Goal: Task Accomplishment & Management: Manage account settings

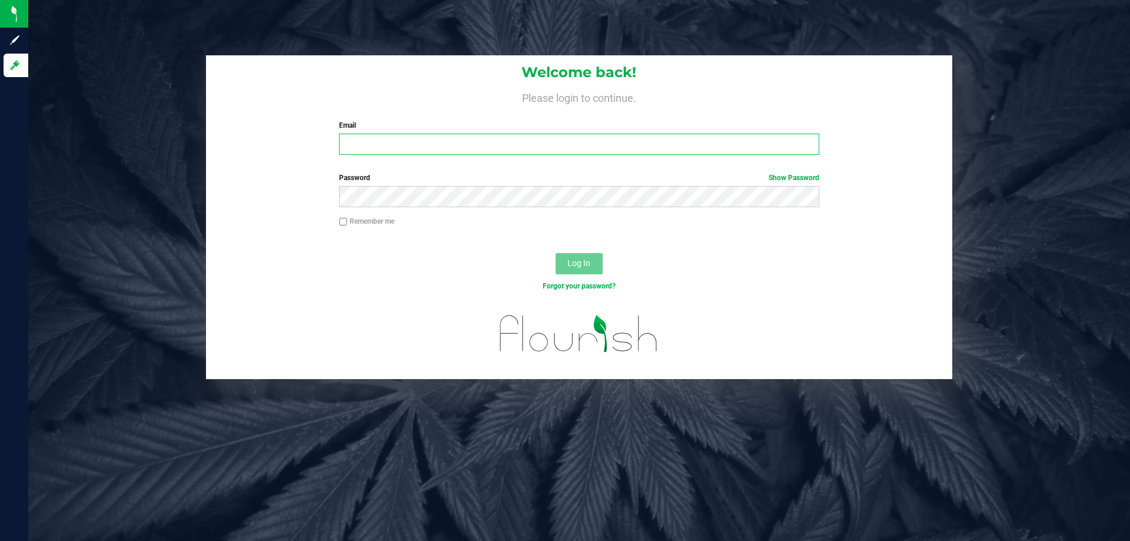
click at [409, 147] on input "Email" at bounding box center [579, 144] width 480 height 21
type input "[EMAIL_ADDRESS][DOMAIN_NAME]"
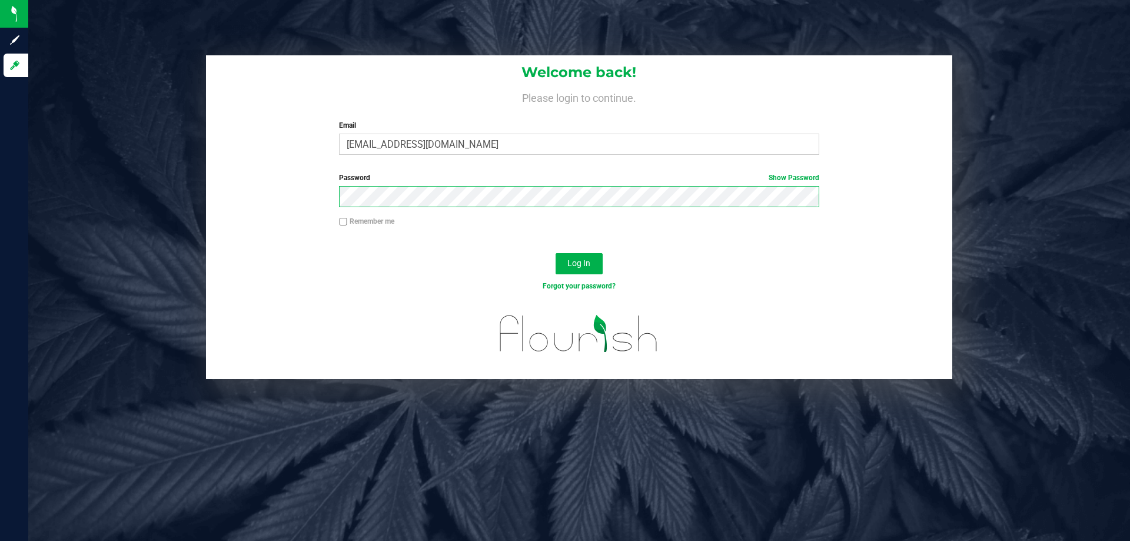
click at [555, 253] on button "Log In" at bounding box center [578, 263] width 47 height 21
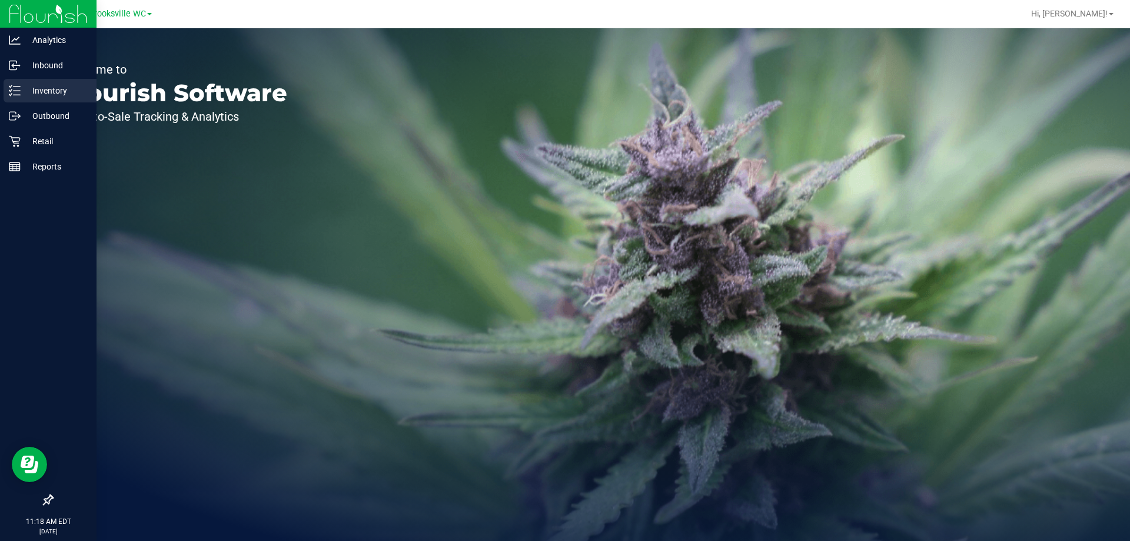
click at [47, 92] on p "Inventory" at bounding box center [56, 91] width 71 height 14
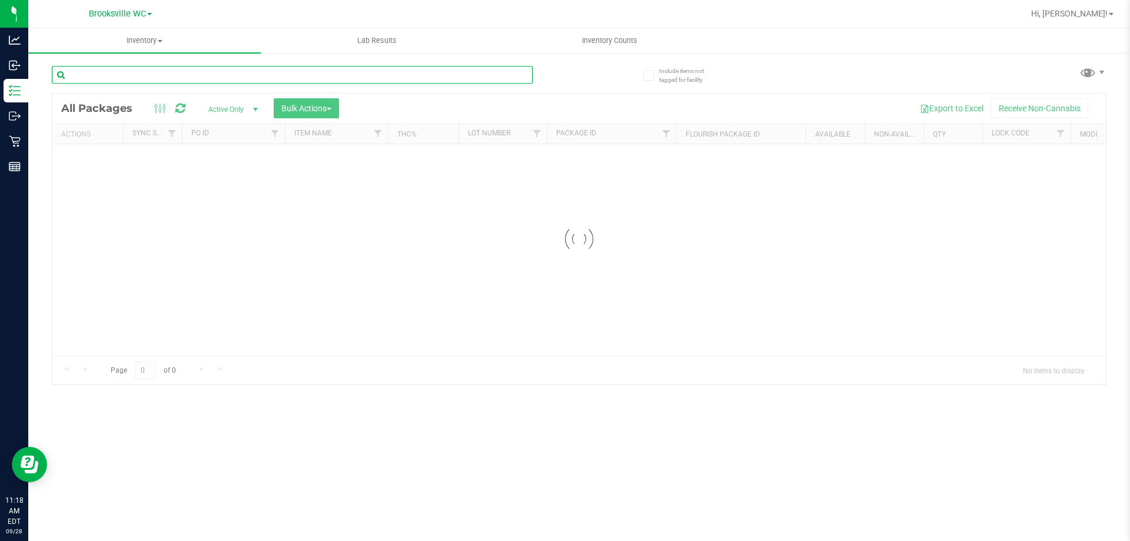
click at [287, 72] on input "text" at bounding box center [292, 75] width 481 height 18
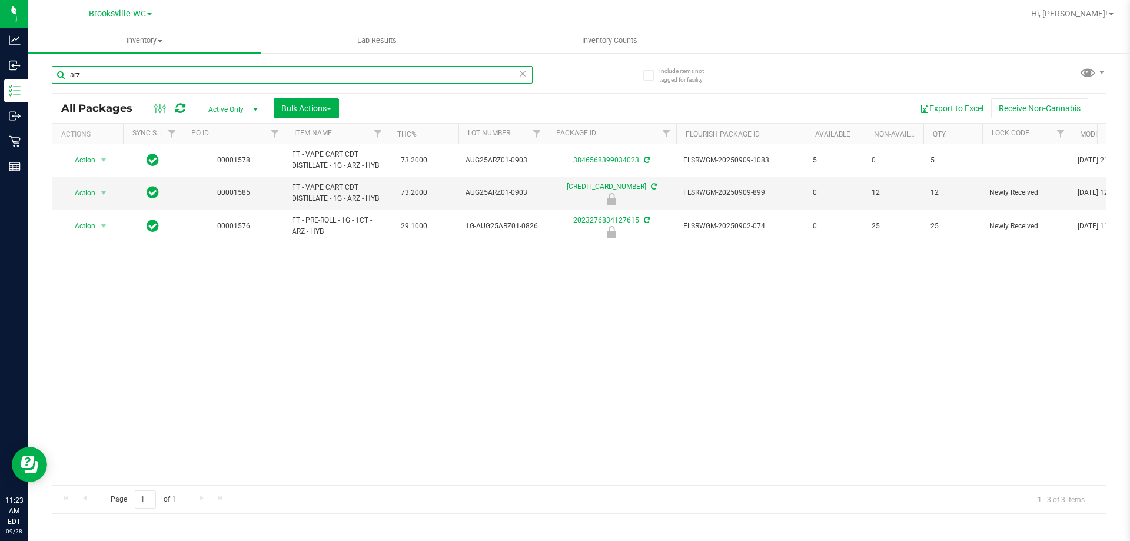
type input "arz"
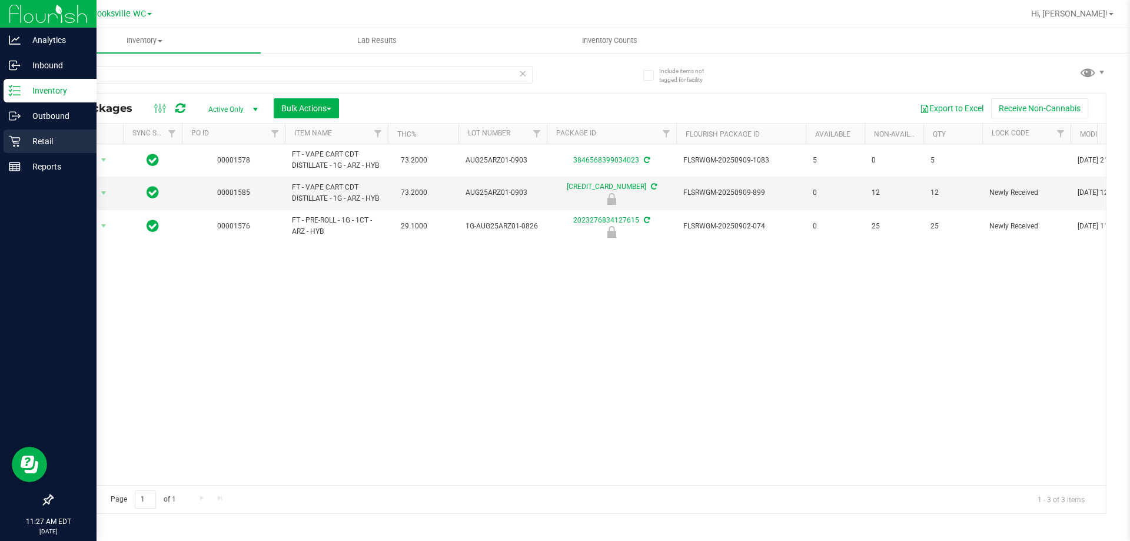
click at [28, 134] on p "Retail" at bounding box center [56, 141] width 71 height 14
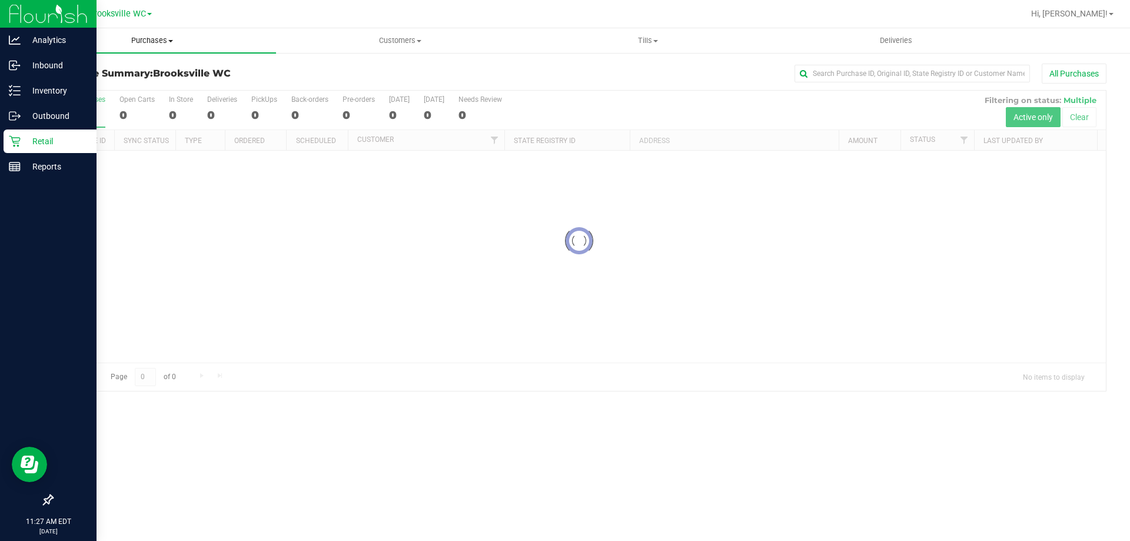
click at [151, 39] on span "Purchases" at bounding box center [152, 40] width 248 height 11
click at [152, 90] on li "Fulfillment" at bounding box center [152, 85] width 248 height 14
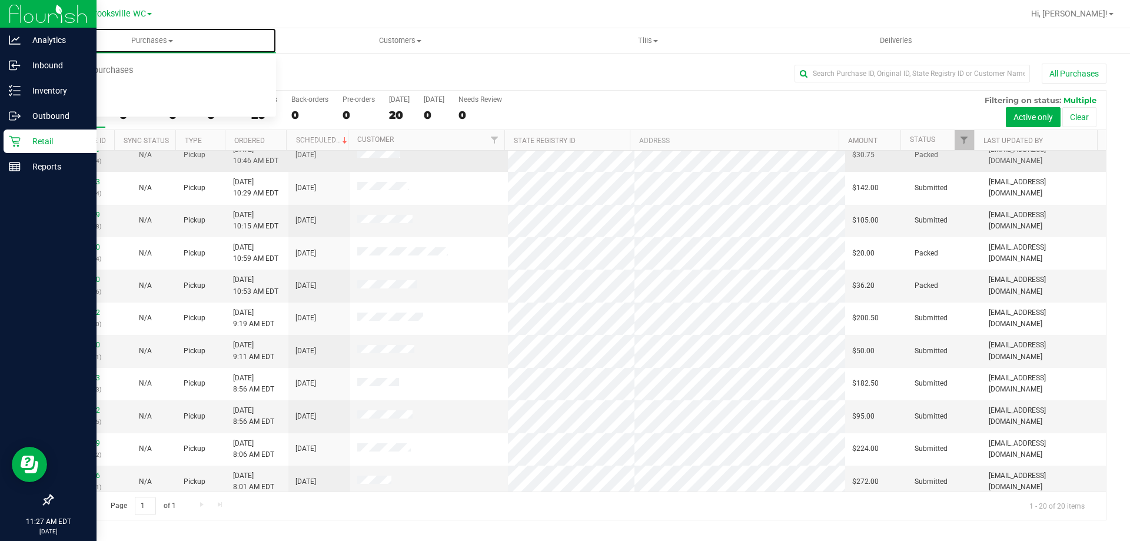
scroll to position [311, 0]
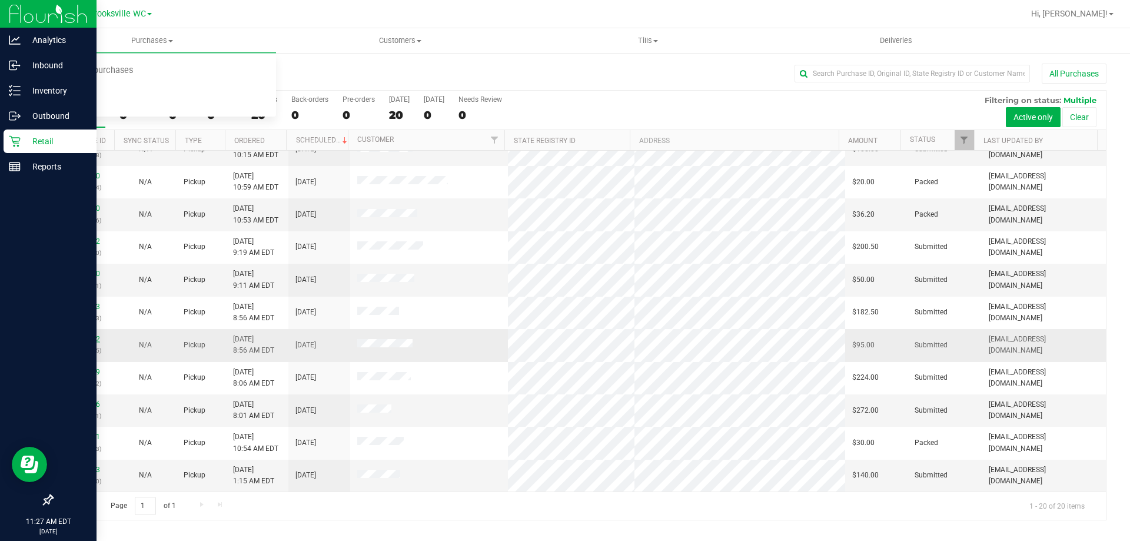
click at [85, 337] on link "12018732" at bounding box center [83, 339] width 33 height 8
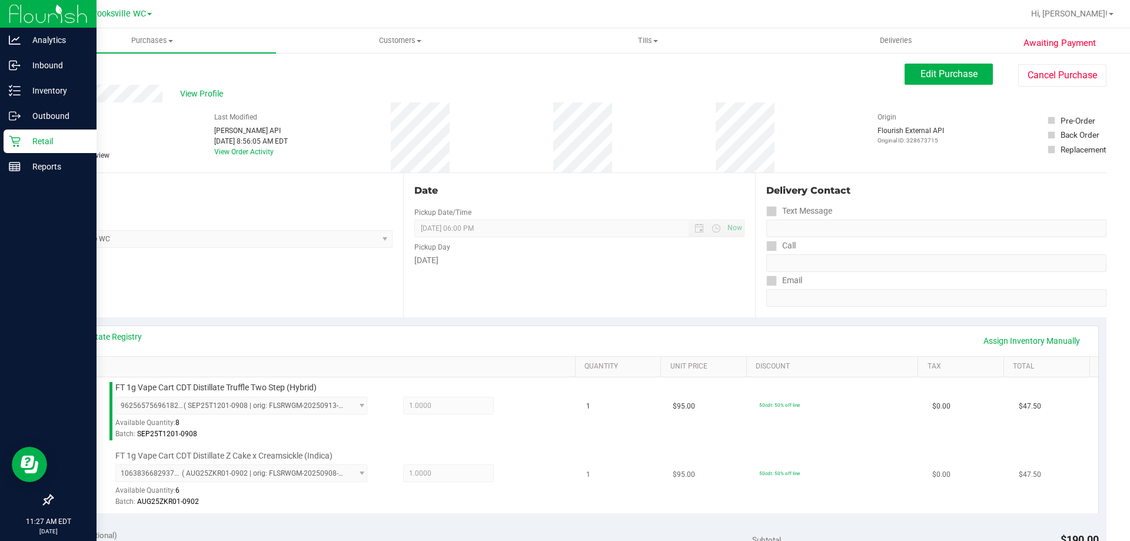
scroll to position [177, 0]
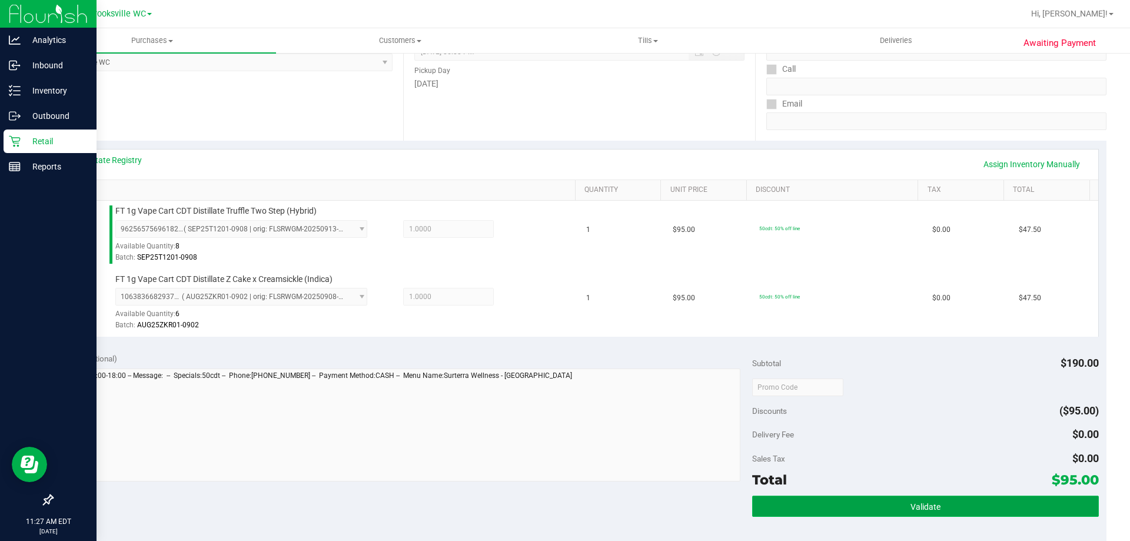
click at [972, 505] on button "Validate" at bounding box center [925, 505] width 346 height 21
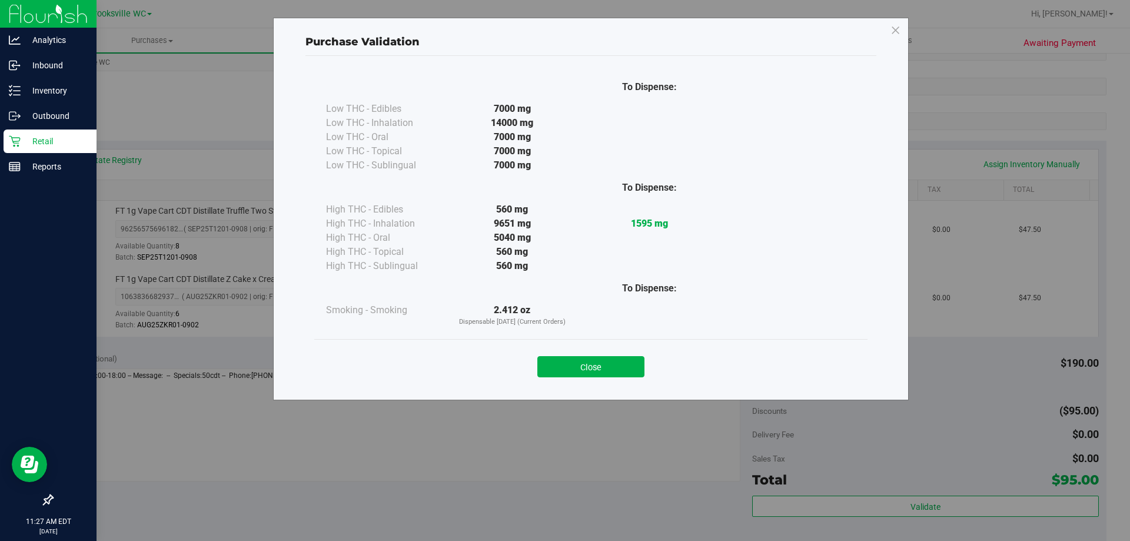
click at [573, 351] on div "Close" at bounding box center [590, 362] width 535 height 29
click at [573, 362] on button "Close" at bounding box center [590, 366] width 107 height 21
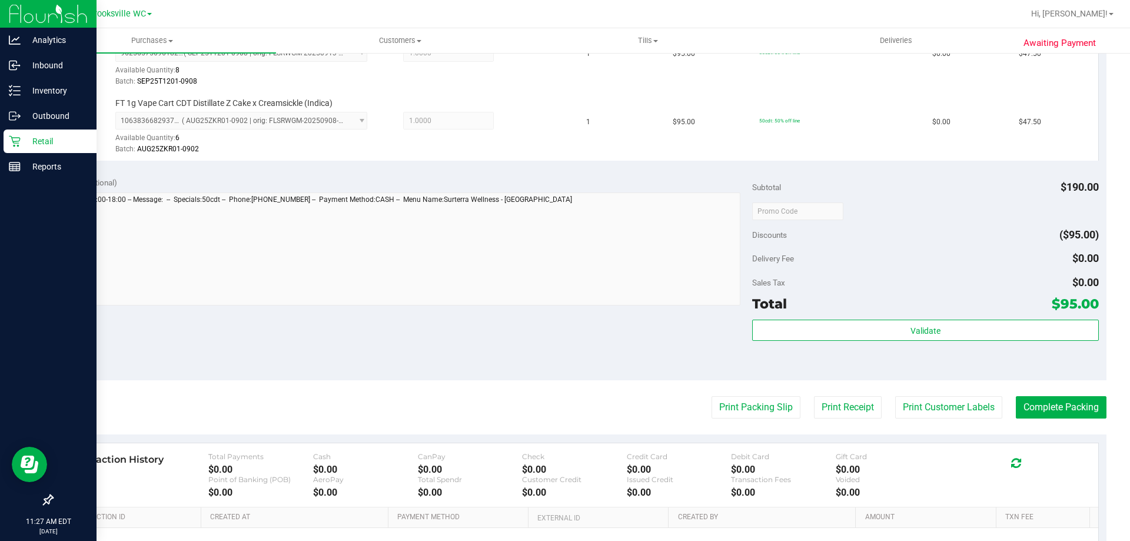
scroll to position [490, 0]
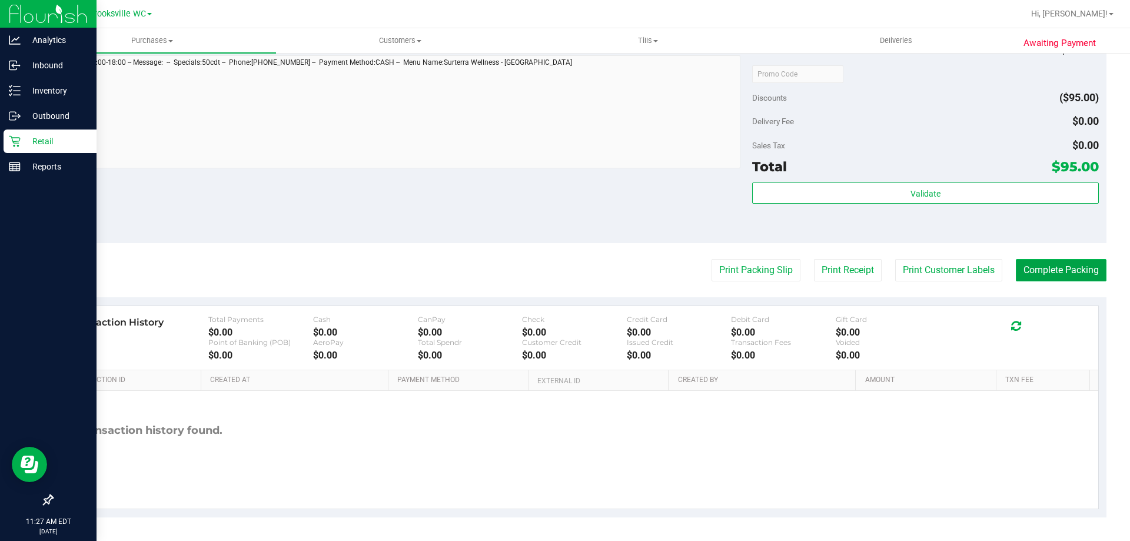
click at [1050, 262] on button "Complete Packing" at bounding box center [1061, 270] width 91 height 22
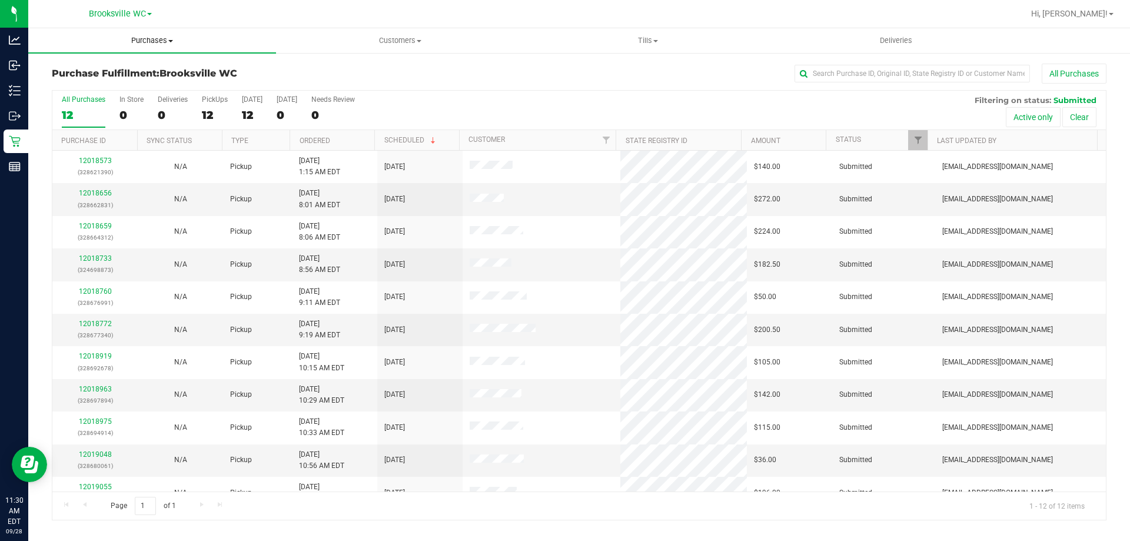
click at [139, 36] on span "Purchases" at bounding box center [152, 40] width 248 height 11
click at [133, 82] on li "Fulfillment" at bounding box center [152, 85] width 248 height 14
click at [133, 43] on span "Purchases" at bounding box center [152, 40] width 248 height 11
click at [138, 87] on li "Fulfillment" at bounding box center [152, 85] width 248 height 14
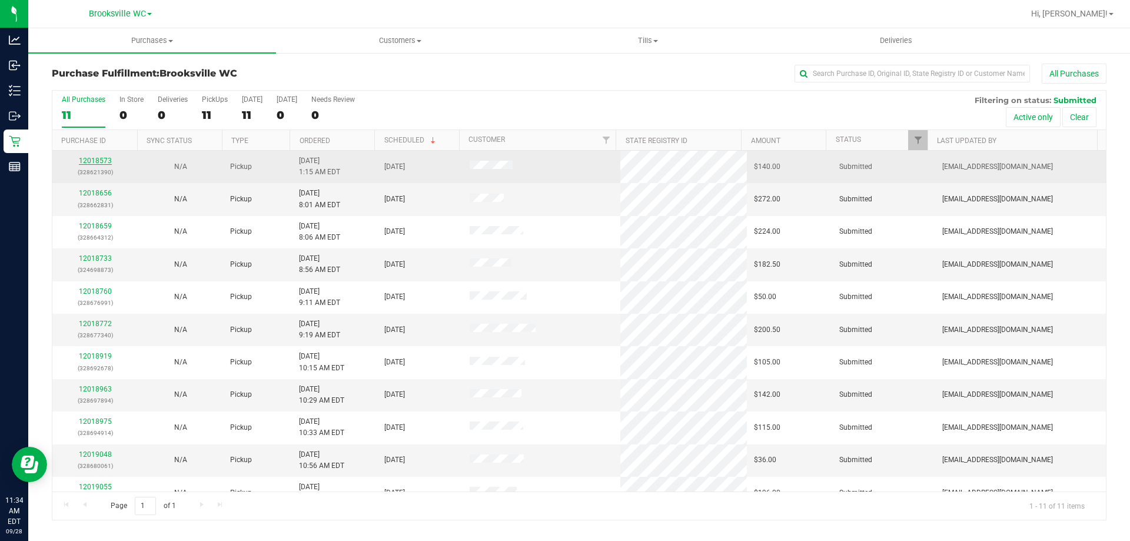
click at [95, 158] on link "12018573" at bounding box center [95, 161] width 33 height 8
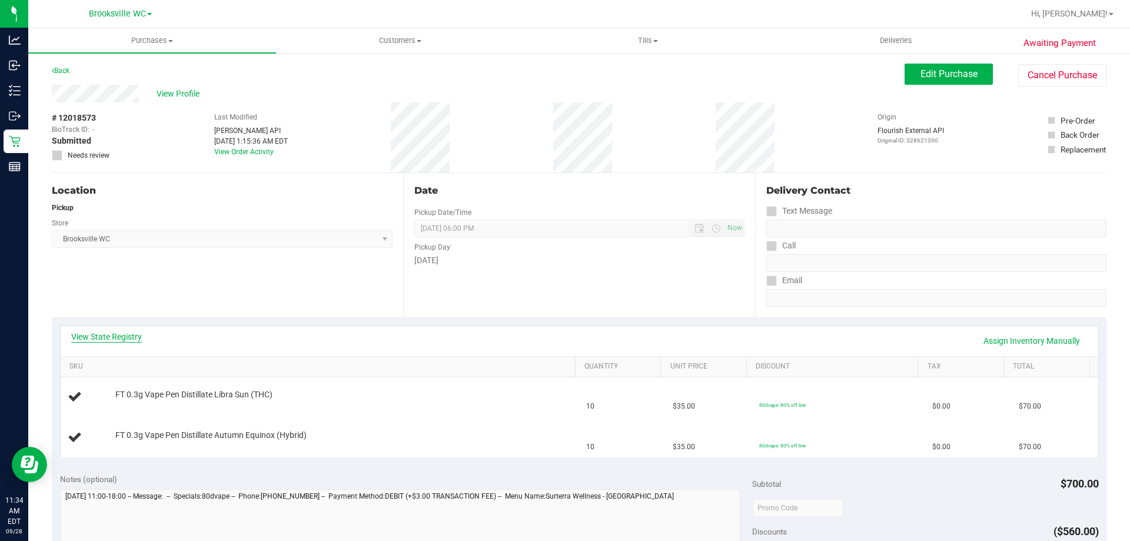
click at [119, 335] on link "View State Registry" at bounding box center [106, 337] width 71 height 12
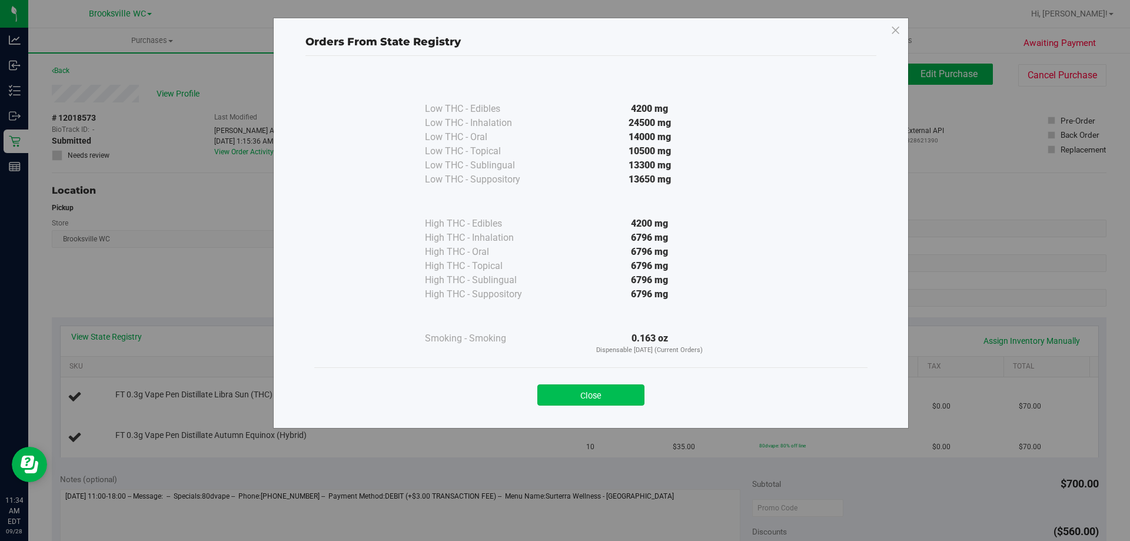
click at [618, 395] on button "Close" at bounding box center [590, 394] width 107 height 21
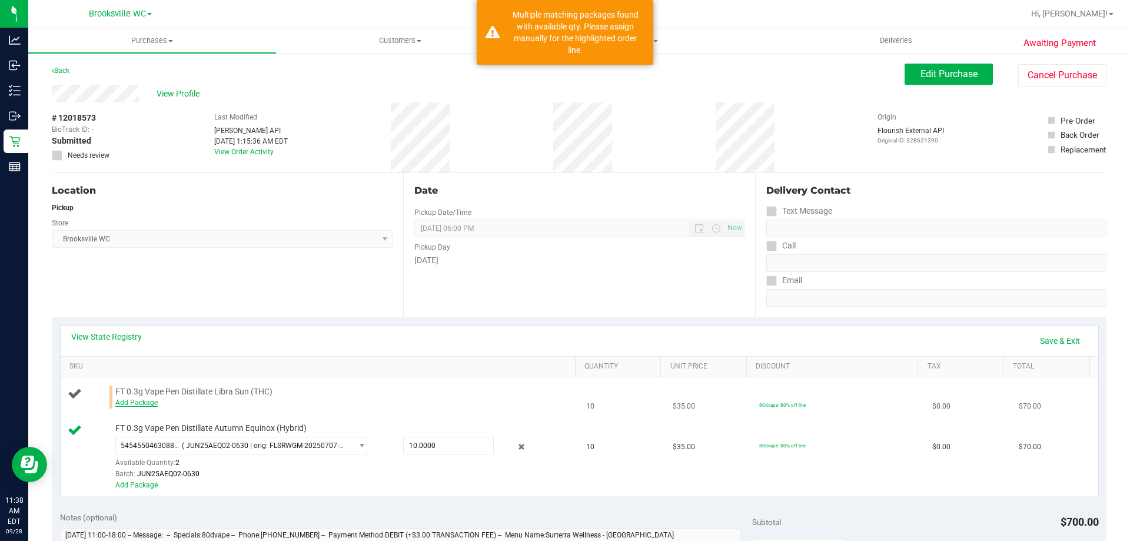
click at [128, 405] on link "Add Package" at bounding box center [136, 402] width 42 height 8
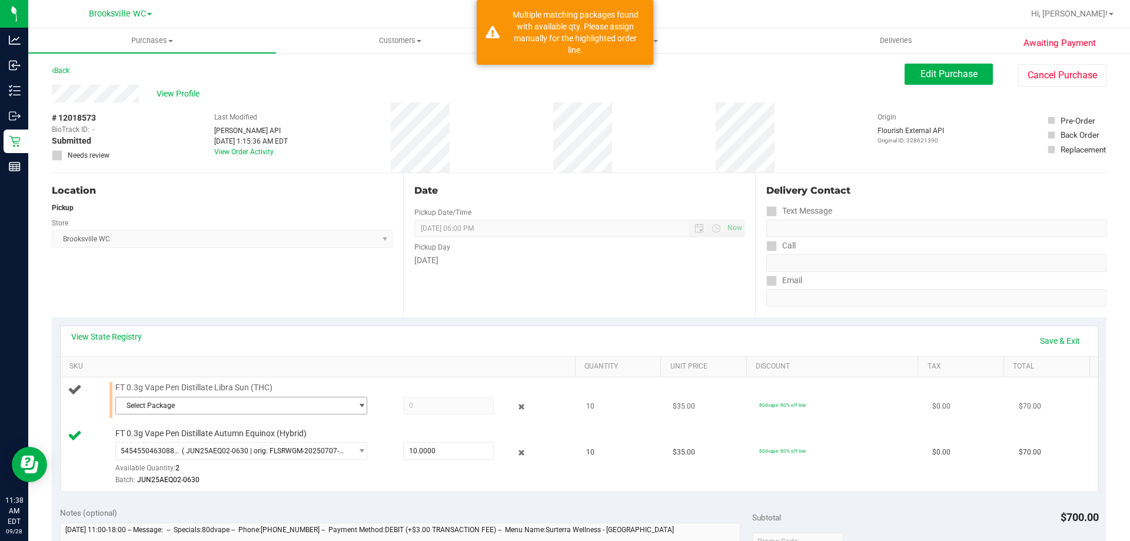
click at [182, 397] on span "Select Package" at bounding box center [234, 405] width 236 height 16
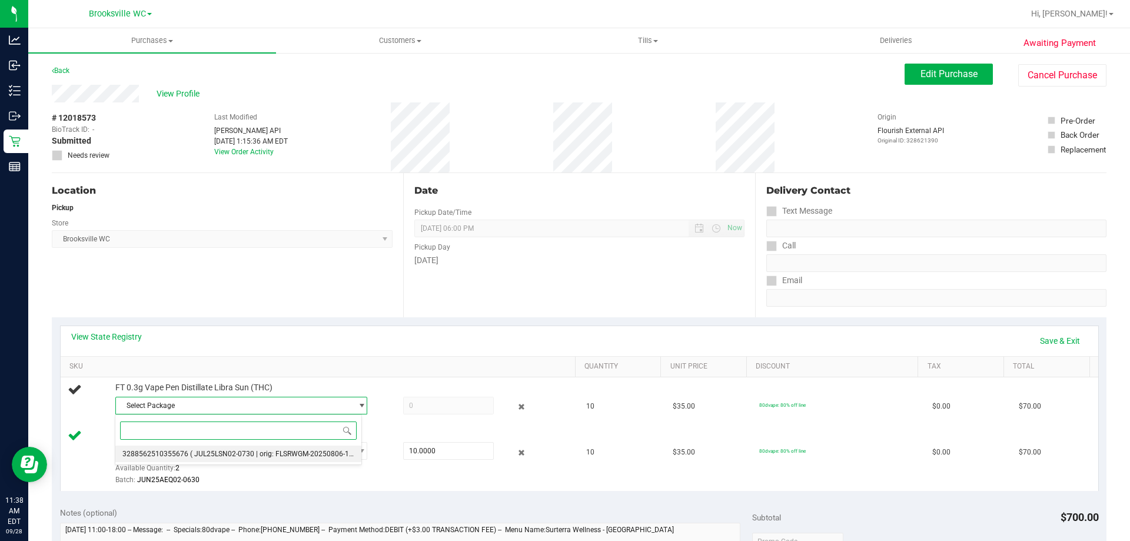
click at [306, 459] on li "3288562510355676 ( JUL25LSN02-0730 | orig: FLSRWGM-20250806-1111 )" at bounding box center [238, 453] width 246 height 16
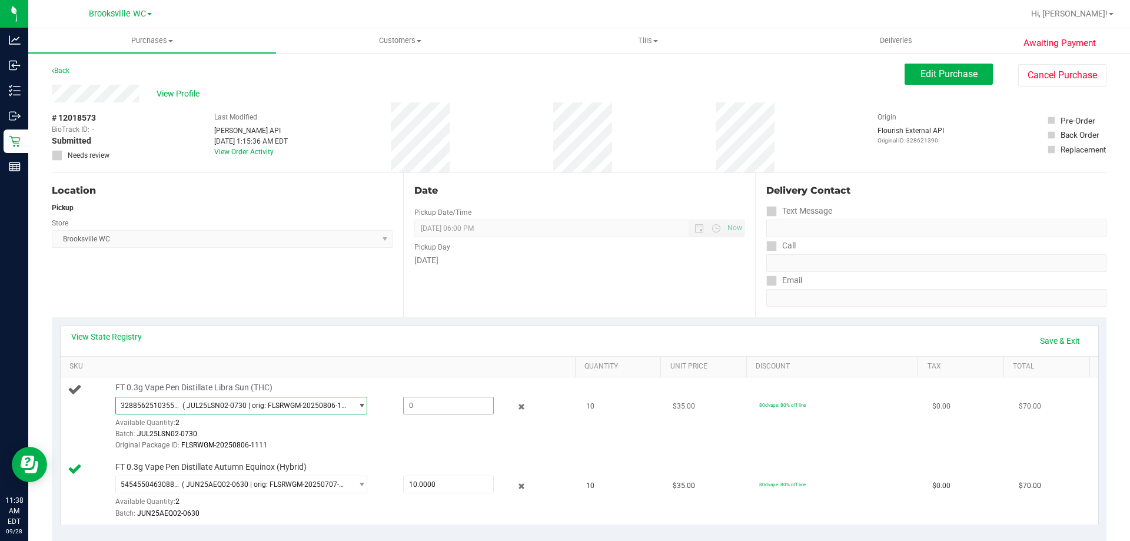
click at [435, 407] on span at bounding box center [448, 406] width 91 height 18
type input "2"
type input "2.0000"
click at [418, 430] on div "Batch: JUL25LSN02-0730" at bounding box center [342, 433] width 454 height 11
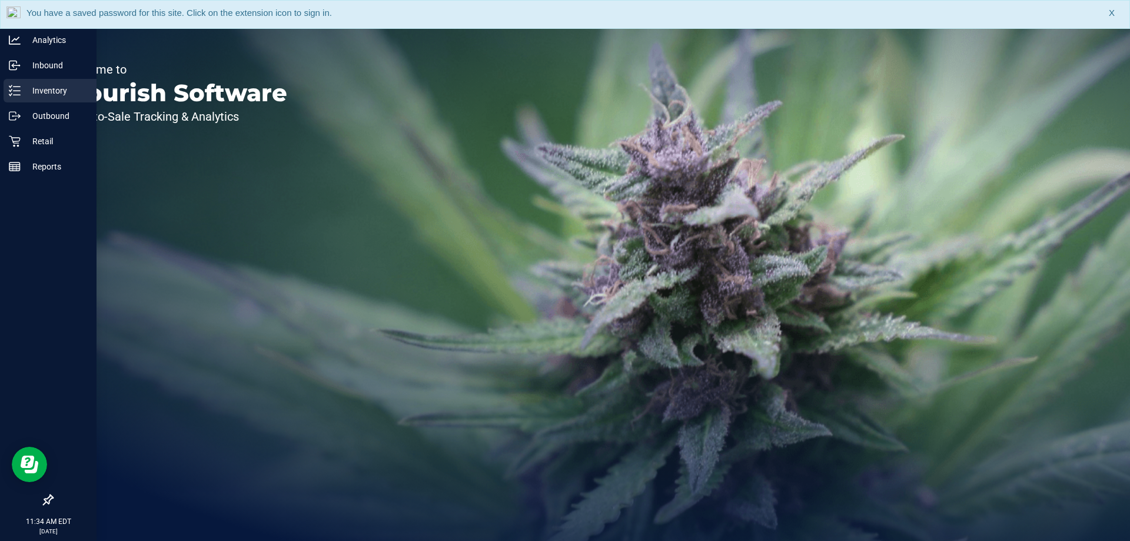
click at [22, 91] on p "Inventory" at bounding box center [56, 91] width 71 height 14
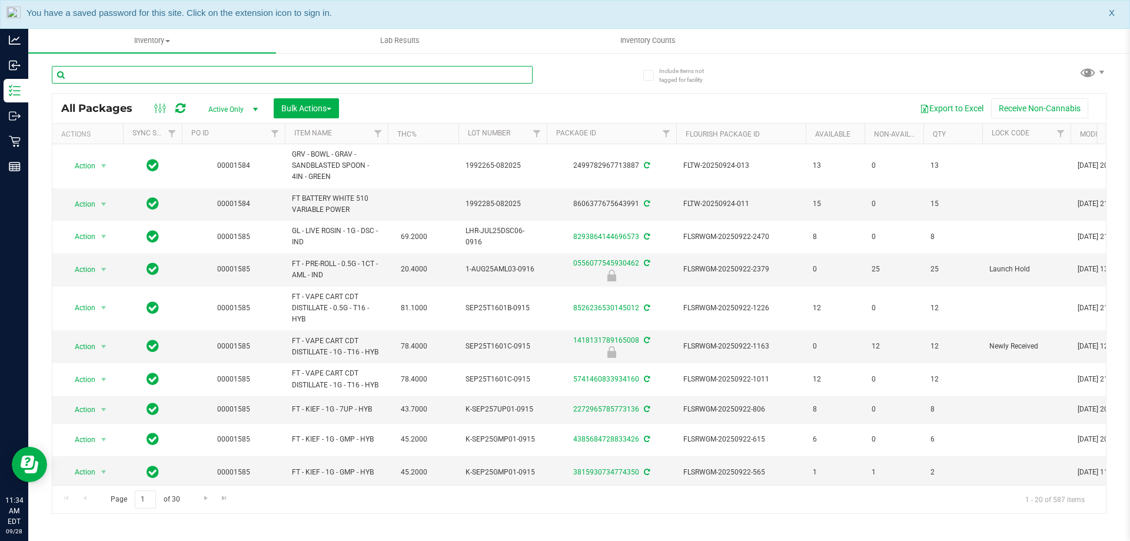
click at [168, 79] on input "text" at bounding box center [292, 75] width 481 height 18
type input "s"
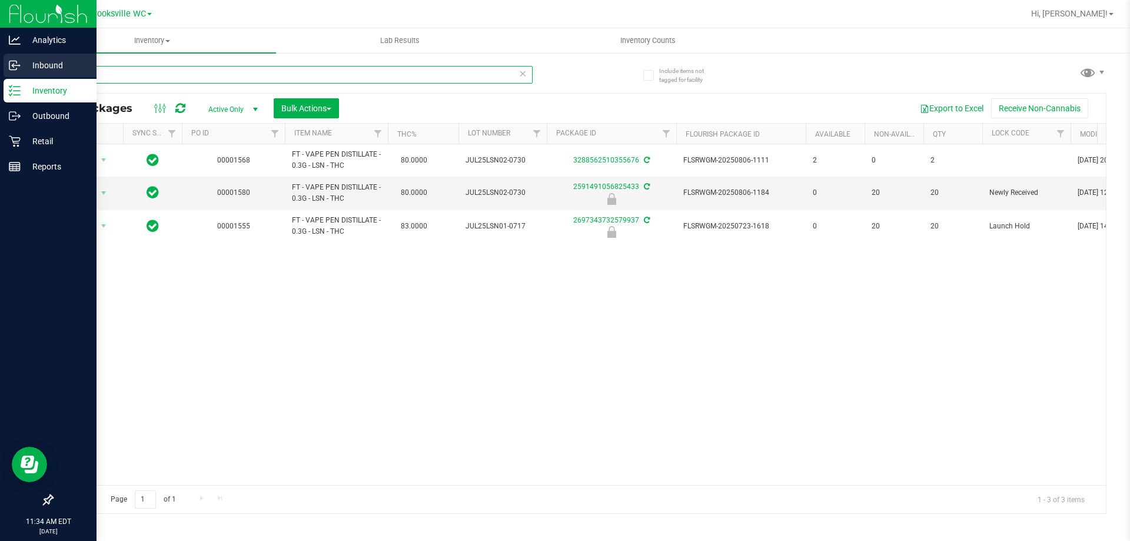
drag, startPoint x: 109, startPoint y: 72, endPoint x: 0, endPoint y: 56, distance: 109.9
click at [0, 66] on div "Analytics Inbound Inventory Outbound Retail Reports 11:34 AM EDT 09/28/2025 09/…" at bounding box center [565, 270] width 1130 height 541
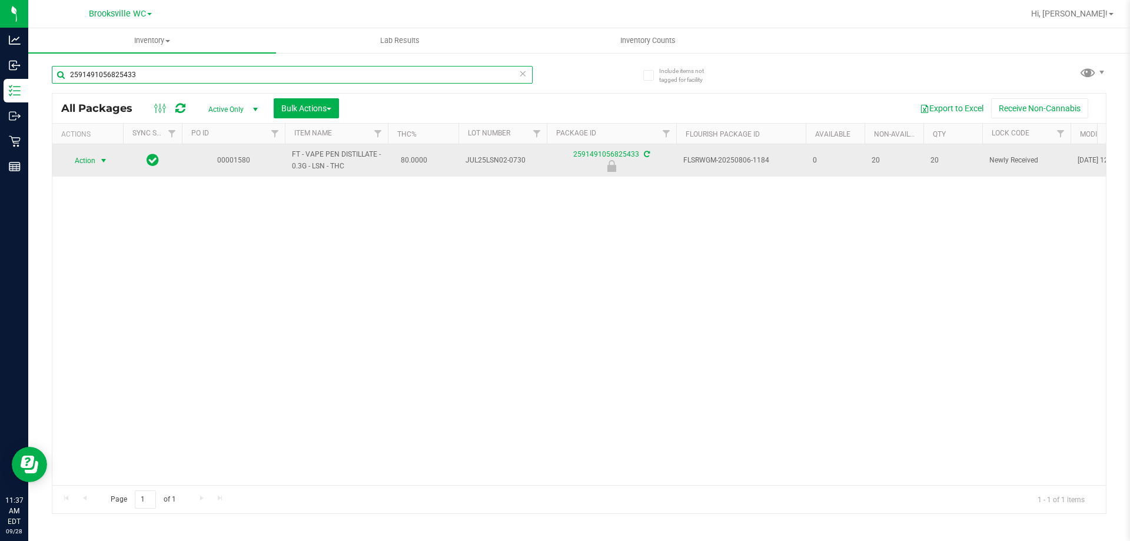
type input "2591491056825433"
click at [79, 157] on span "Action" at bounding box center [80, 160] width 32 height 16
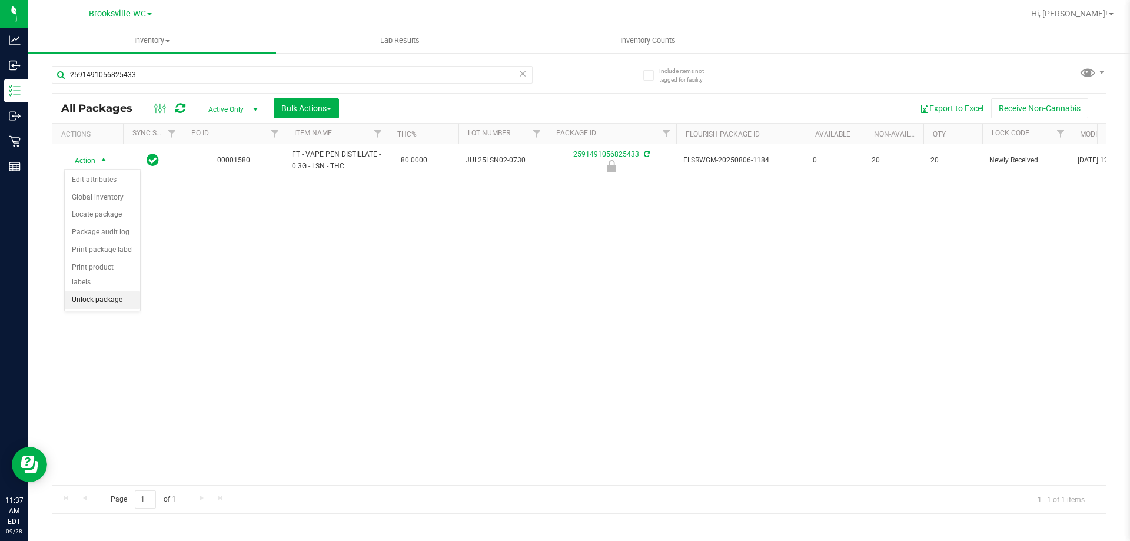
click at [102, 291] on li "Unlock package" at bounding box center [102, 300] width 75 height 18
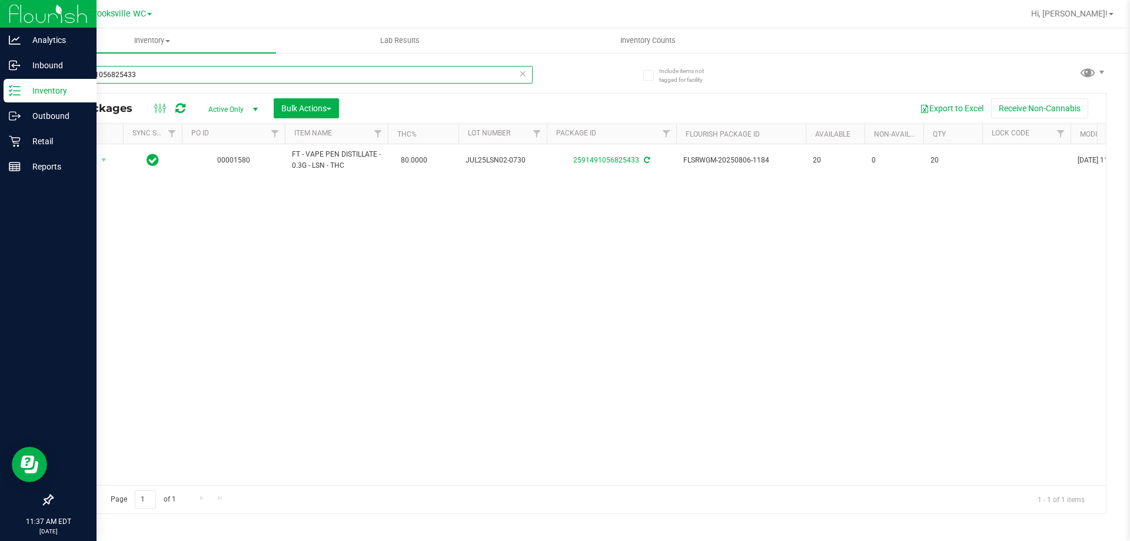
drag, startPoint x: 147, startPoint y: 75, endPoint x: 0, endPoint y: 0, distance: 165.0
click at [0, 9] on div "Analytics Inbound Inventory Outbound Retail Reports 11:37 AM EDT 09/28/2025 09/…" at bounding box center [565, 270] width 1130 height 541
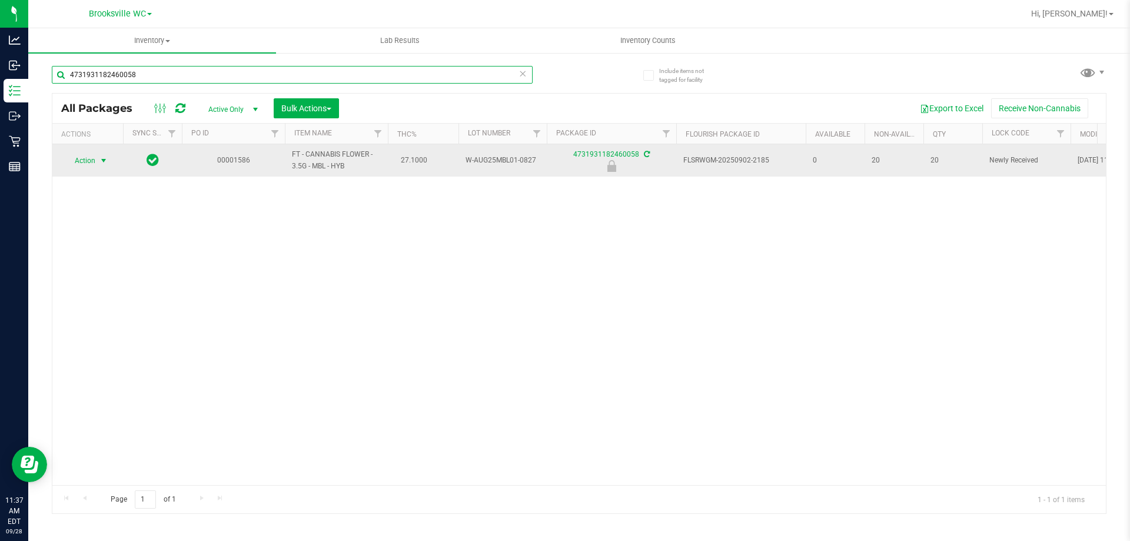
type input "4731931182460058"
click at [80, 161] on span "Action" at bounding box center [80, 160] width 32 height 16
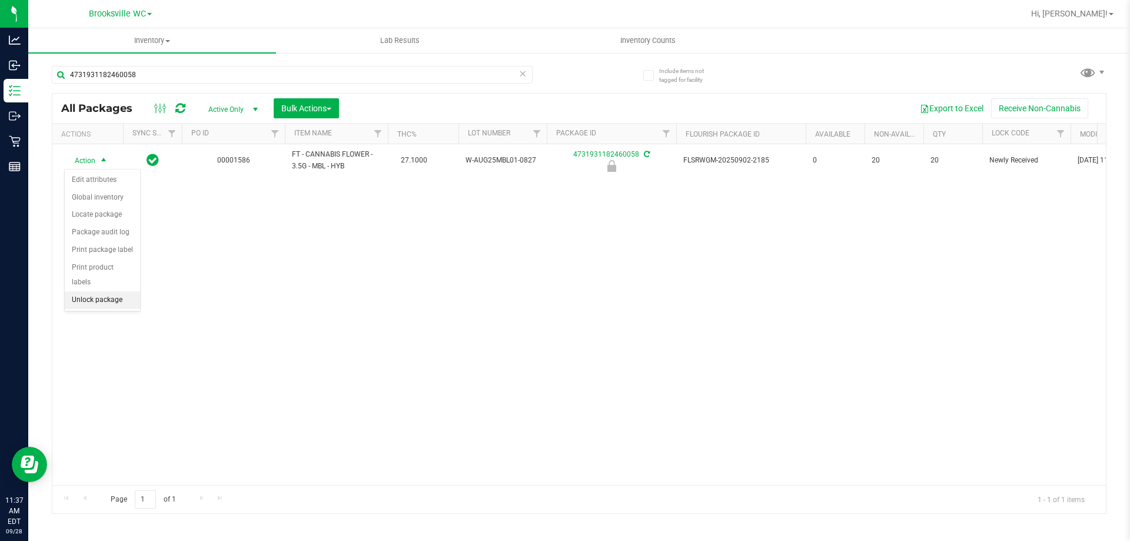
click at [107, 291] on li "Unlock package" at bounding box center [102, 300] width 75 height 18
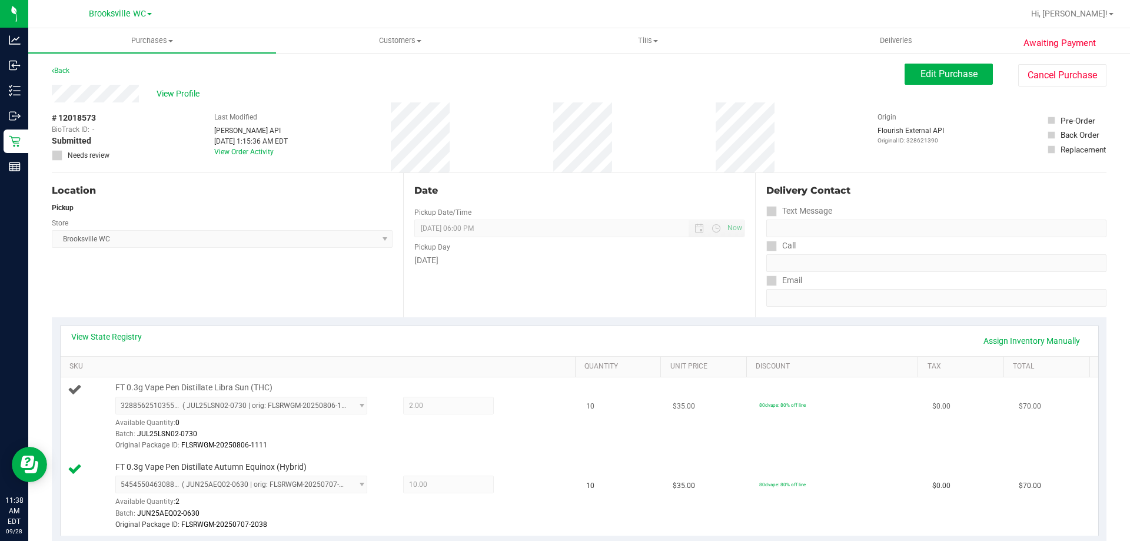
click at [412, 395] on div "FT 0.3g Vape Pen Distillate Libra Sun (THC) 3288562510355676 ( JUL25LSN02-0730 …" at bounding box center [339, 416] width 460 height 69
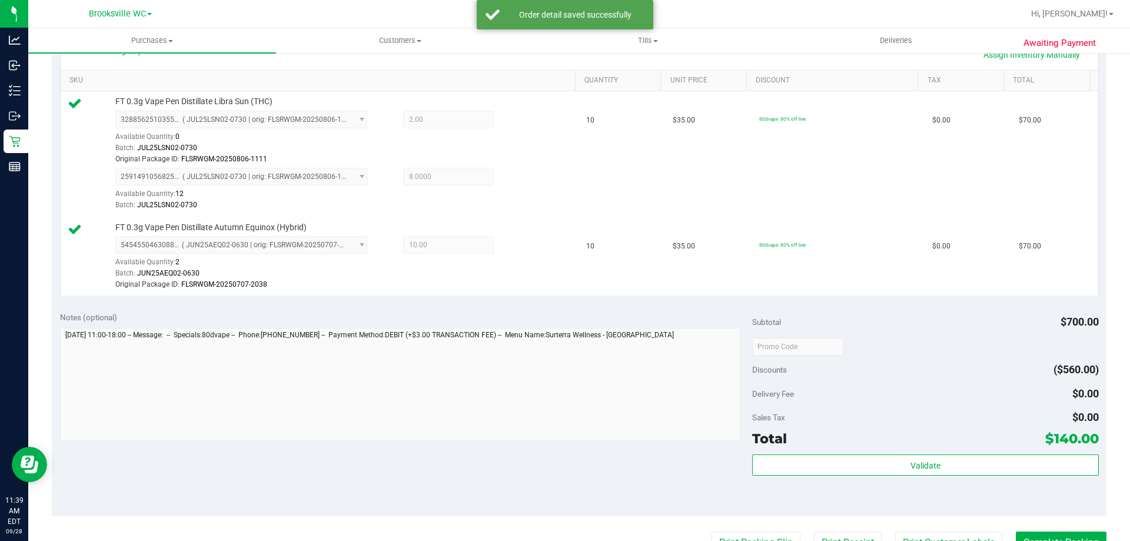
scroll to position [353, 0]
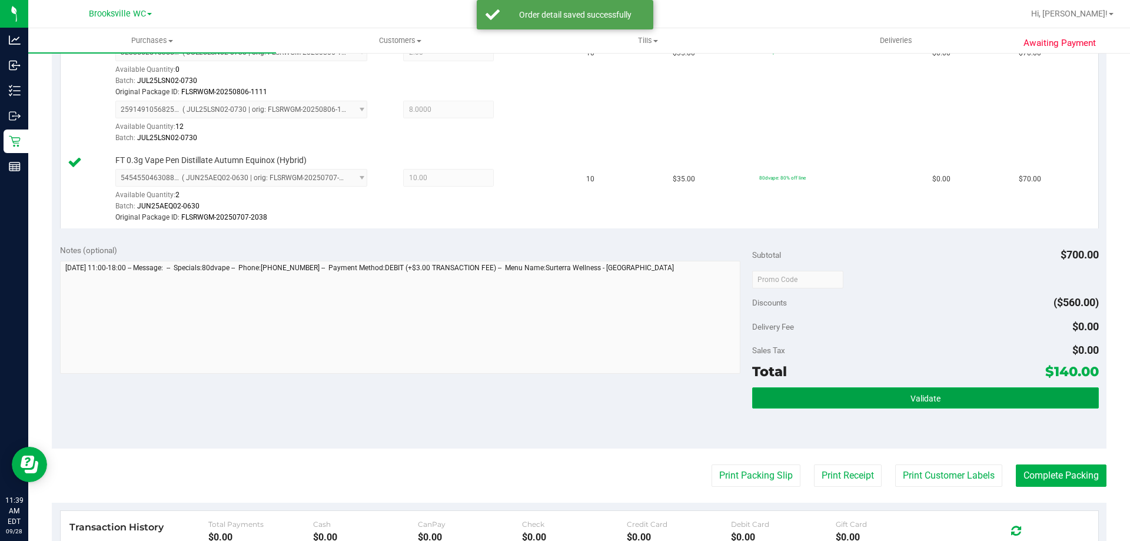
click at [955, 400] on button "Validate" at bounding box center [925, 397] width 346 height 21
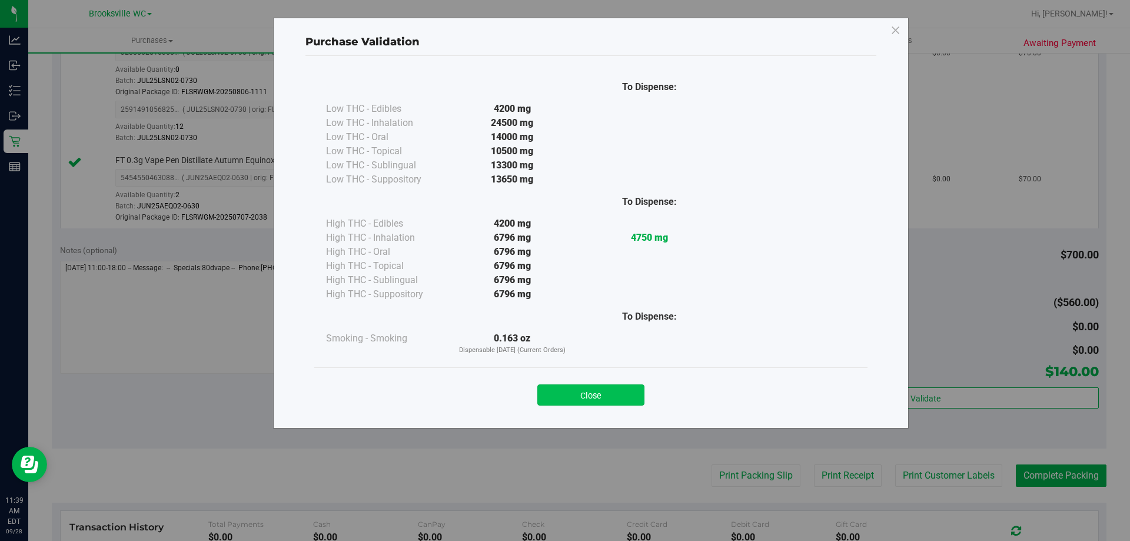
click at [622, 395] on button "Close" at bounding box center [590, 394] width 107 height 21
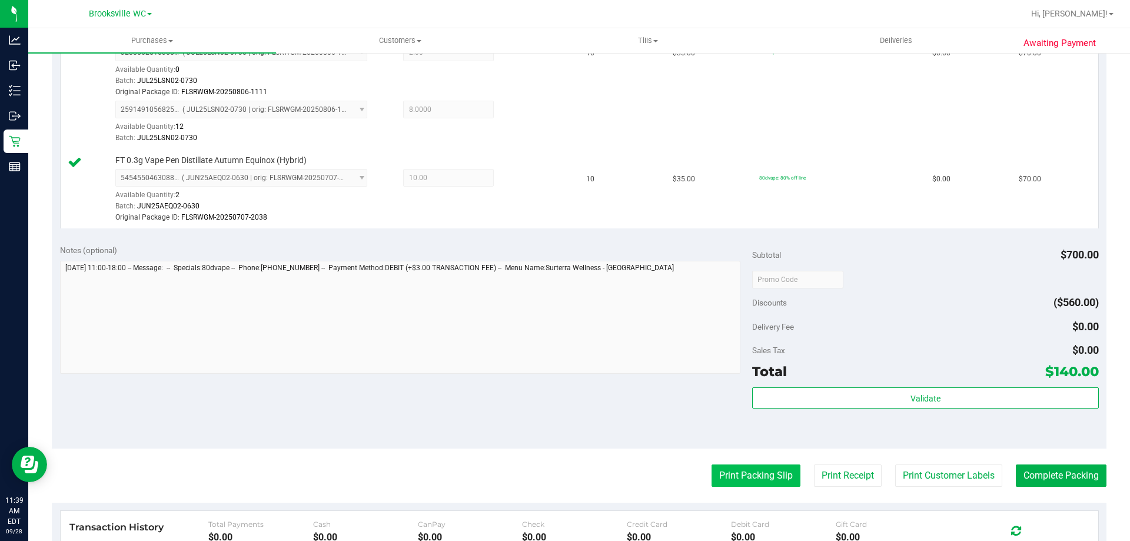
click at [713, 480] on button "Print Packing Slip" at bounding box center [755, 475] width 89 height 22
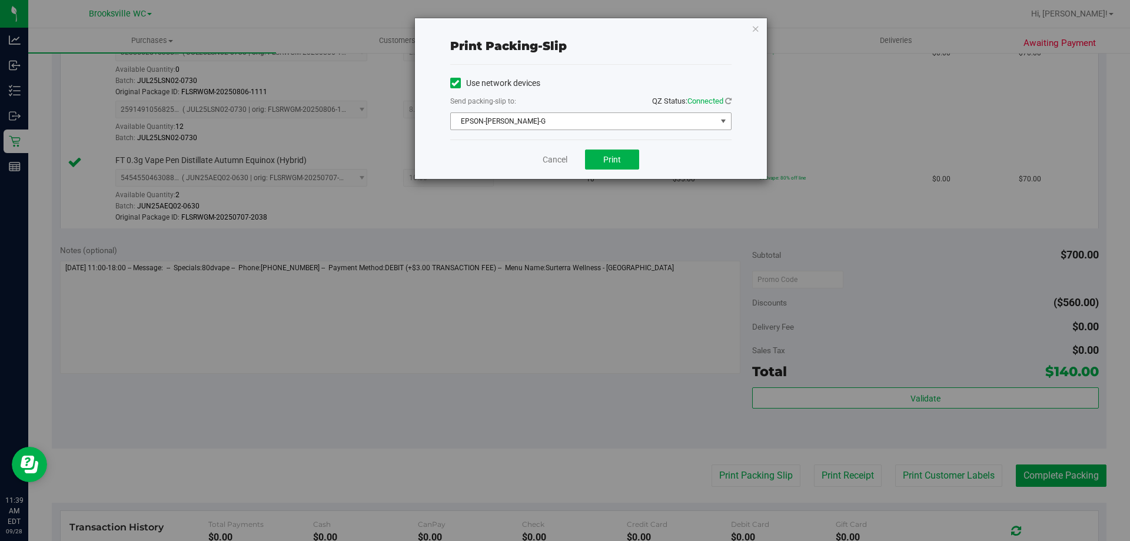
click at [608, 121] on span "EPSON-BECKY-G" at bounding box center [583, 121] width 265 height 16
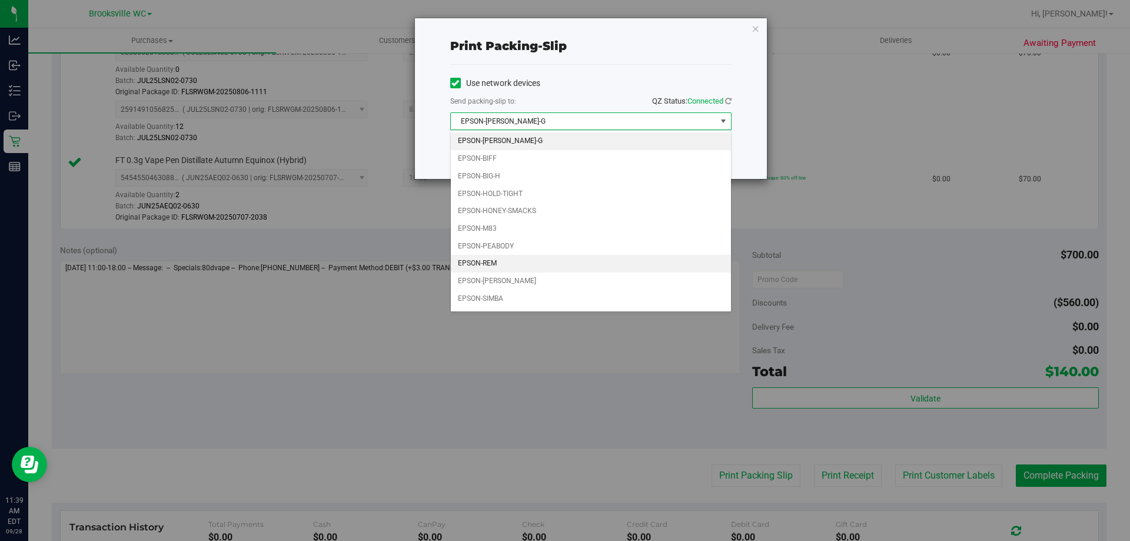
click at [503, 262] on li "EPSON-REM" at bounding box center [591, 264] width 280 height 18
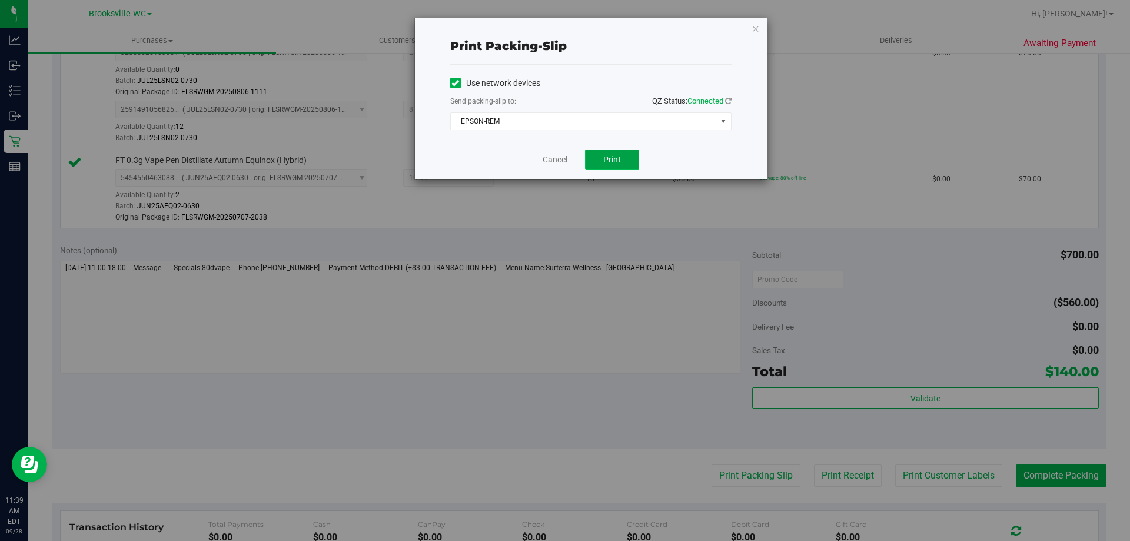
click at [635, 157] on button "Print" at bounding box center [612, 159] width 54 height 20
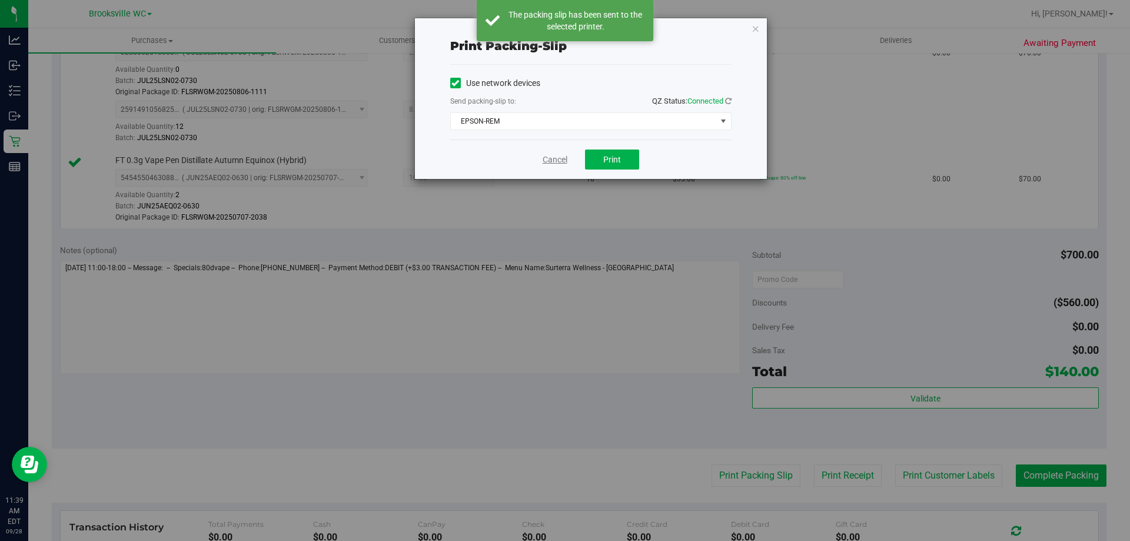
click at [561, 161] on link "Cancel" at bounding box center [555, 160] width 25 height 12
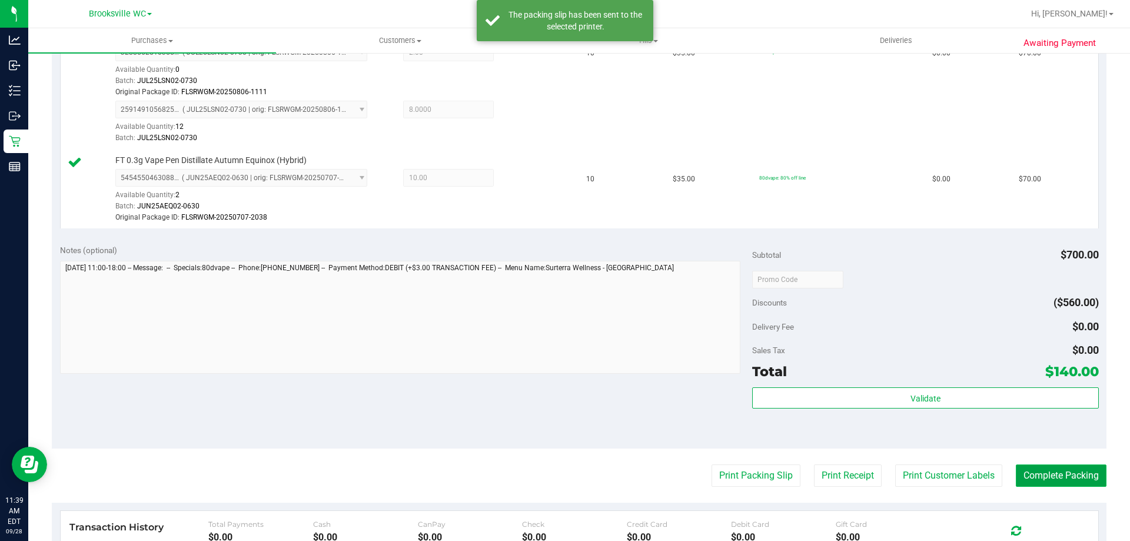
click at [1047, 466] on button "Complete Packing" at bounding box center [1061, 475] width 91 height 22
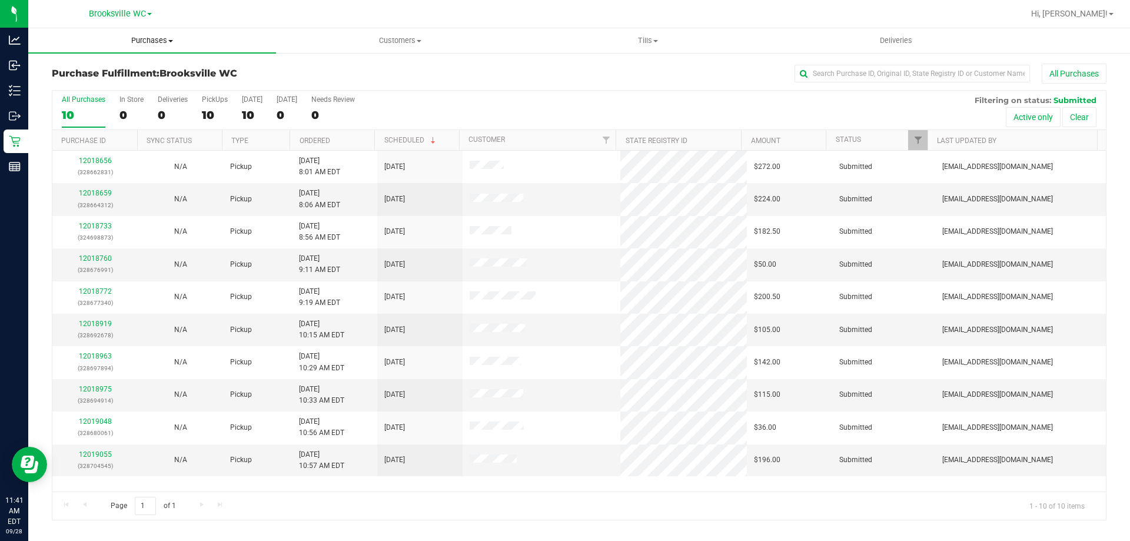
click at [142, 44] on span "Purchases" at bounding box center [152, 40] width 248 height 11
click at [144, 84] on li "Fulfillment" at bounding box center [152, 85] width 248 height 14
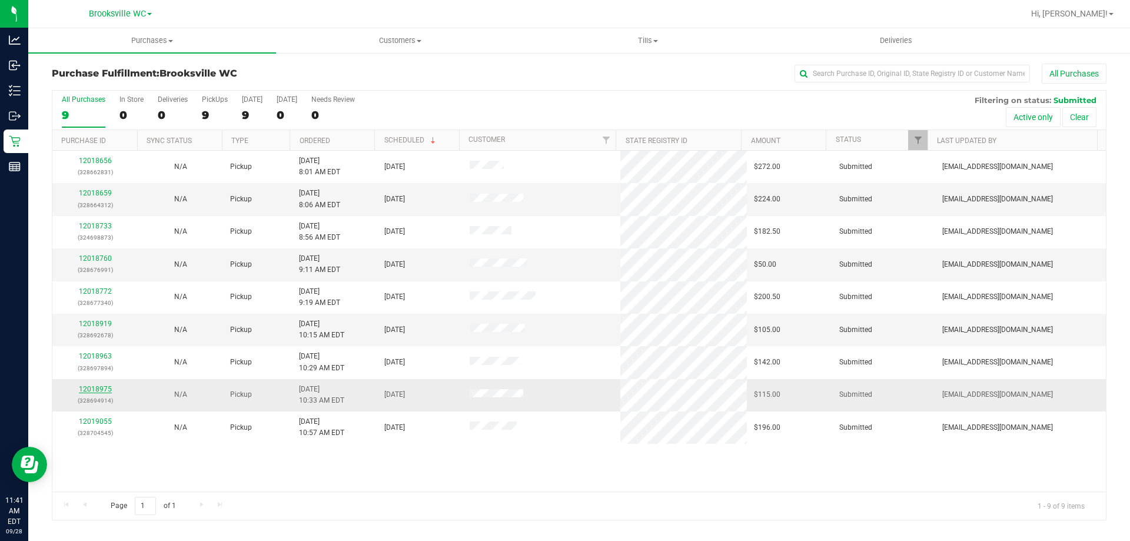
click at [101, 392] on link "12018975" at bounding box center [95, 389] width 33 height 8
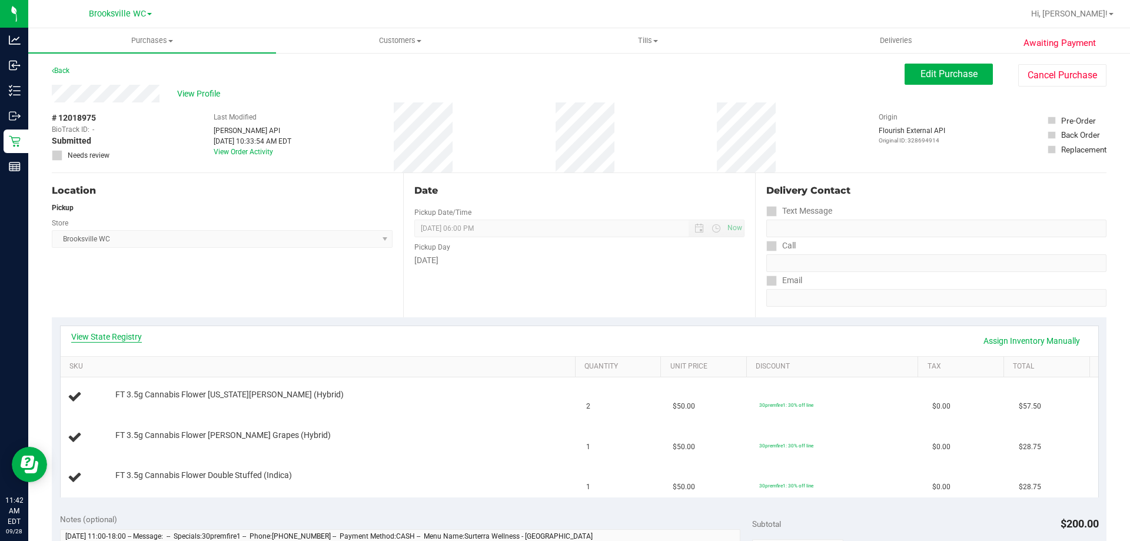
click at [124, 338] on link "View State Registry" at bounding box center [106, 337] width 71 height 12
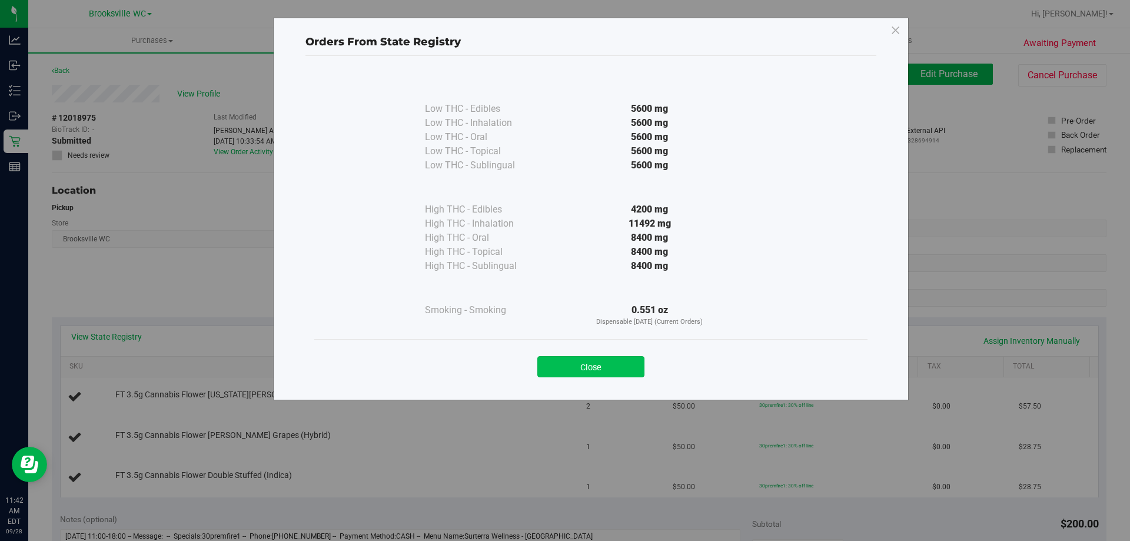
click at [620, 363] on button "Close" at bounding box center [590, 366] width 107 height 21
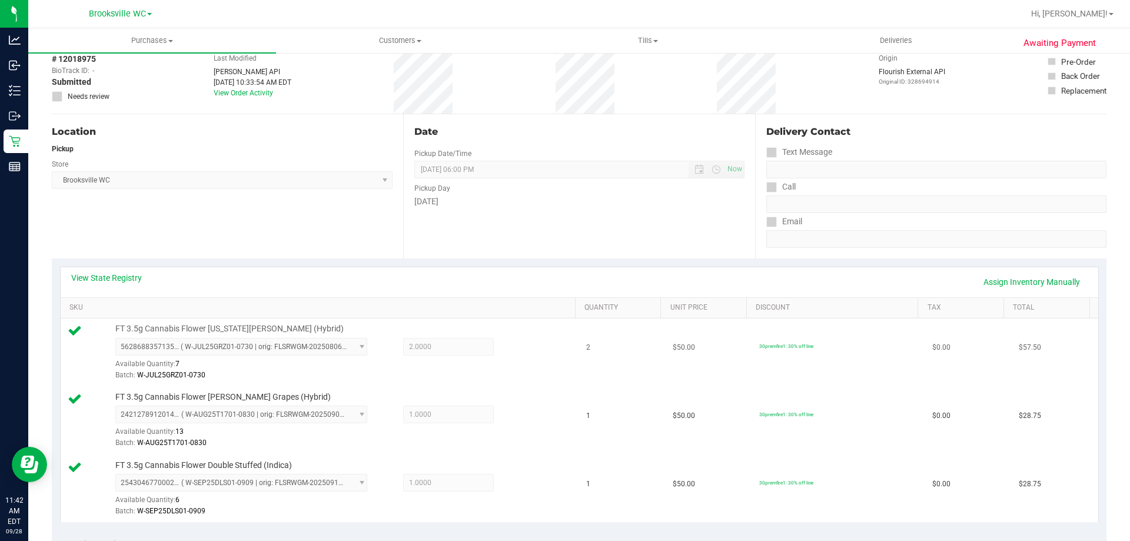
scroll to position [235, 0]
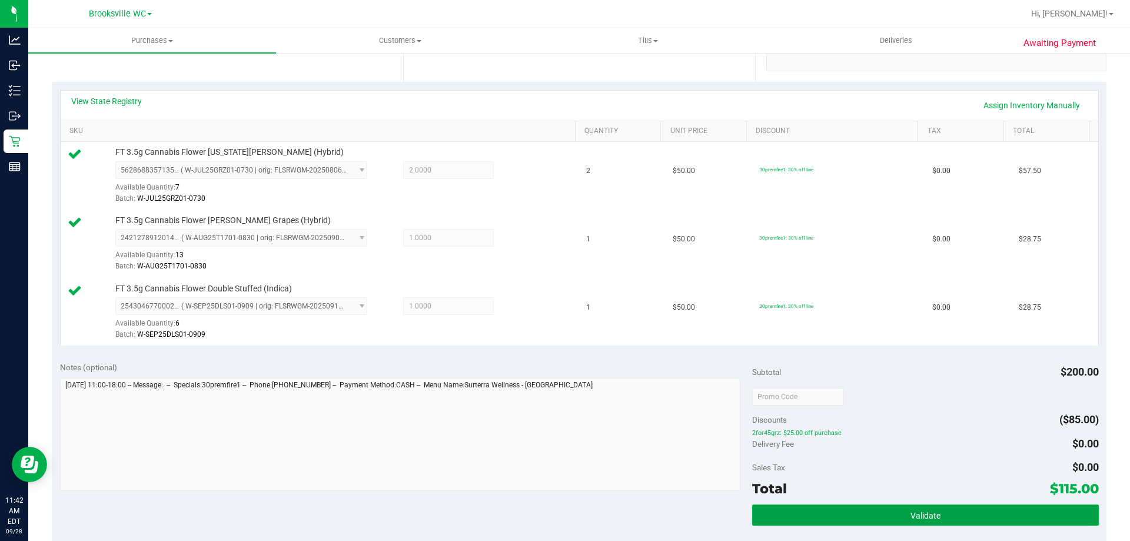
click at [895, 511] on button "Validate" at bounding box center [925, 514] width 346 height 21
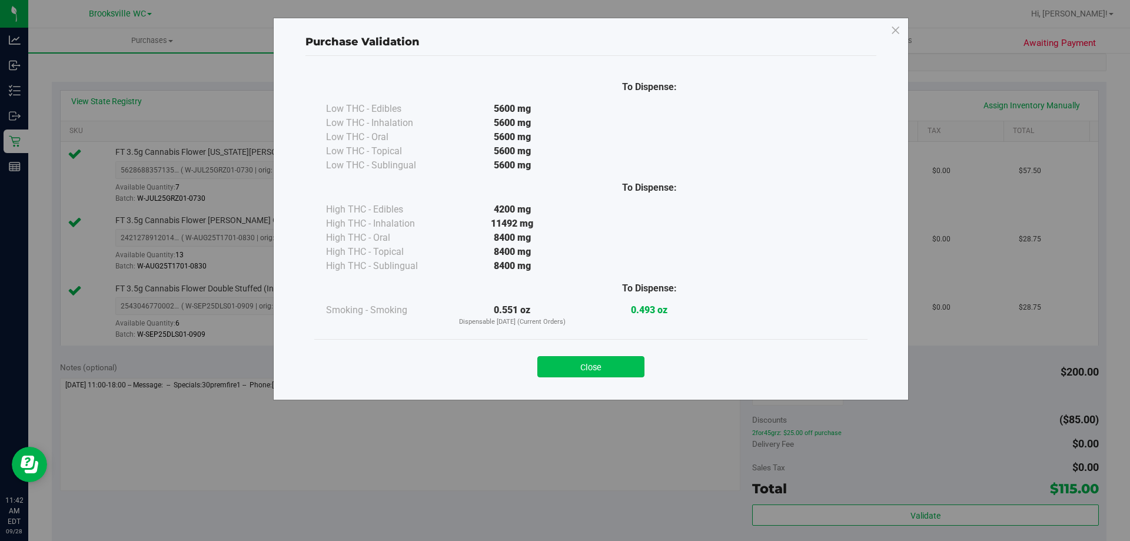
click at [606, 367] on button "Close" at bounding box center [590, 366] width 107 height 21
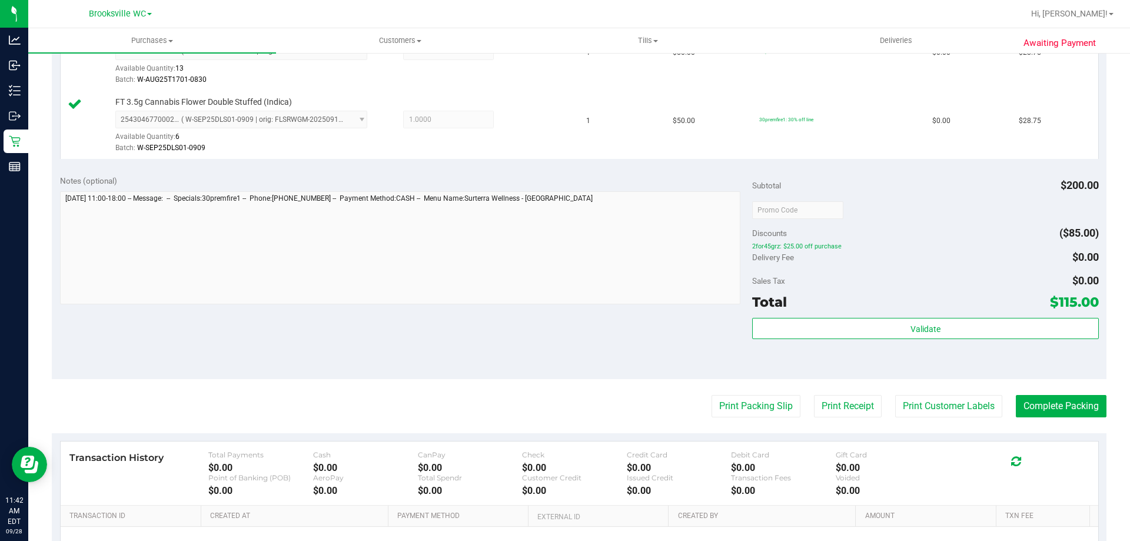
scroll to position [471, 0]
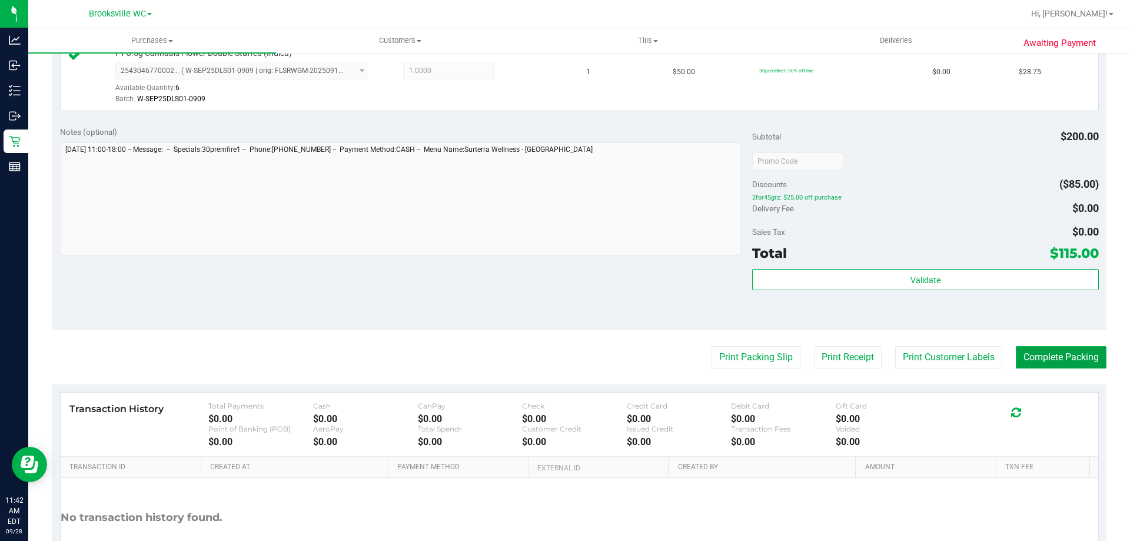
click at [1044, 354] on button "Complete Packing" at bounding box center [1061, 357] width 91 height 22
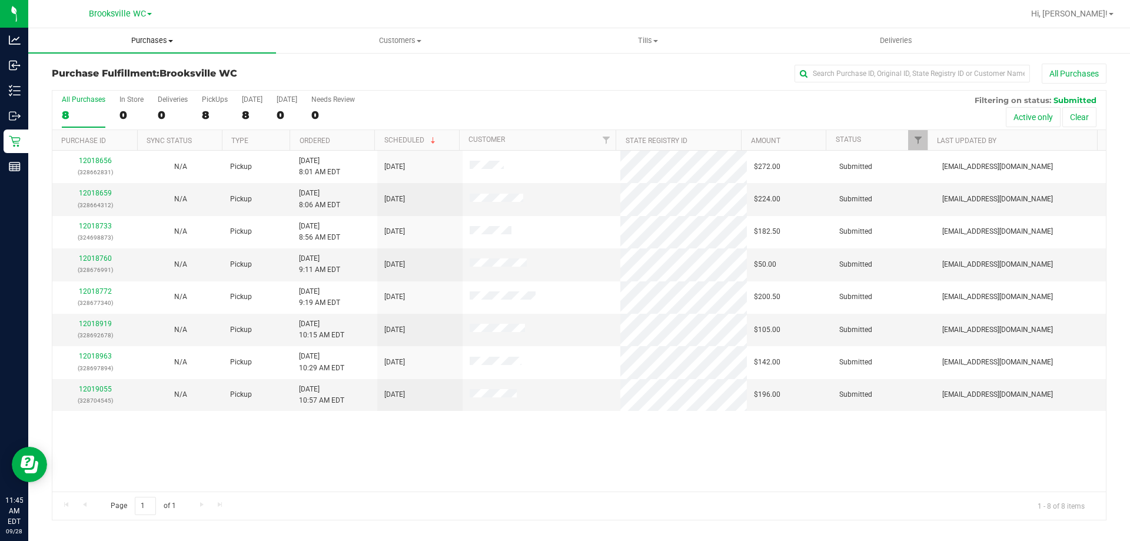
click at [155, 42] on span "Purchases" at bounding box center [152, 40] width 248 height 11
click at [123, 79] on li "Fulfillment" at bounding box center [152, 85] width 248 height 14
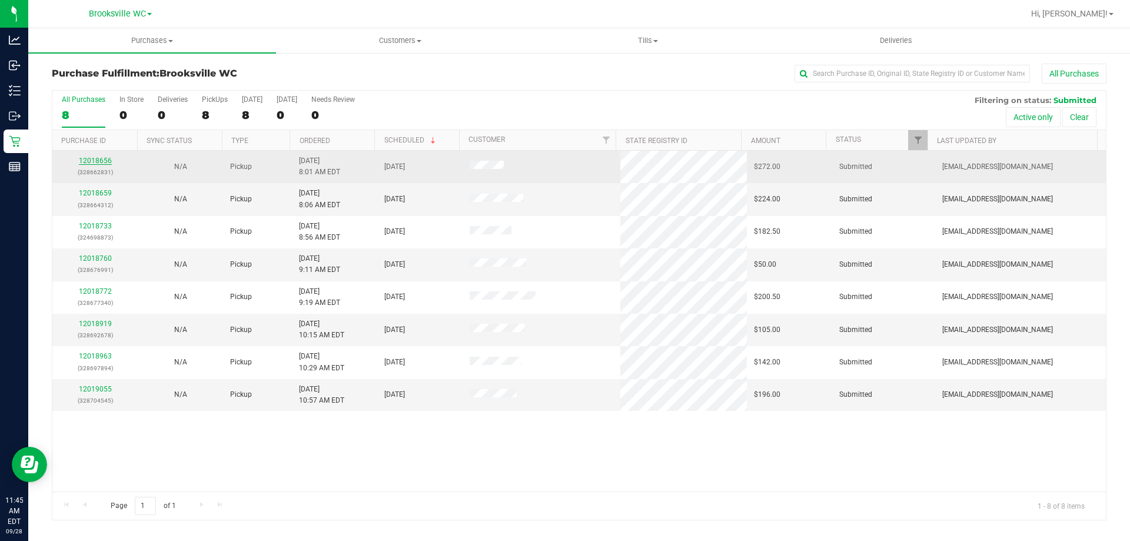
click at [109, 160] on link "12018656" at bounding box center [95, 161] width 33 height 8
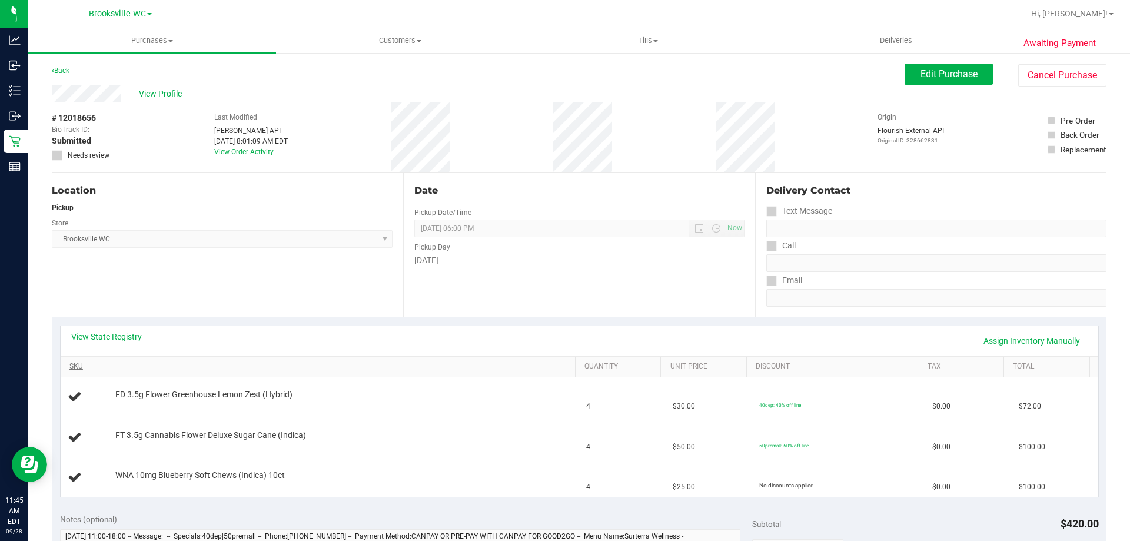
scroll to position [118, 0]
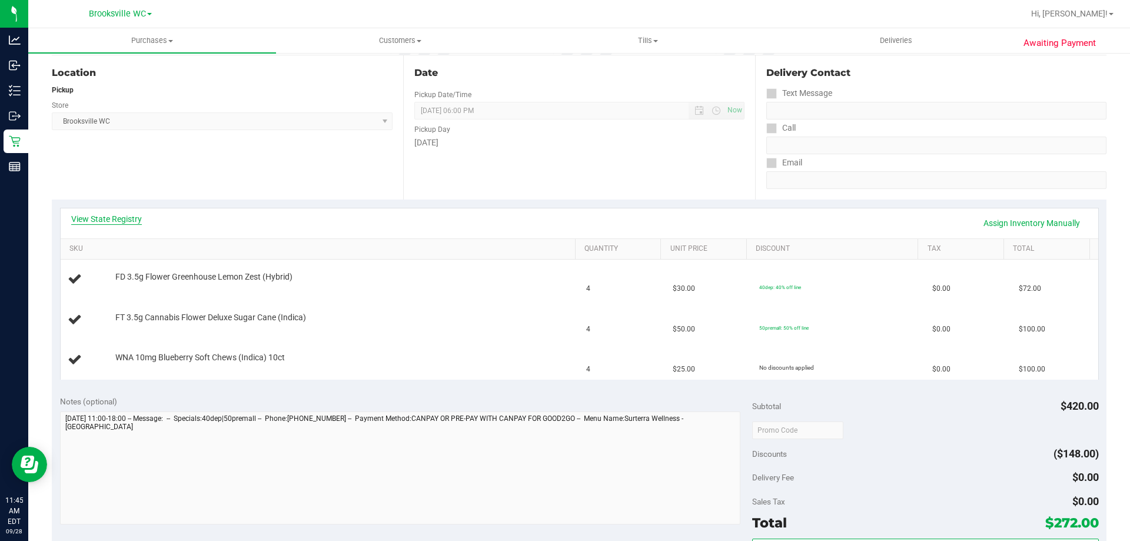
click at [130, 214] on link "View State Registry" at bounding box center [106, 219] width 71 height 12
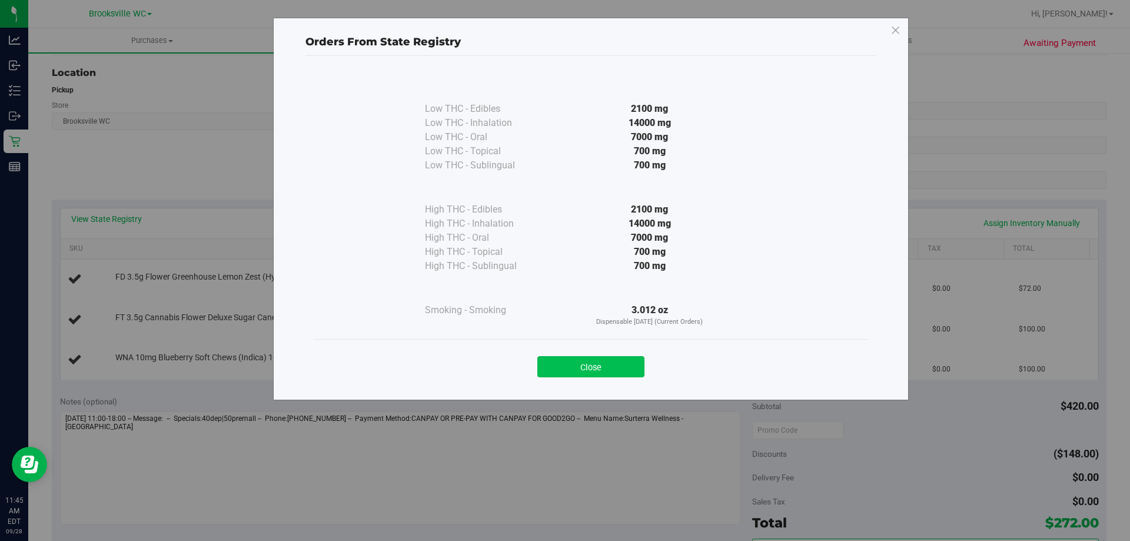
click at [605, 368] on button "Close" at bounding box center [590, 366] width 107 height 21
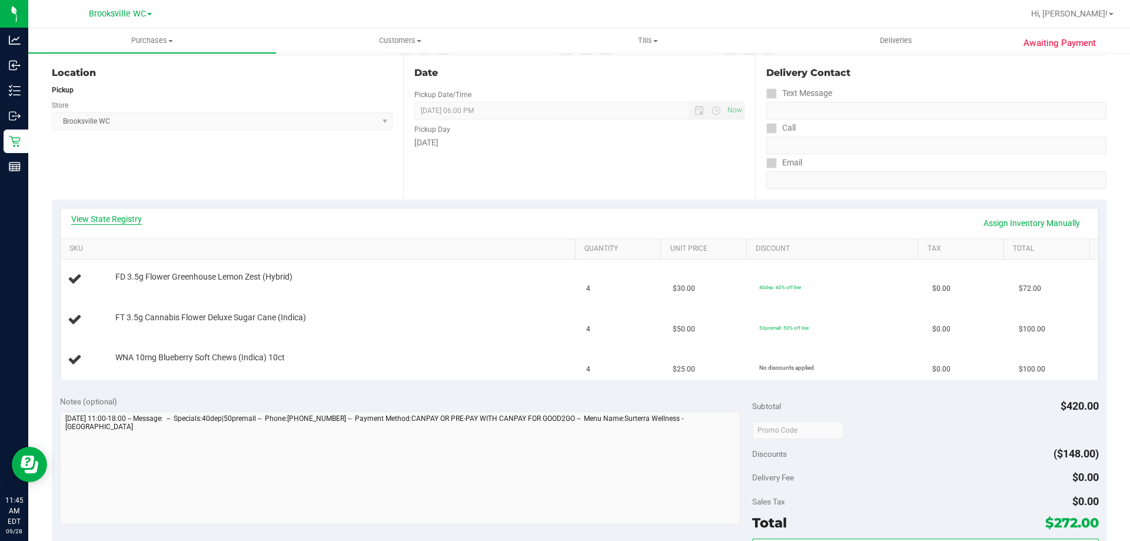
click at [95, 214] on link "View State Registry" at bounding box center [106, 219] width 71 height 12
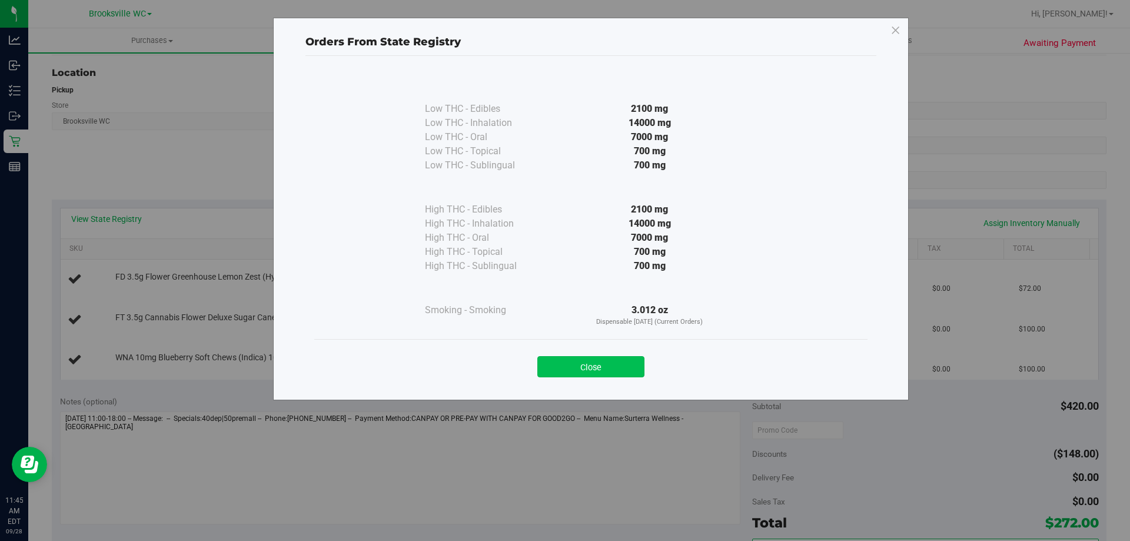
click at [593, 365] on button "Close" at bounding box center [590, 366] width 107 height 21
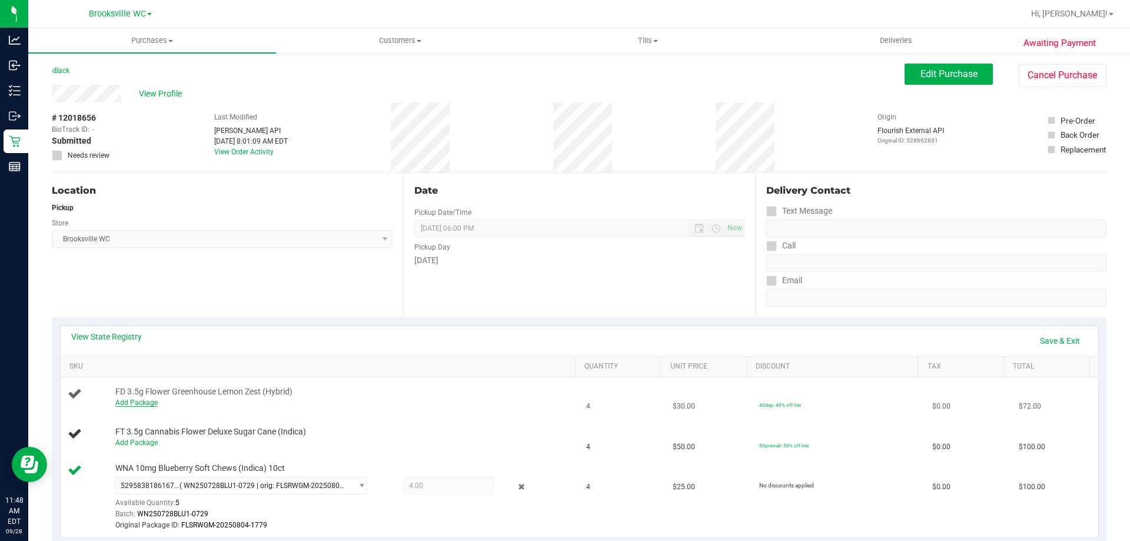
click at [143, 405] on link "Add Package" at bounding box center [136, 402] width 42 height 8
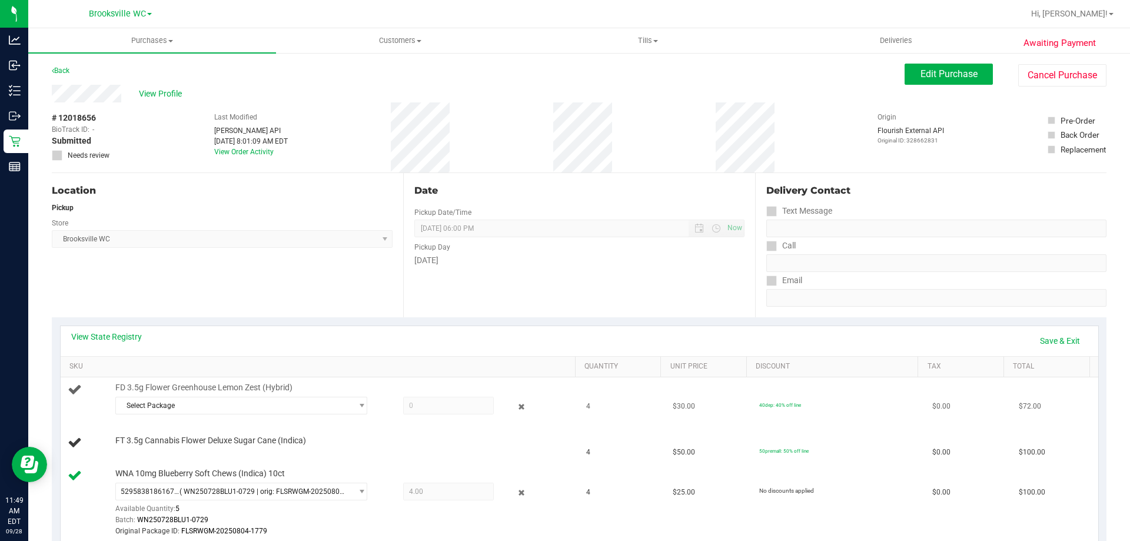
click at [456, 406] on span at bounding box center [448, 406] width 91 height 18
click at [273, 413] on span "Select Package" at bounding box center [241, 406] width 252 height 18
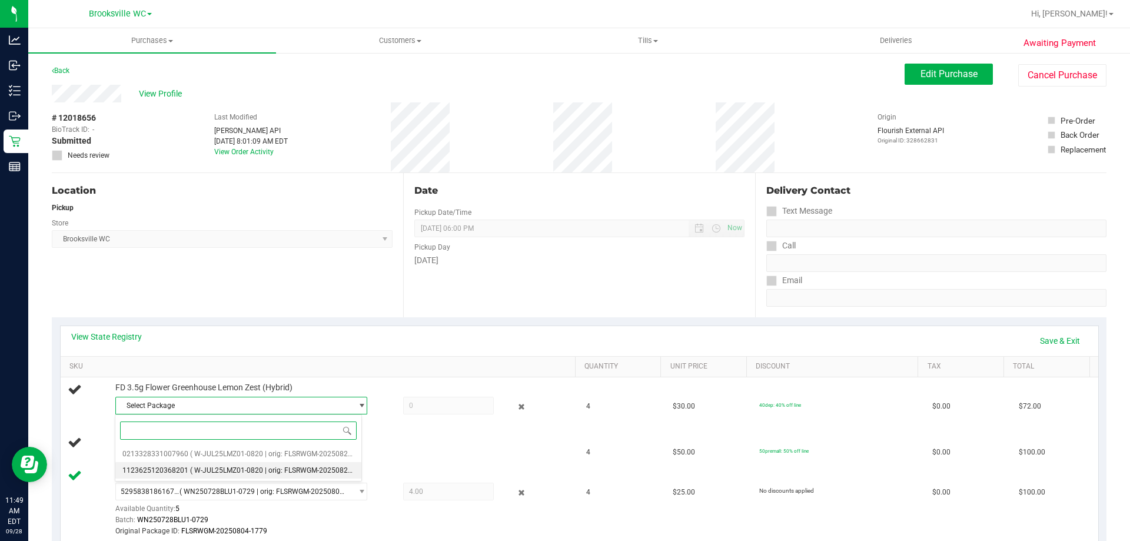
click at [268, 470] on span "( W-JUL25LMZ01-0820 | orig: FLSRWGM-20250827-393 )" at bounding box center [280, 470] width 180 height 8
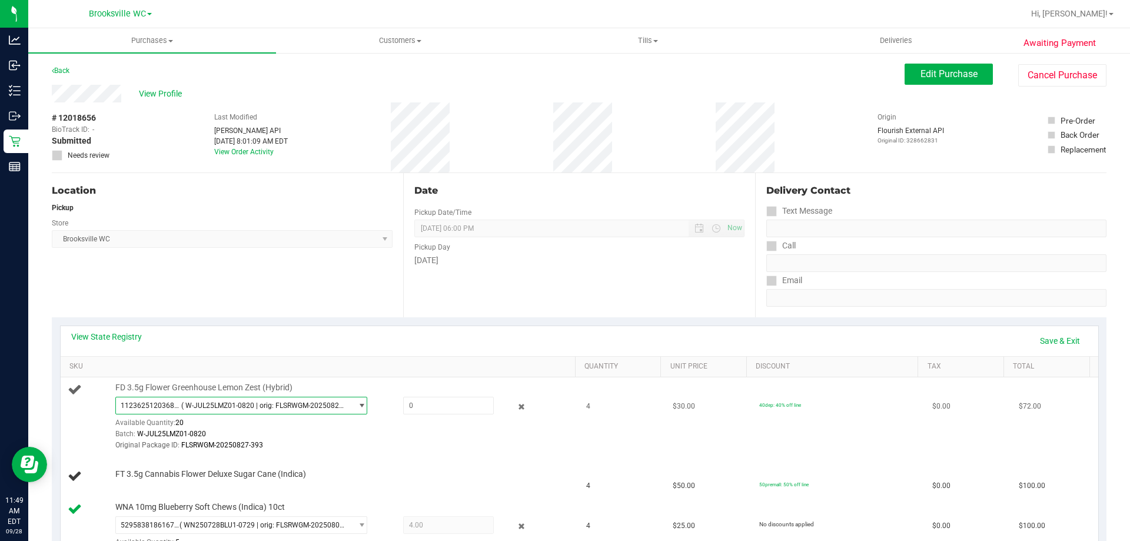
click at [288, 409] on span "( W-JUL25LMZ01-0820 | orig: FLSRWGM-20250827-393 )" at bounding box center [264, 405] width 166 height 8
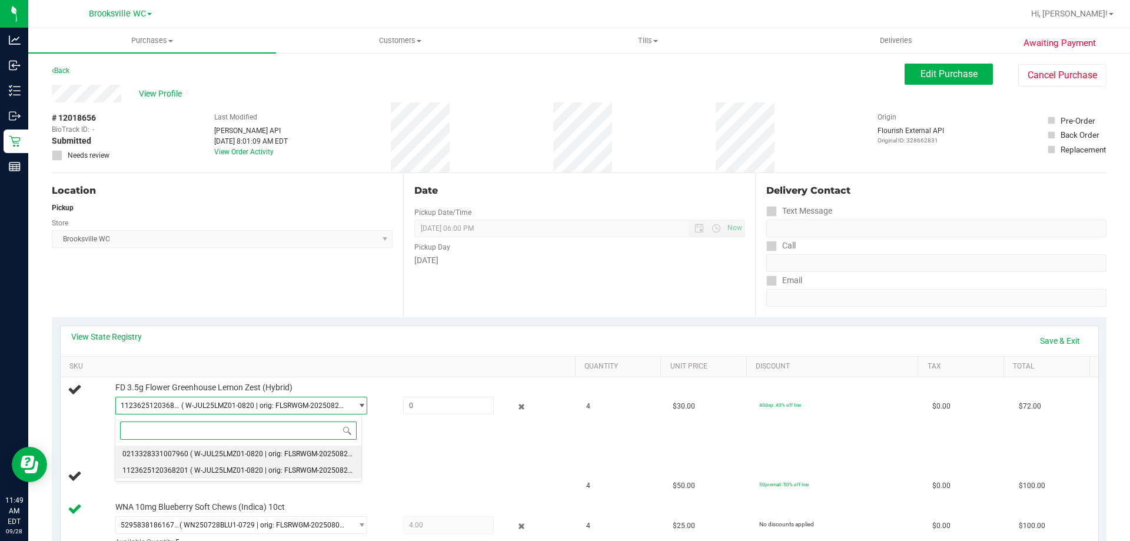
click at [285, 452] on span "( W-JUL25LMZ01-0820 | orig: FLSRWGM-20250827-419 )" at bounding box center [280, 454] width 180 height 8
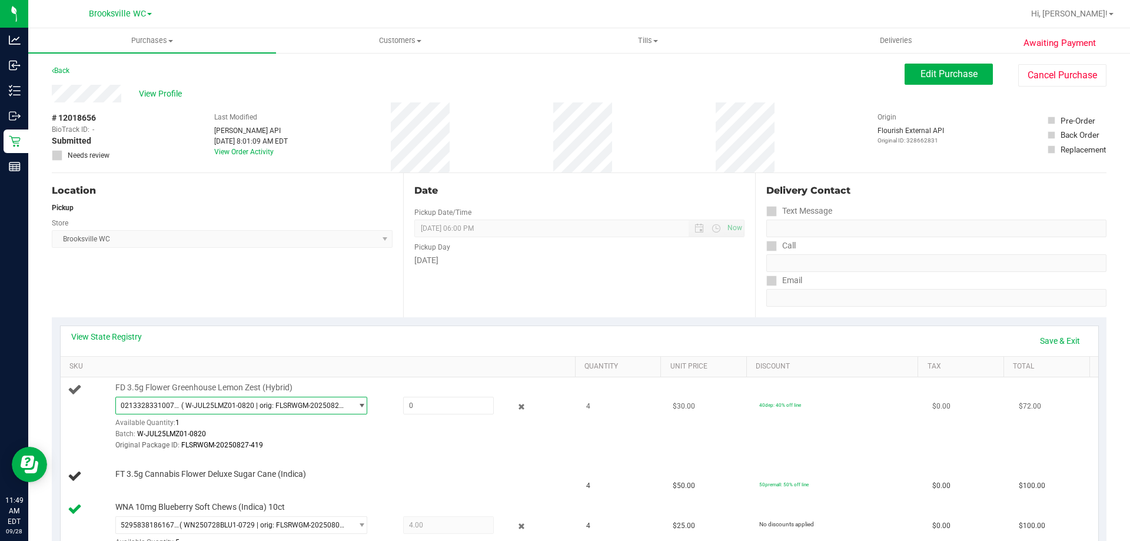
click at [338, 407] on span "( W-JUL25LMZ01-0820 | orig: FLSRWGM-20250827-419 )" at bounding box center [264, 405] width 166 height 8
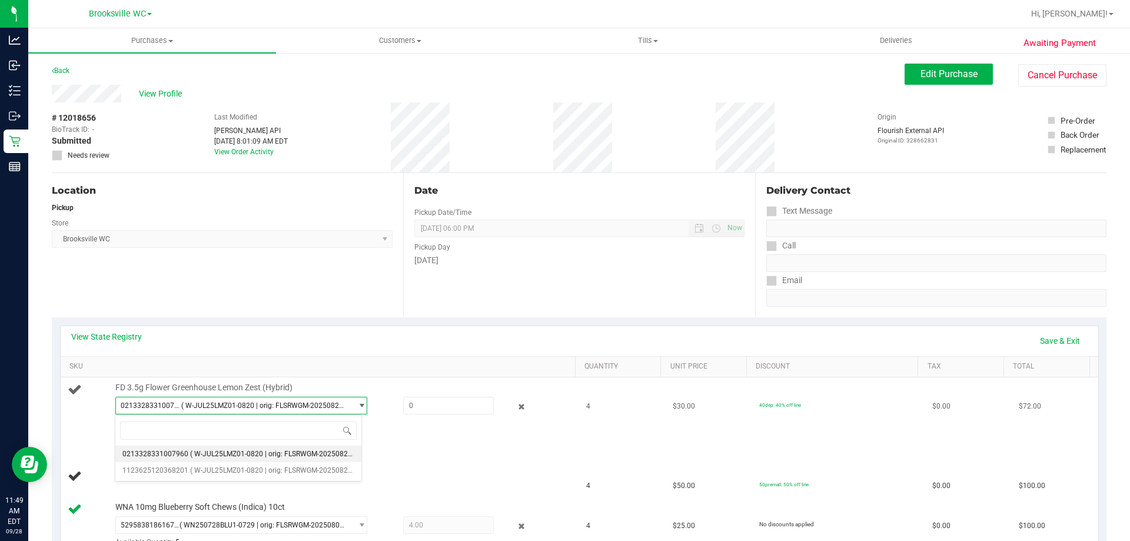
click at [404, 440] on div "Original Package ID: FLSRWGM-20250827-419" at bounding box center [342, 445] width 454 height 11
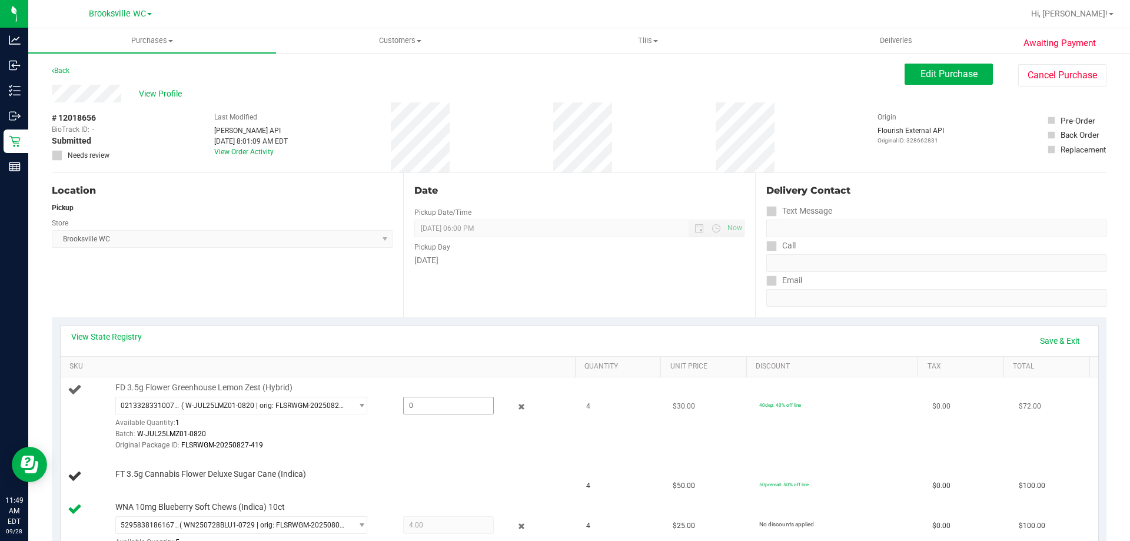
click at [425, 410] on span at bounding box center [448, 406] width 91 height 18
type input "1"
type input "1.0000"
click at [374, 413] on div "0213328331007960 ( W-JUL25LMZ01-0820 | orig: FLSRWGM-20250827-419 ) 02133283310…" at bounding box center [247, 417] width 265 height 41
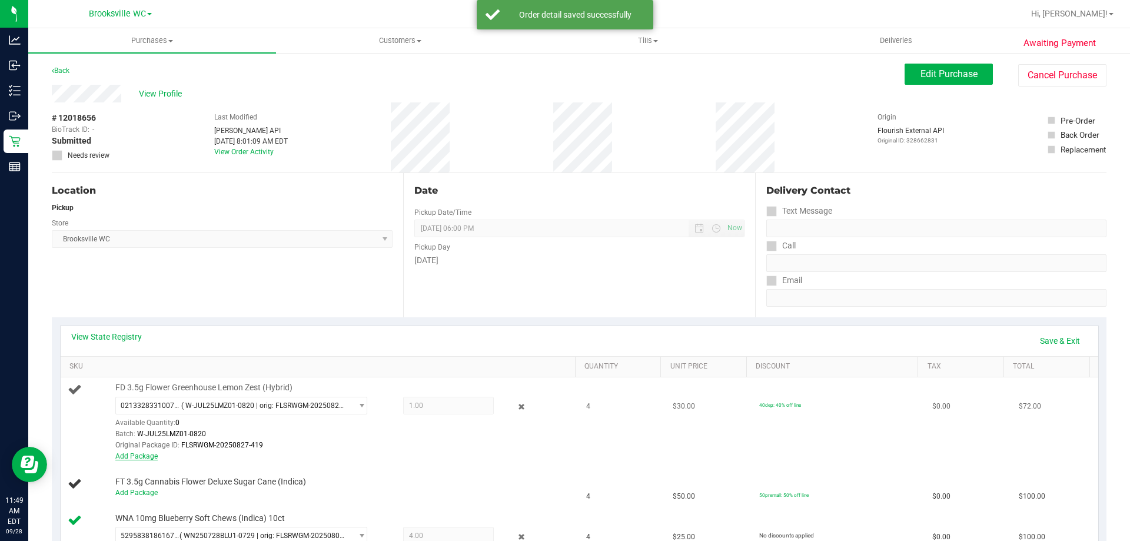
click at [135, 453] on link "Add Package" at bounding box center [136, 456] width 42 height 8
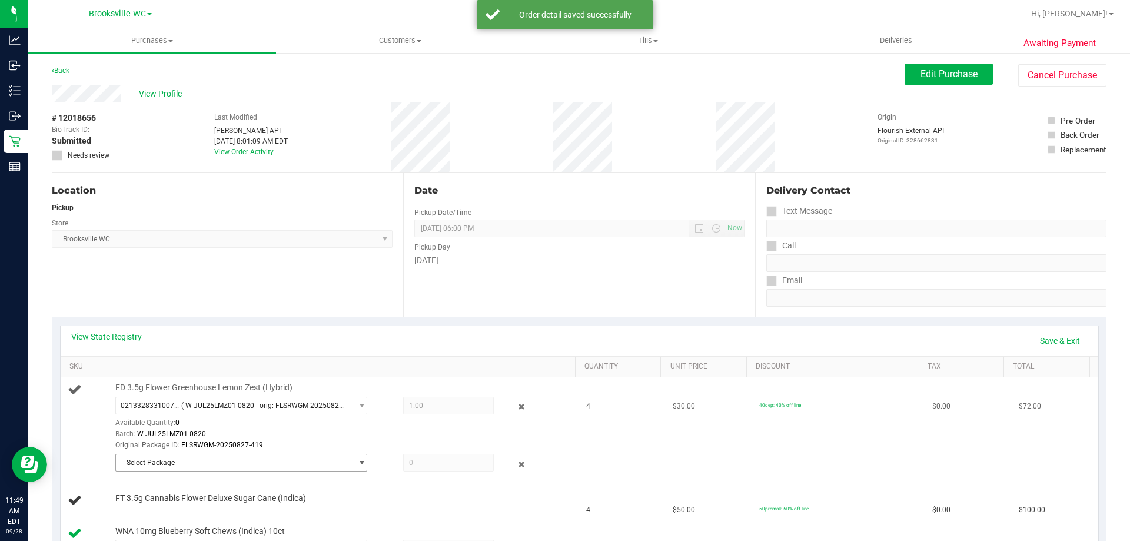
click at [154, 464] on span "Select Package" at bounding box center [234, 462] width 236 height 16
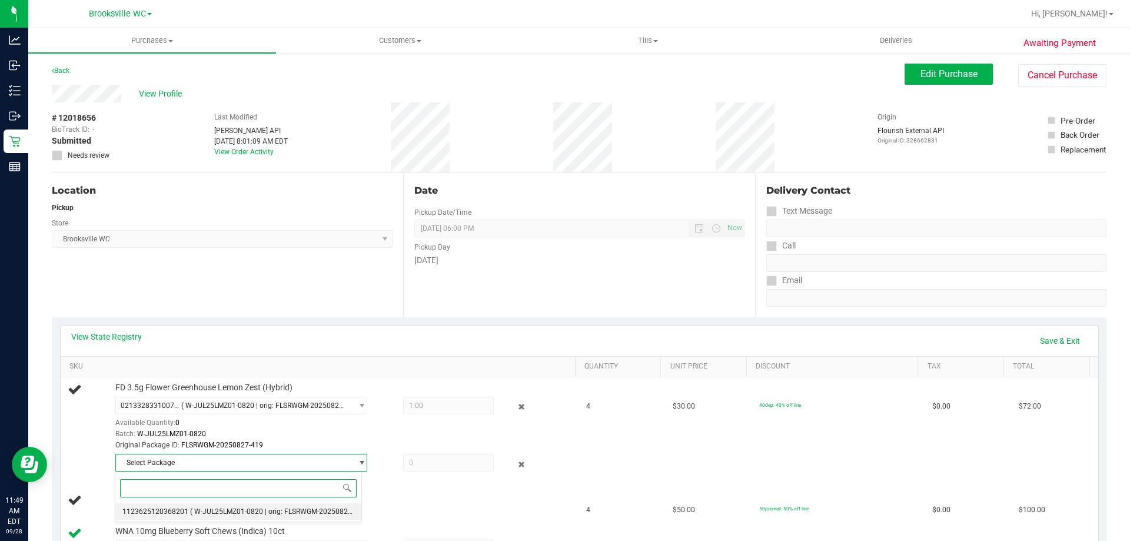
click at [166, 517] on li "1123625120368201 ( W-JUL25LMZ01-0820 | orig: FLSRWGM-20250827-393 )" at bounding box center [238, 511] width 246 height 16
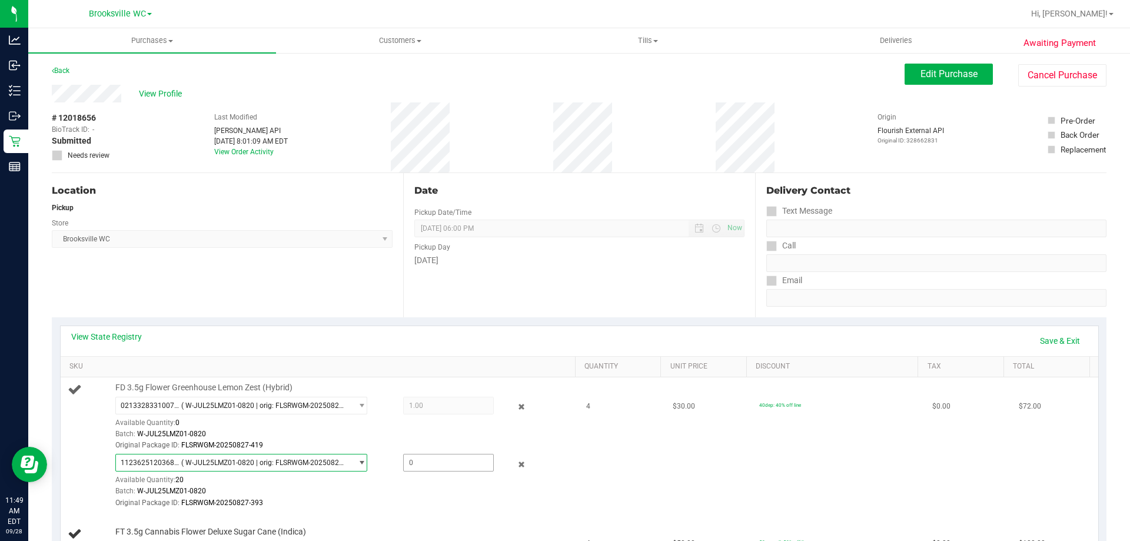
click at [452, 467] on span at bounding box center [448, 463] width 91 height 18
type input "3"
type input "3.0000"
click at [384, 379] on td "FD 3.5g Flower Greenhouse Lemon Zest (Hybrid) 0213328331007960 ( W-JUL25LMZ01-0…" at bounding box center [320, 445] width 519 height 137
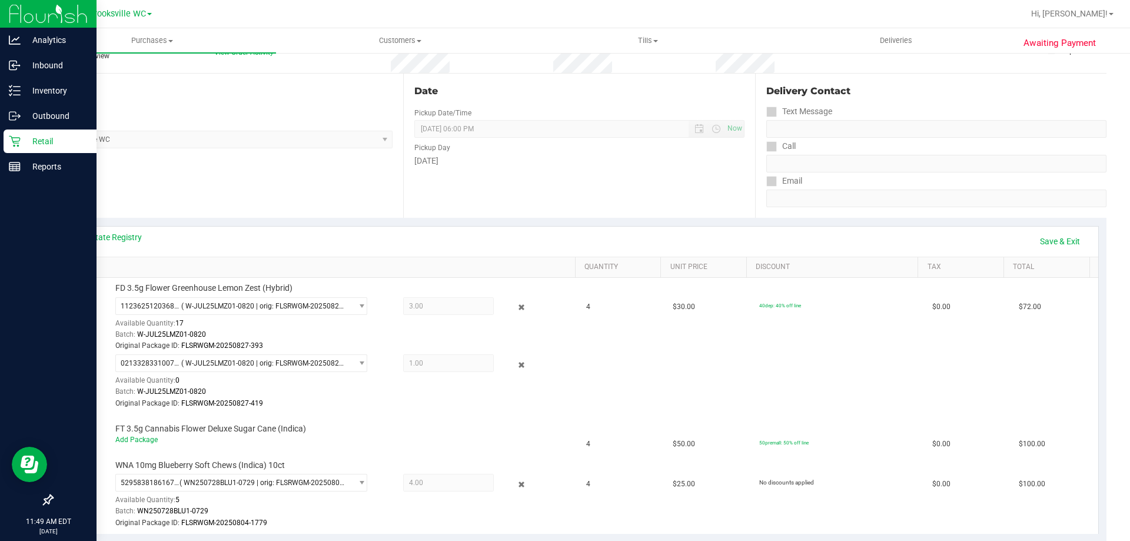
scroll to position [177, 0]
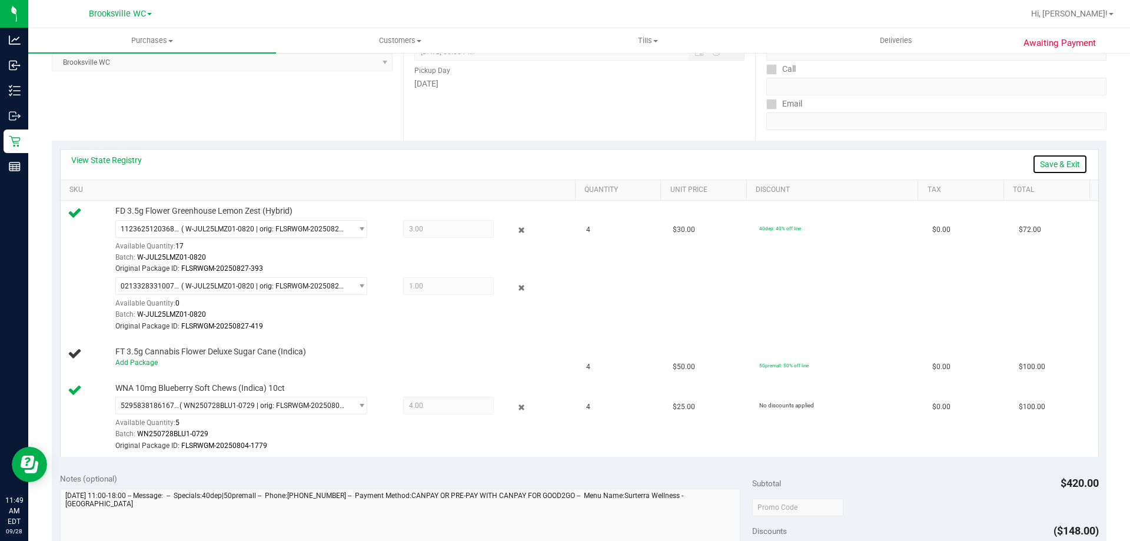
click at [1065, 165] on link "Save & Exit" at bounding box center [1059, 164] width 55 height 20
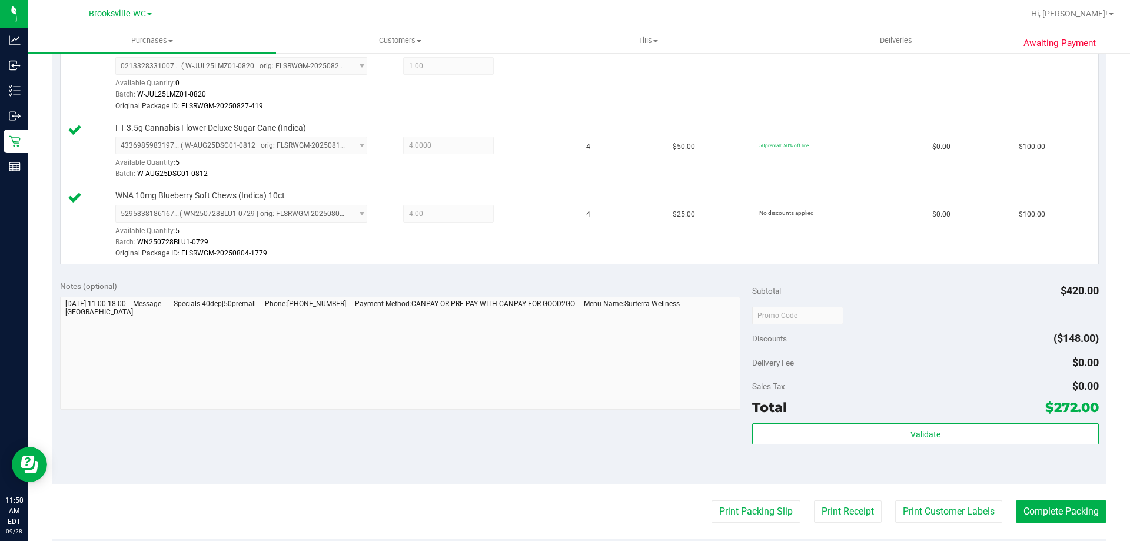
scroll to position [530, 0]
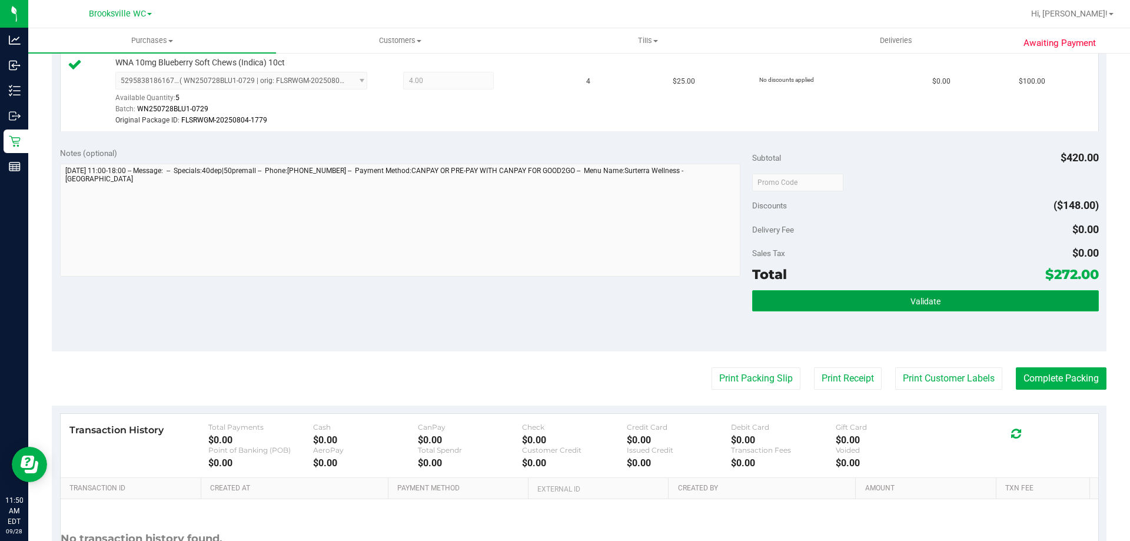
click at [956, 299] on button "Validate" at bounding box center [925, 300] width 346 height 21
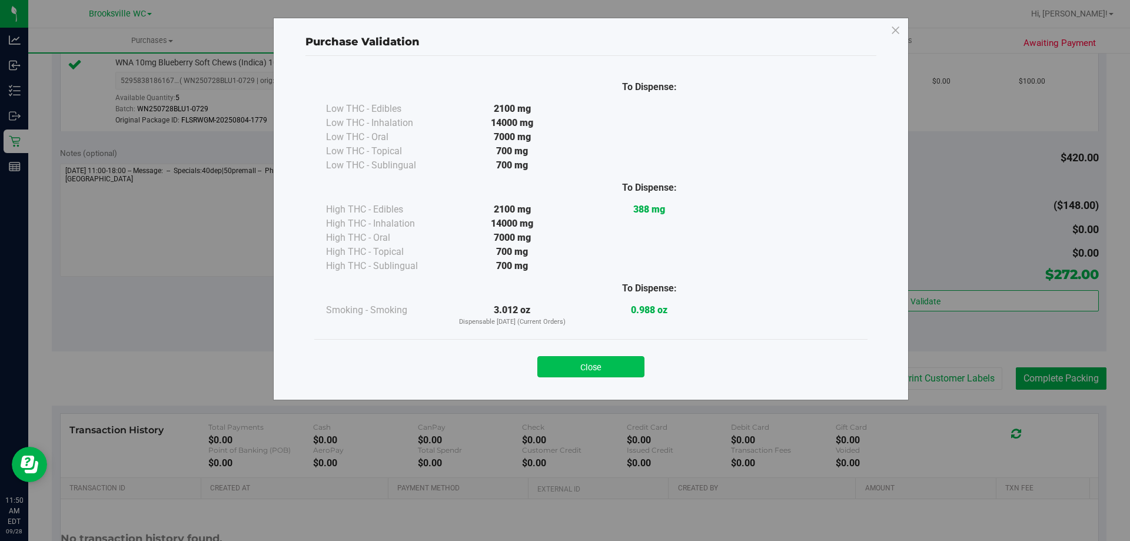
click at [602, 370] on button "Close" at bounding box center [590, 366] width 107 height 21
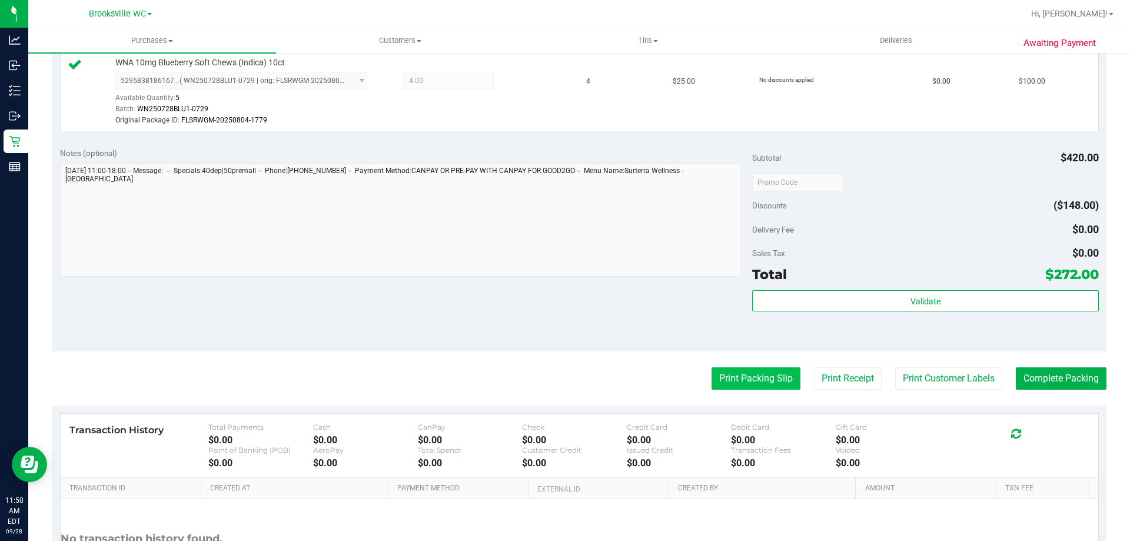
click at [751, 375] on button "Print Packing Slip" at bounding box center [755, 378] width 89 height 22
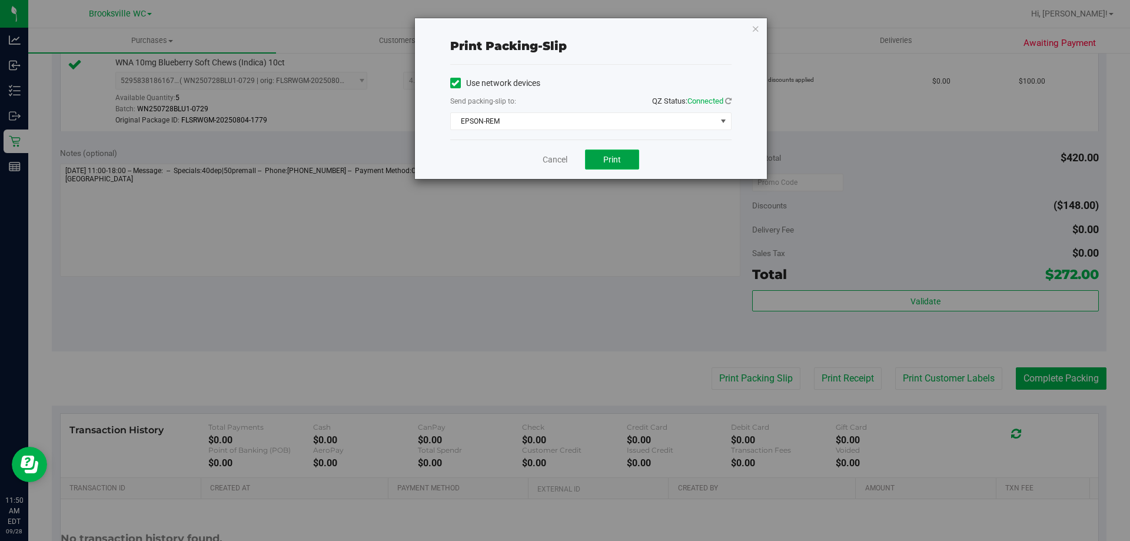
click at [607, 159] on span "Print" at bounding box center [612, 159] width 18 height 9
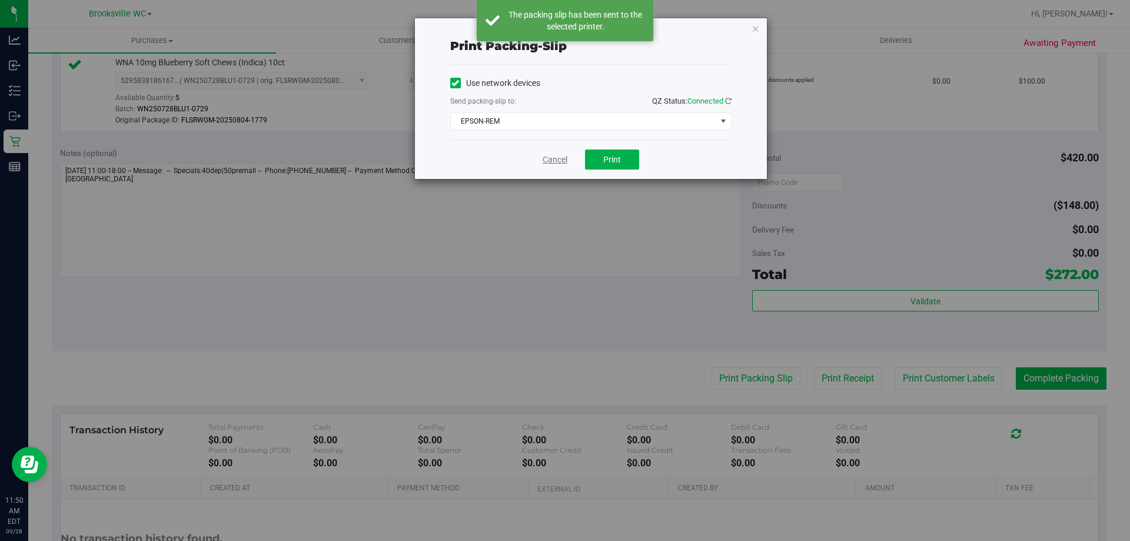
click at [553, 161] on link "Cancel" at bounding box center [555, 160] width 25 height 12
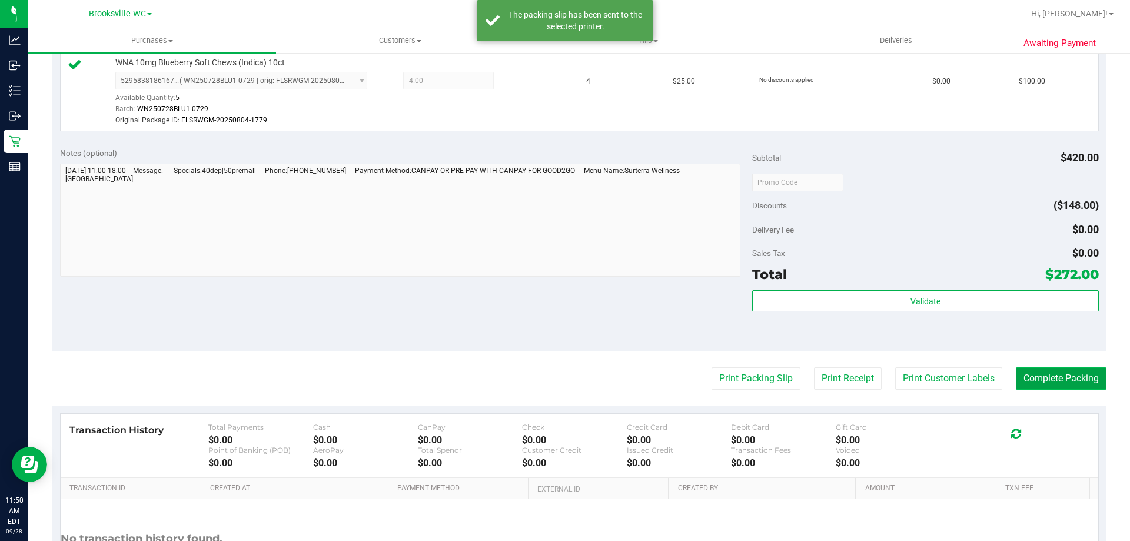
click at [1080, 370] on button "Complete Packing" at bounding box center [1061, 378] width 91 height 22
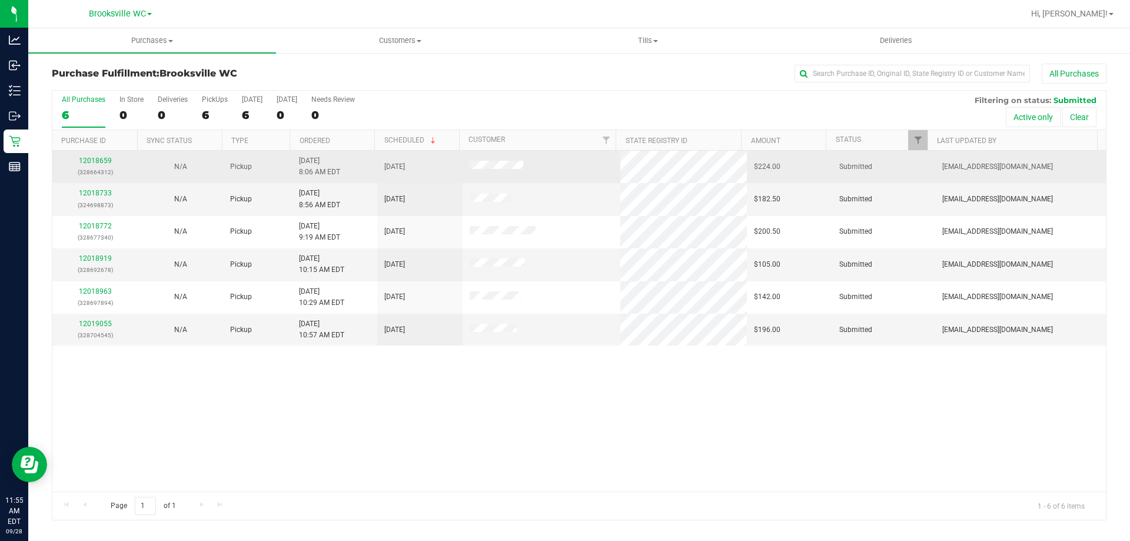
click at [96, 155] on td "12018659 (328664312)" at bounding box center [94, 167] width 85 height 32
click at [96, 164] on link "12018659" at bounding box center [95, 161] width 33 height 8
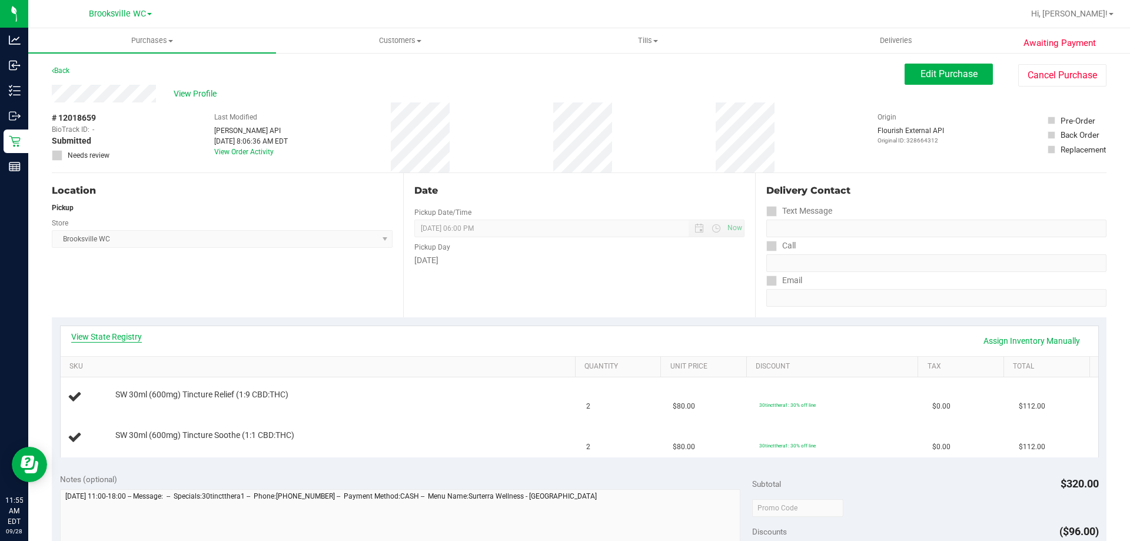
click at [128, 337] on link "View State Registry" at bounding box center [106, 337] width 71 height 12
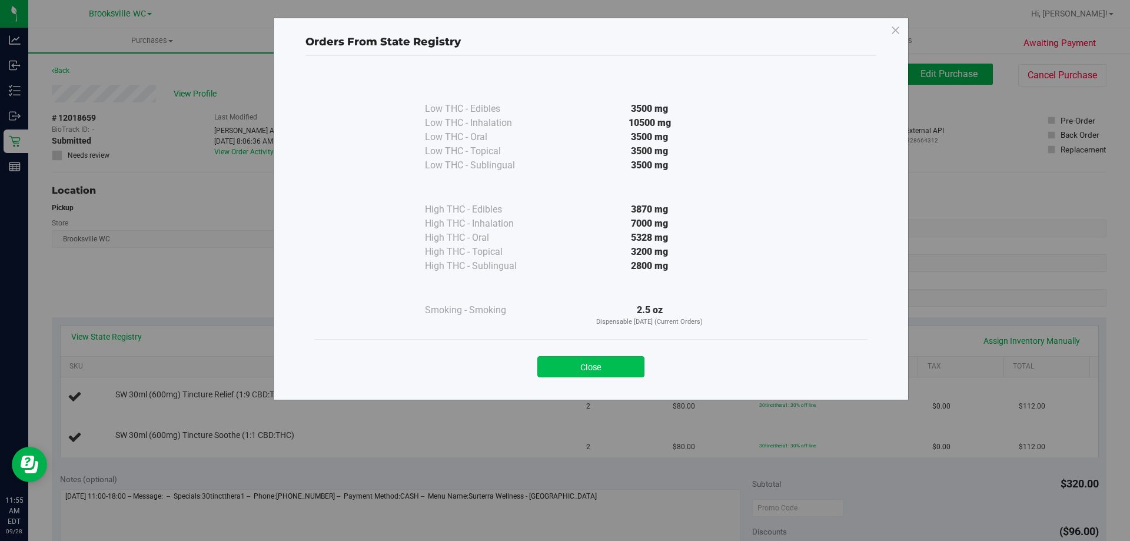
click at [593, 367] on button "Close" at bounding box center [590, 366] width 107 height 21
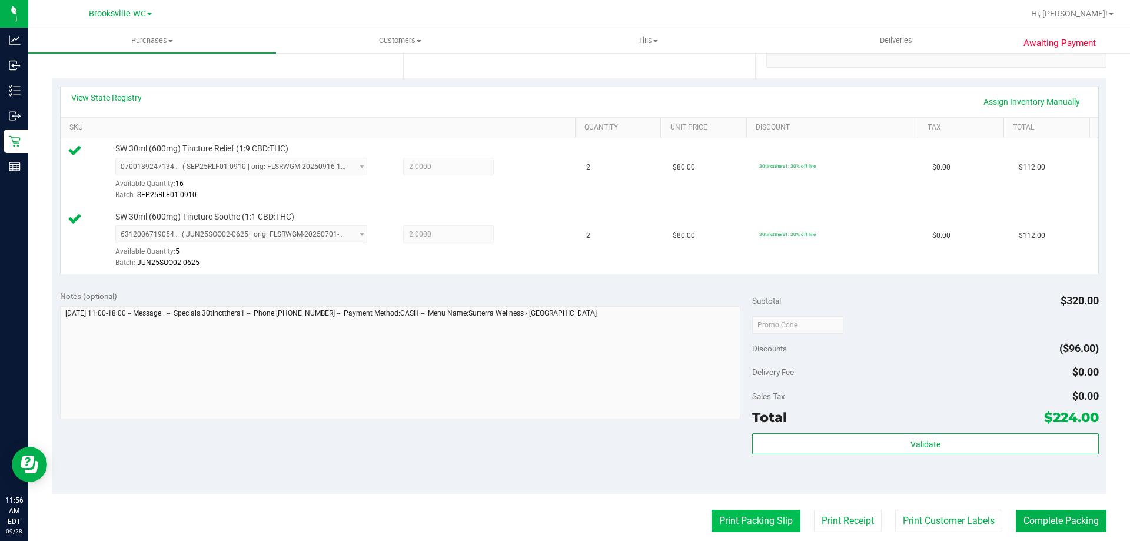
scroll to position [294, 0]
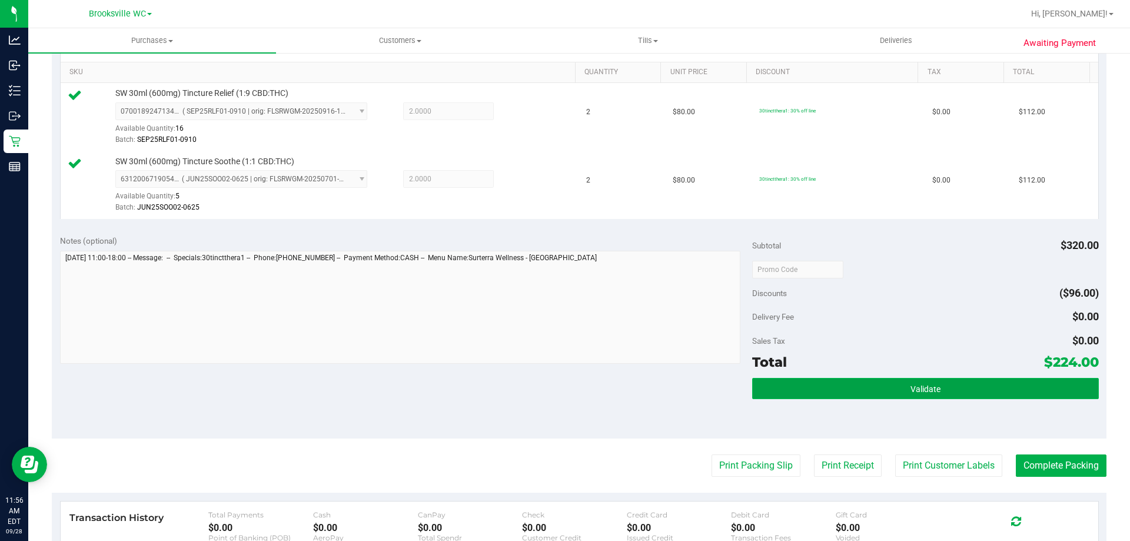
click at [1003, 385] on button "Validate" at bounding box center [925, 388] width 346 height 21
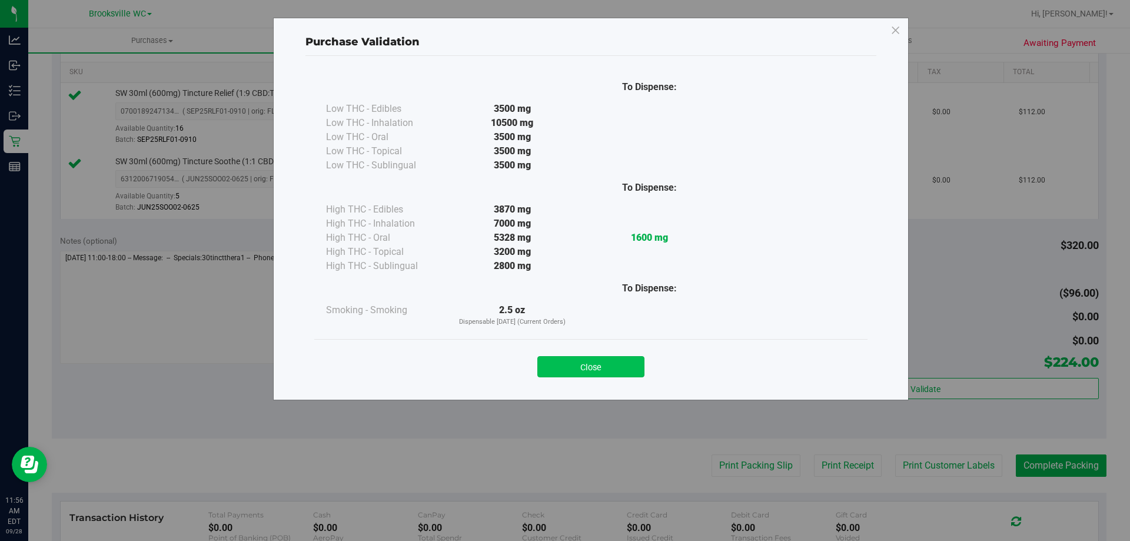
click at [611, 358] on button "Close" at bounding box center [590, 366] width 107 height 21
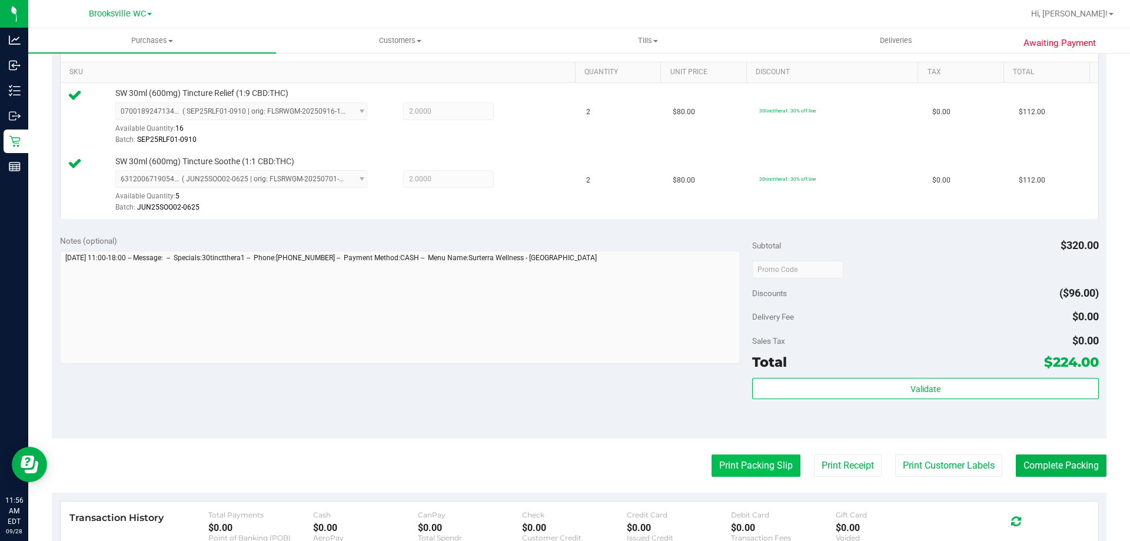
click at [750, 467] on button "Print Packing Slip" at bounding box center [755, 465] width 89 height 22
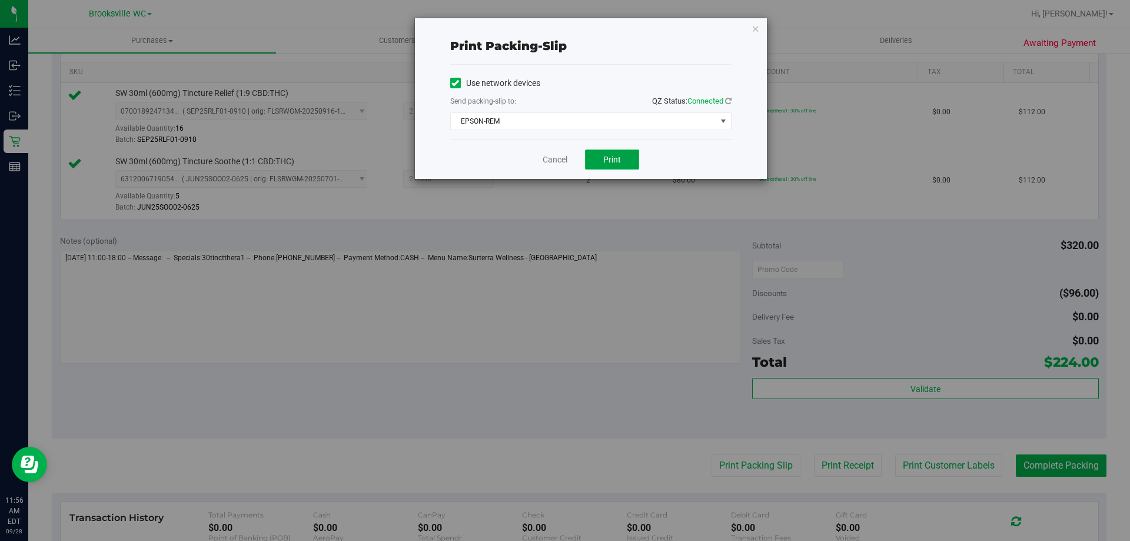
click at [609, 155] on span "Print" at bounding box center [612, 159] width 18 height 9
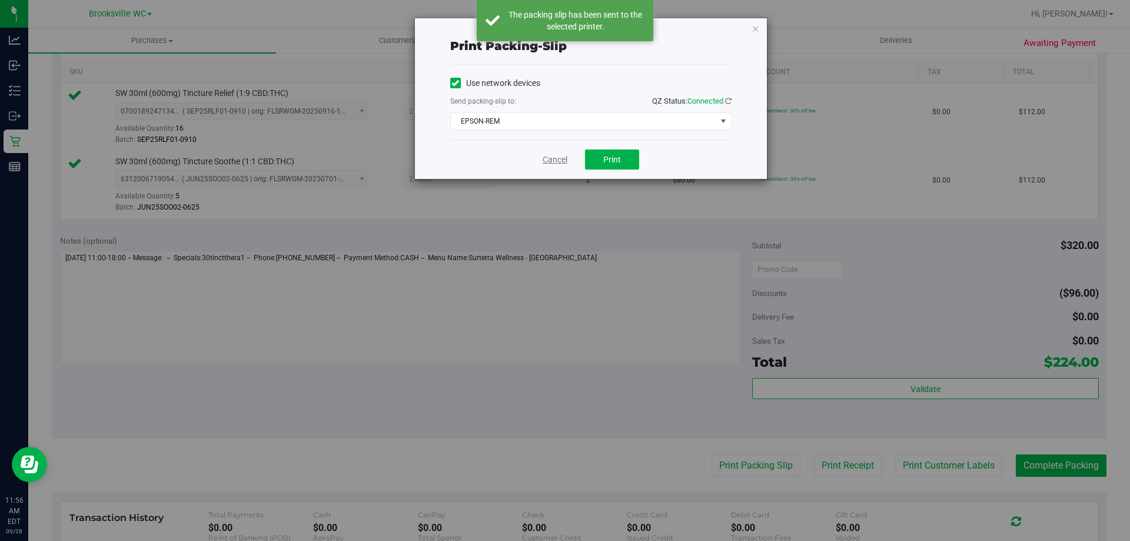
click at [561, 162] on link "Cancel" at bounding box center [555, 160] width 25 height 12
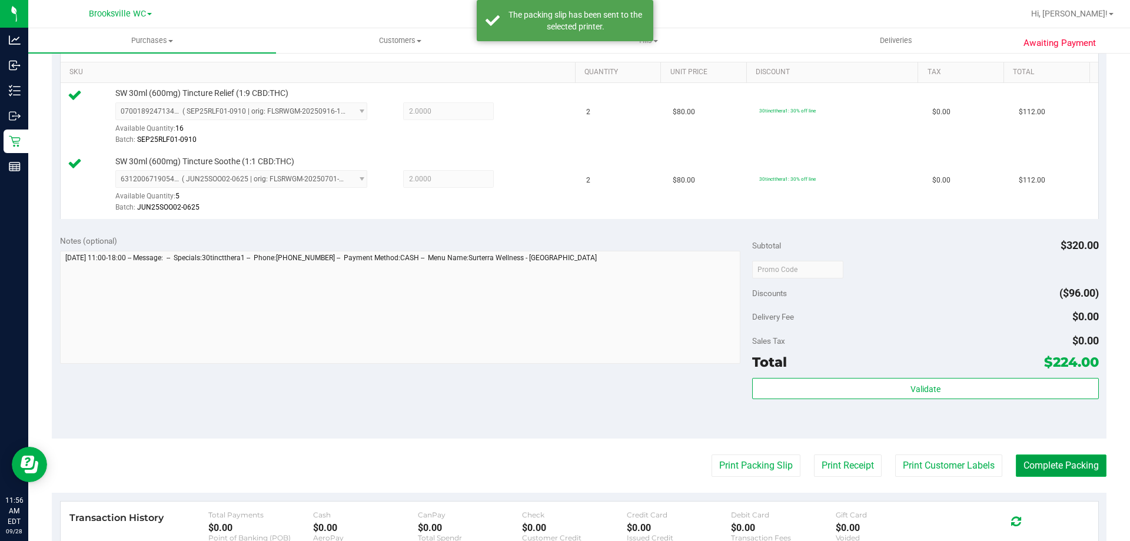
click at [1082, 461] on button "Complete Packing" at bounding box center [1061, 465] width 91 height 22
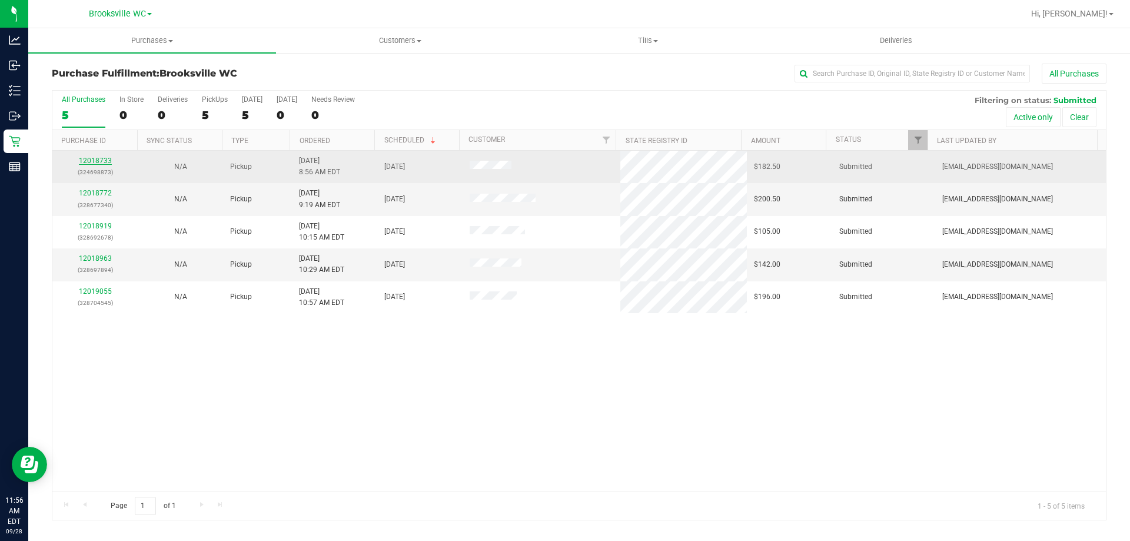
click at [88, 163] on link "12018733" at bounding box center [95, 161] width 33 height 8
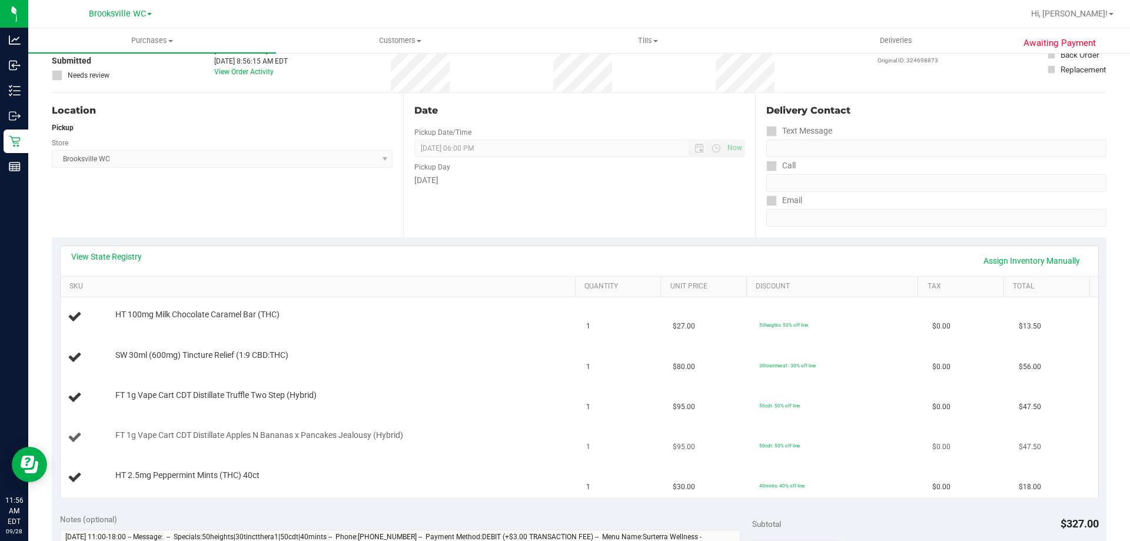
scroll to position [177, 0]
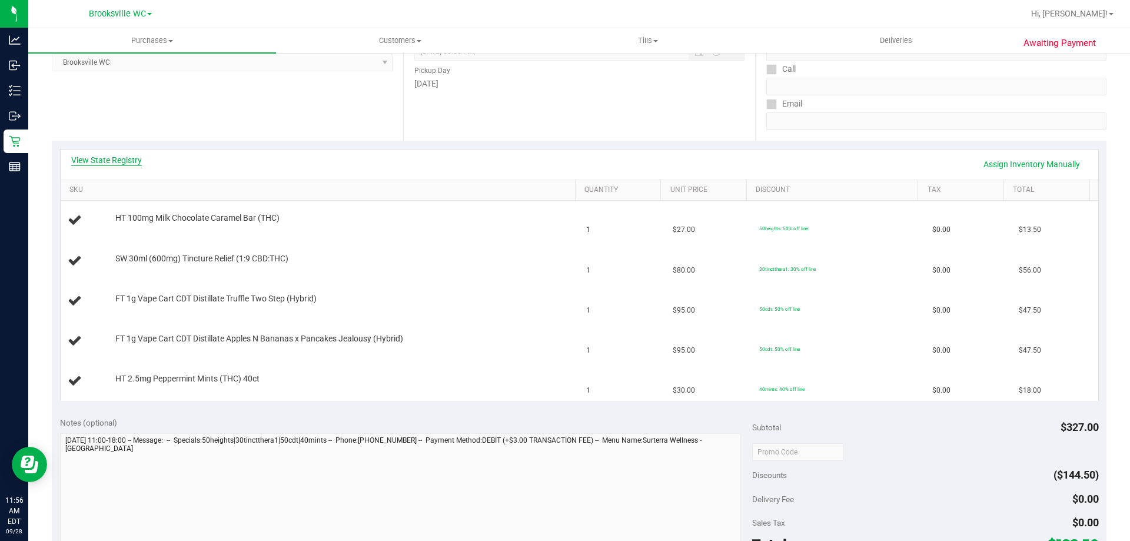
click at [114, 159] on link "View State Registry" at bounding box center [106, 160] width 71 height 12
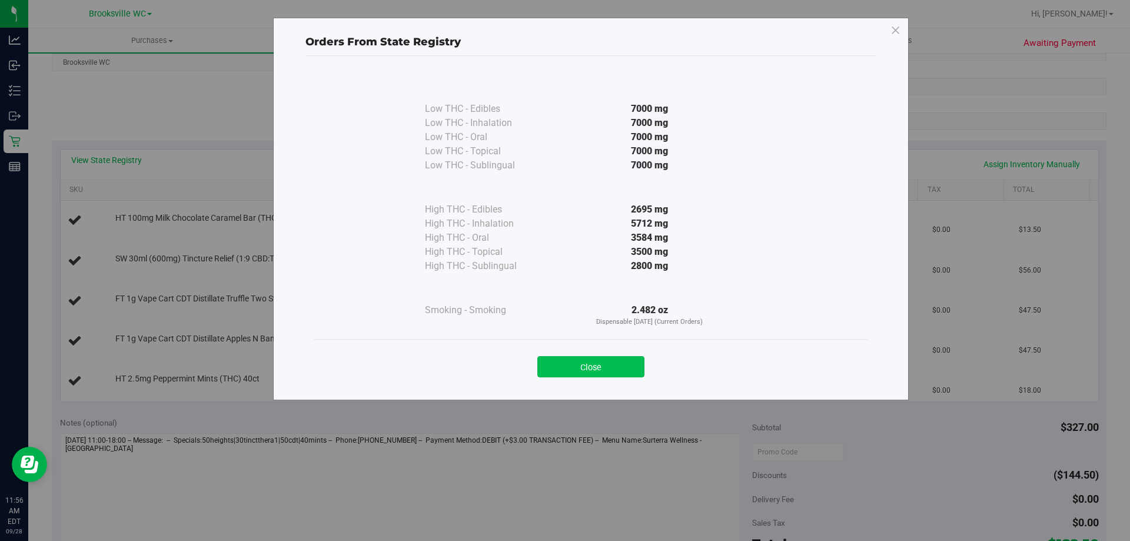
click at [613, 360] on button "Close" at bounding box center [590, 366] width 107 height 21
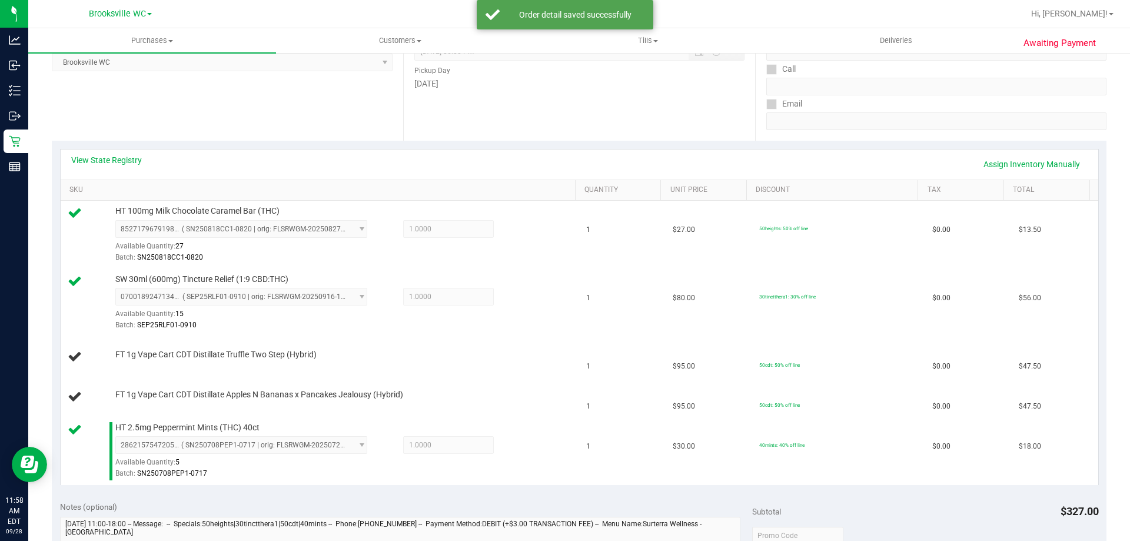
drag, startPoint x: 553, startPoint y: 18, endPoint x: 582, endPoint y: 109, distance: 95.7
click at [553, 18] on div "Order detail saved successfully" at bounding box center [575, 15] width 138 height 12
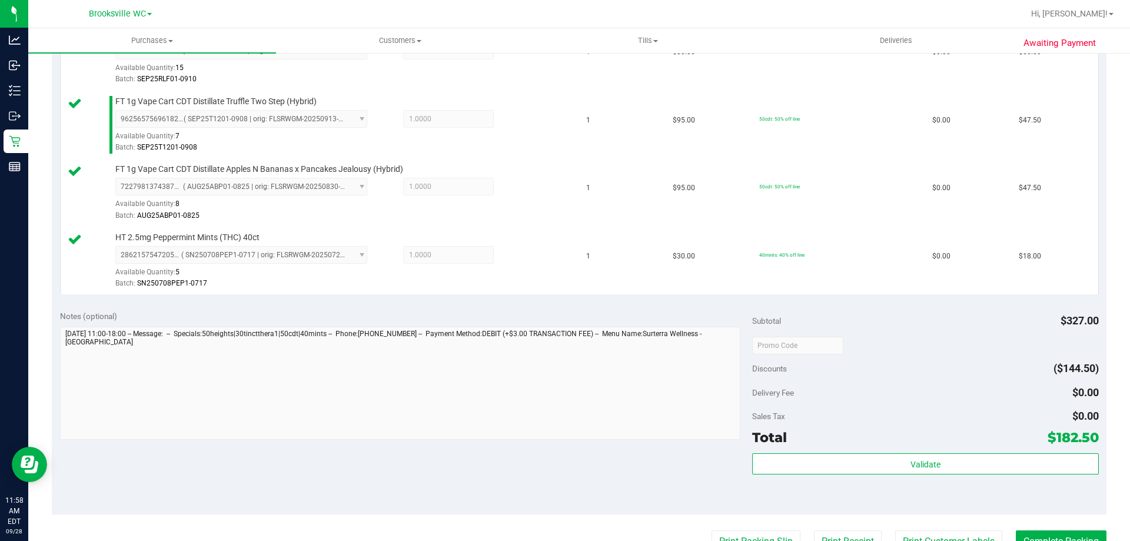
scroll to position [471, 0]
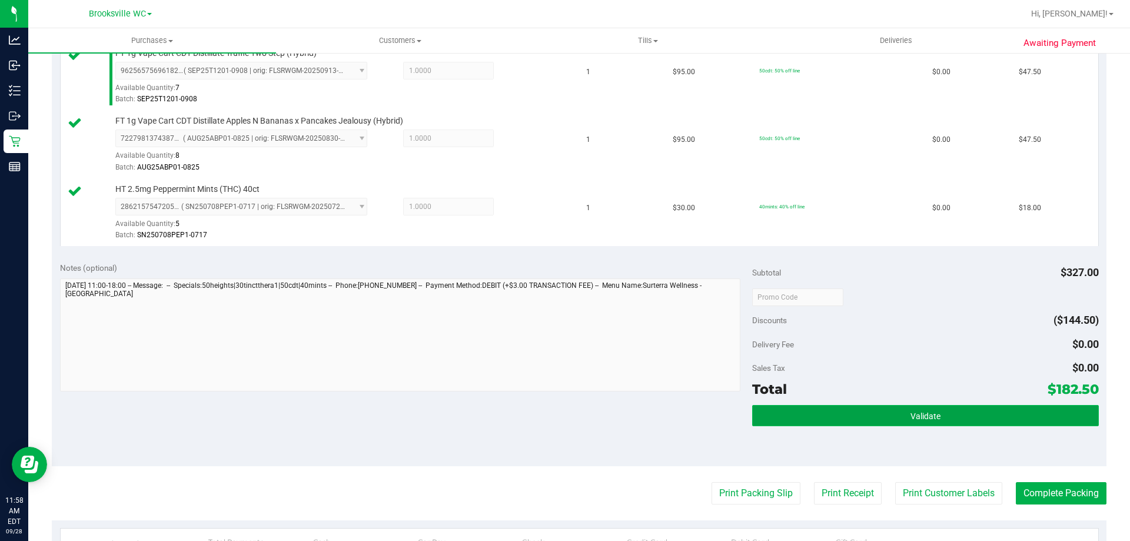
click at [959, 405] on button "Validate" at bounding box center [925, 415] width 346 height 21
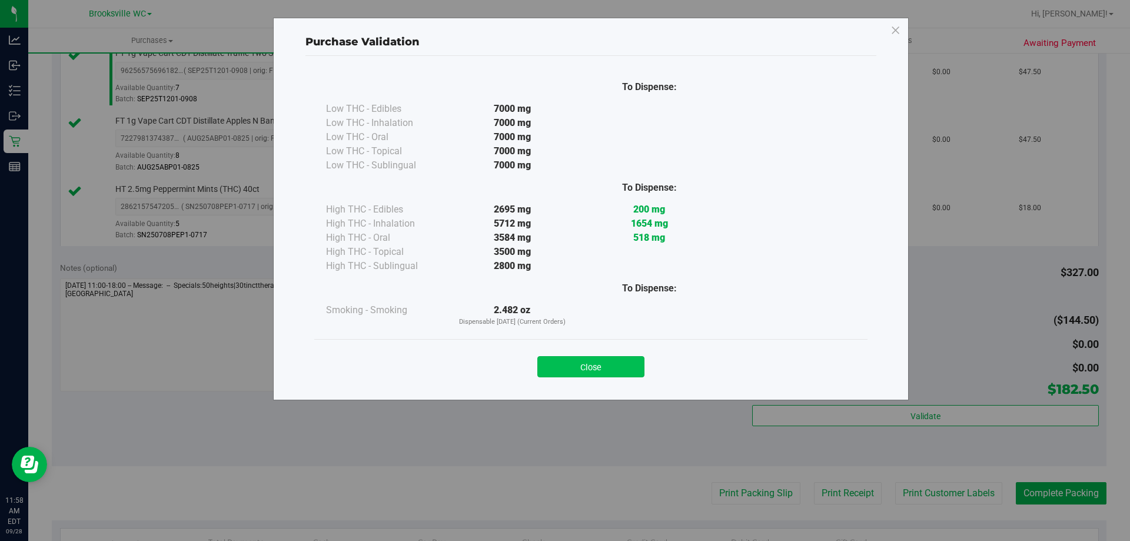
click at [618, 375] on button "Close" at bounding box center [590, 366] width 107 height 21
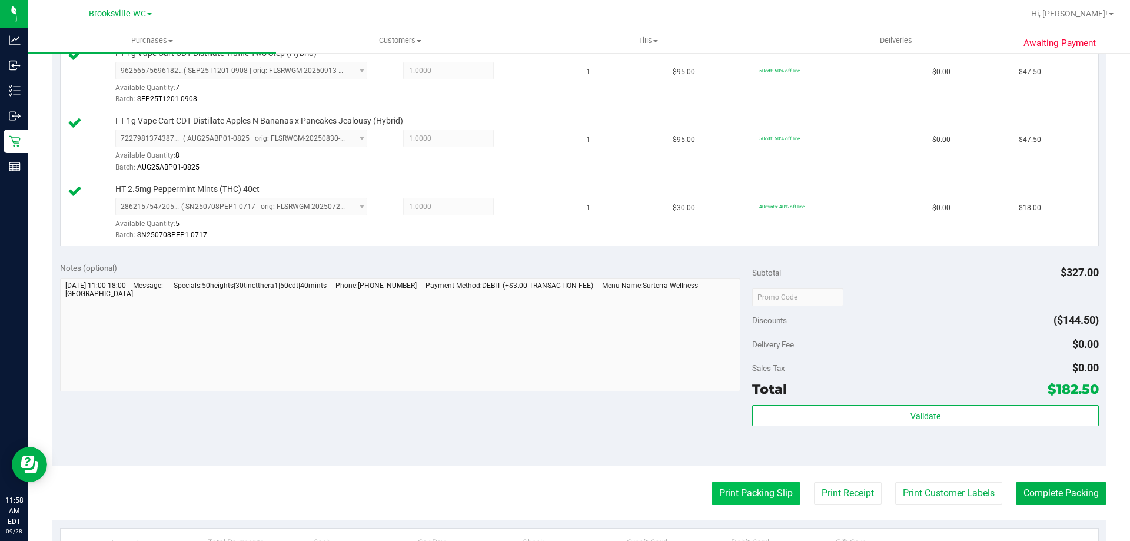
click at [725, 492] on button "Print Packing Slip" at bounding box center [755, 493] width 89 height 22
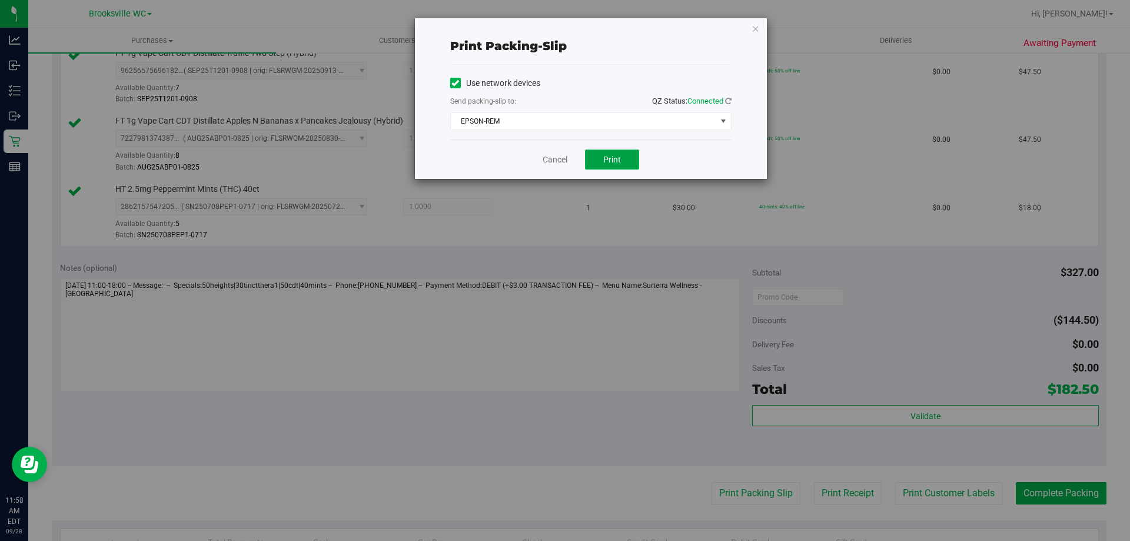
click at [626, 160] on button "Print" at bounding box center [612, 159] width 54 height 20
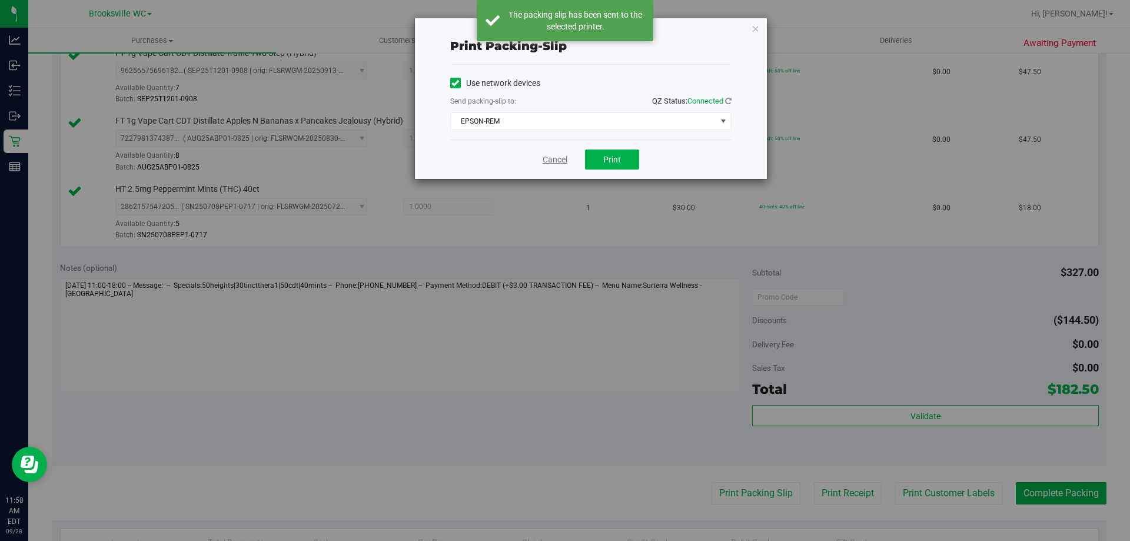
click at [554, 162] on link "Cancel" at bounding box center [555, 160] width 25 height 12
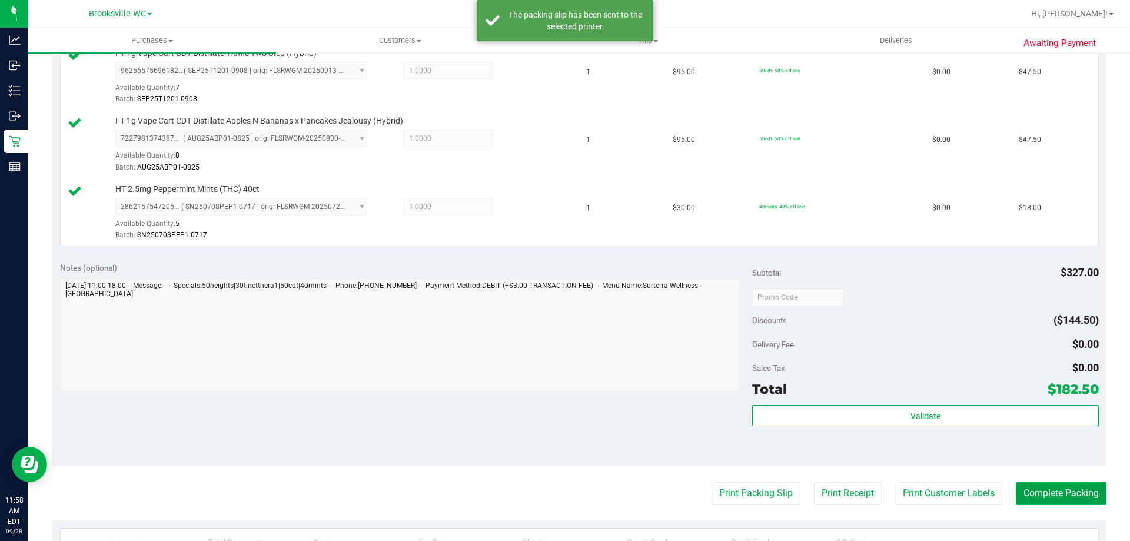
click at [1052, 499] on button "Complete Packing" at bounding box center [1061, 493] width 91 height 22
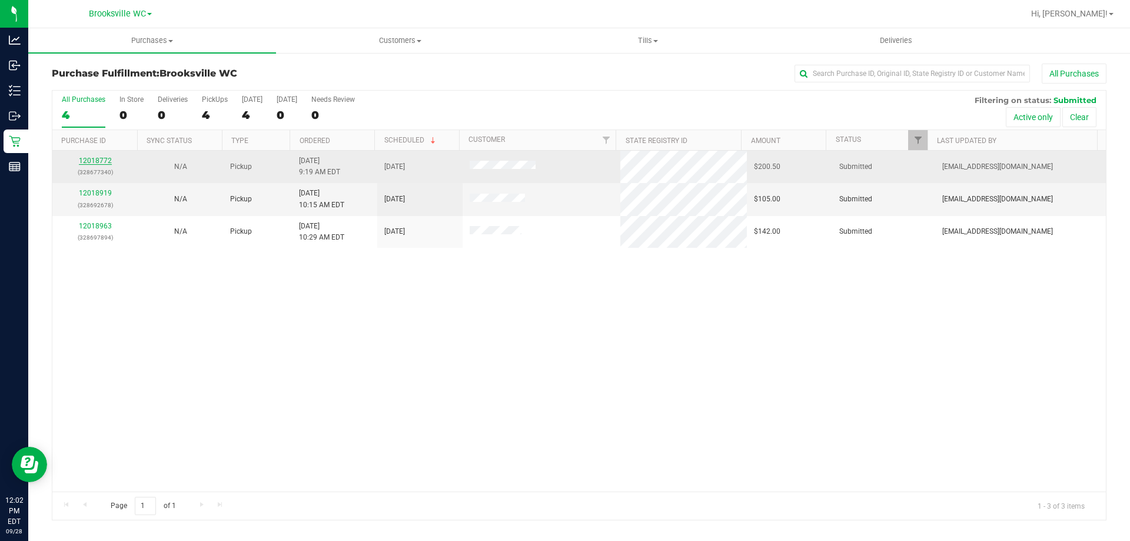
click at [87, 162] on link "12018772" at bounding box center [95, 161] width 33 height 8
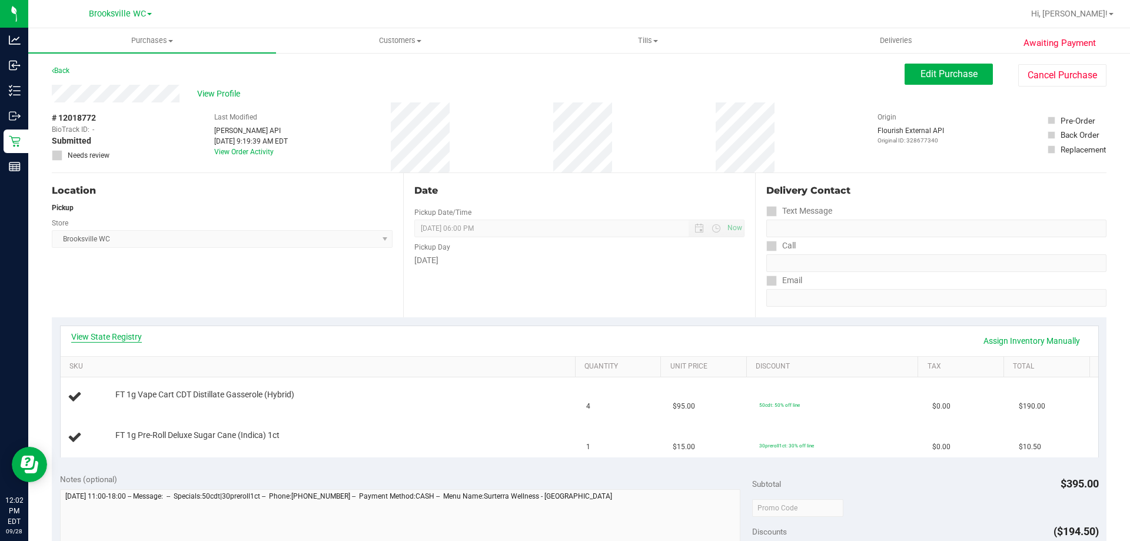
click at [122, 340] on link "View State Registry" at bounding box center [106, 337] width 71 height 12
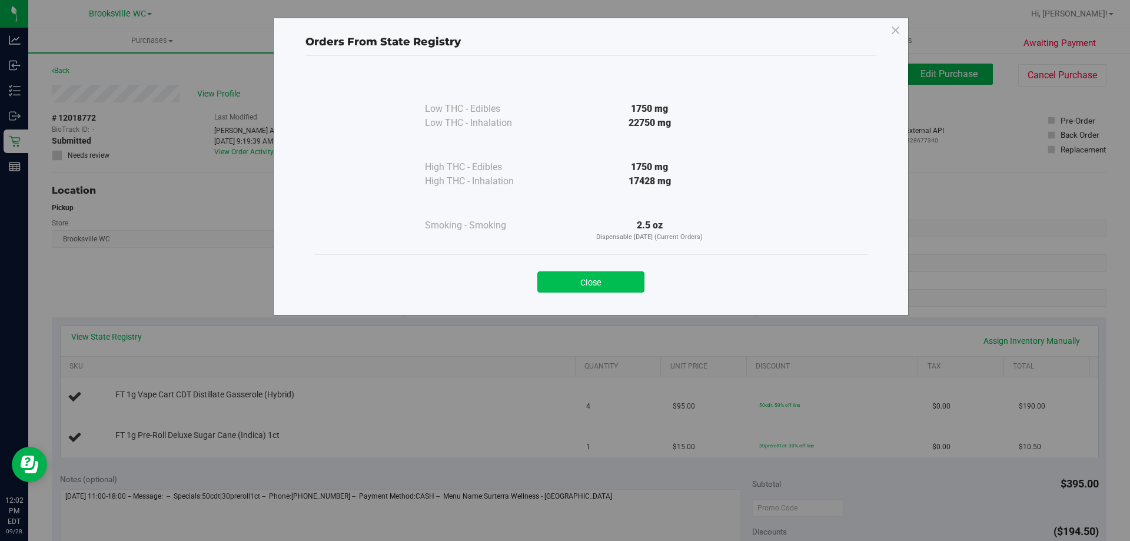
click at [624, 278] on button "Close" at bounding box center [590, 281] width 107 height 21
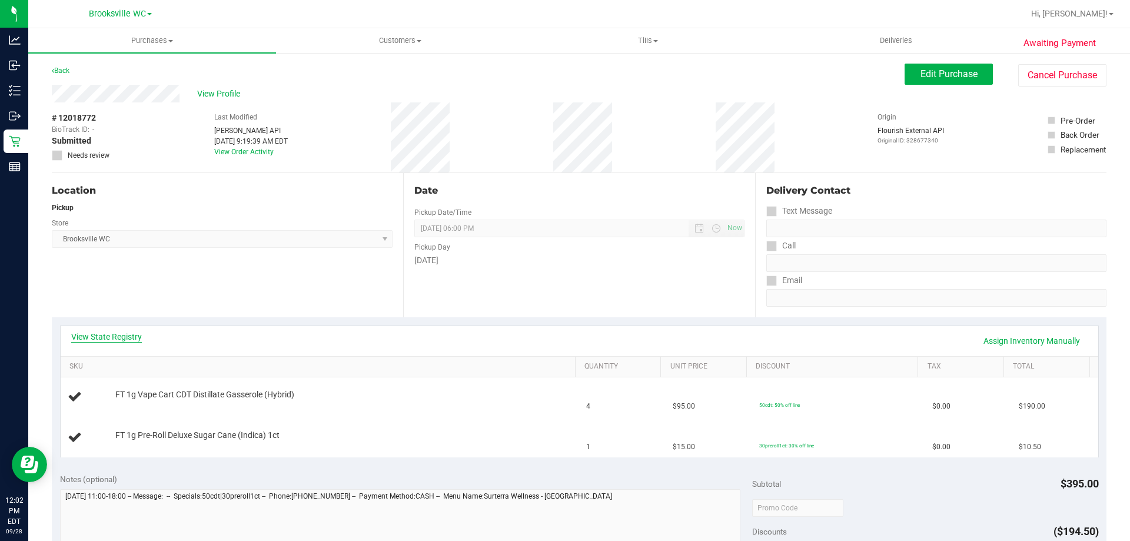
click at [128, 335] on link "View State Registry" at bounding box center [106, 337] width 71 height 12
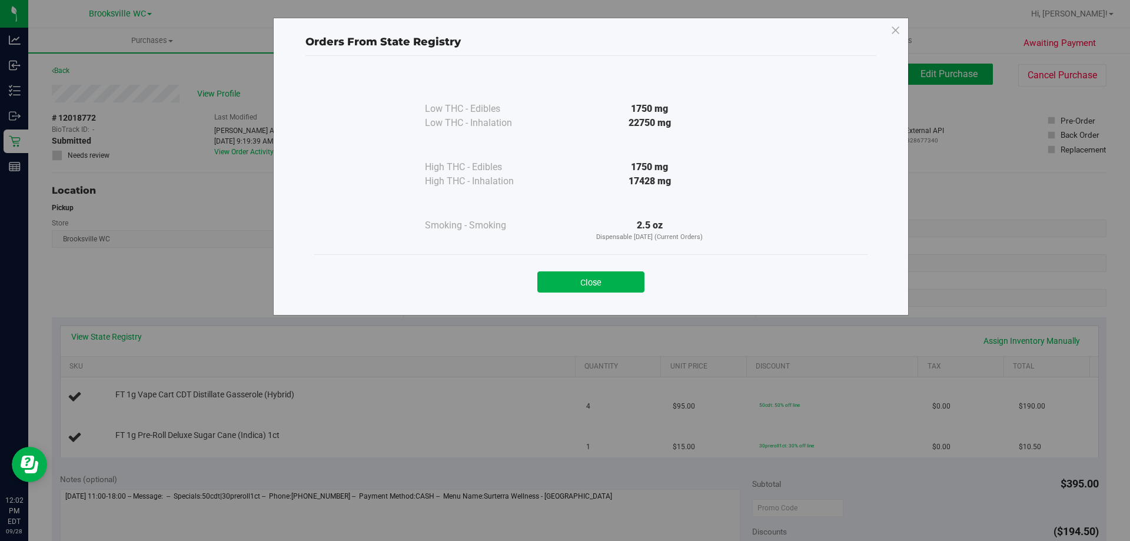
click at [596, 292] on div "Close" at bounding box center [590, 278] width 553 height 48
click at [602, 291] on button "Close" at bounding box center [590, 281] width 107 height 21
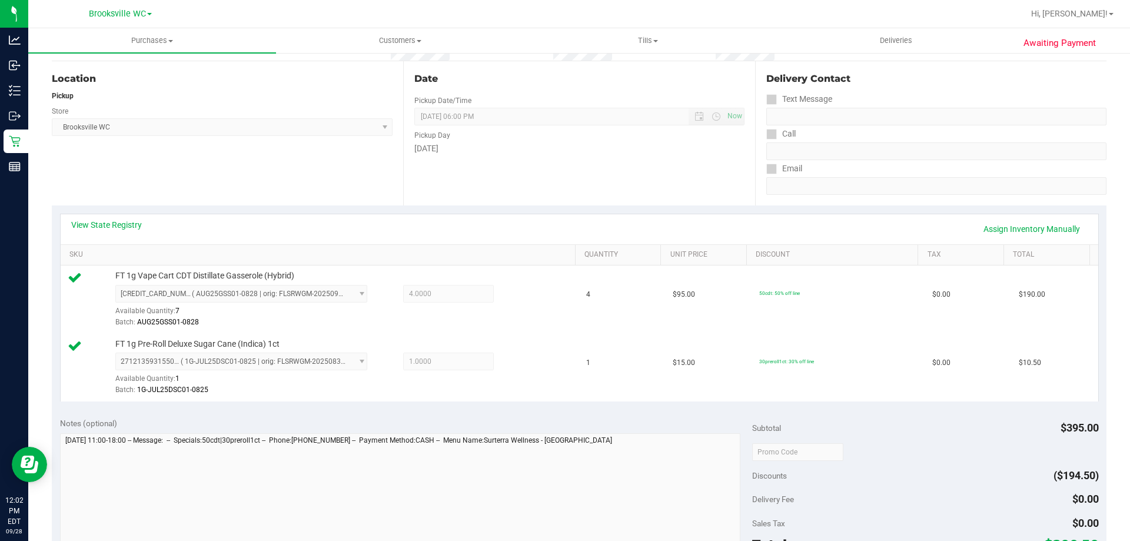
scroll to position [177, 0]
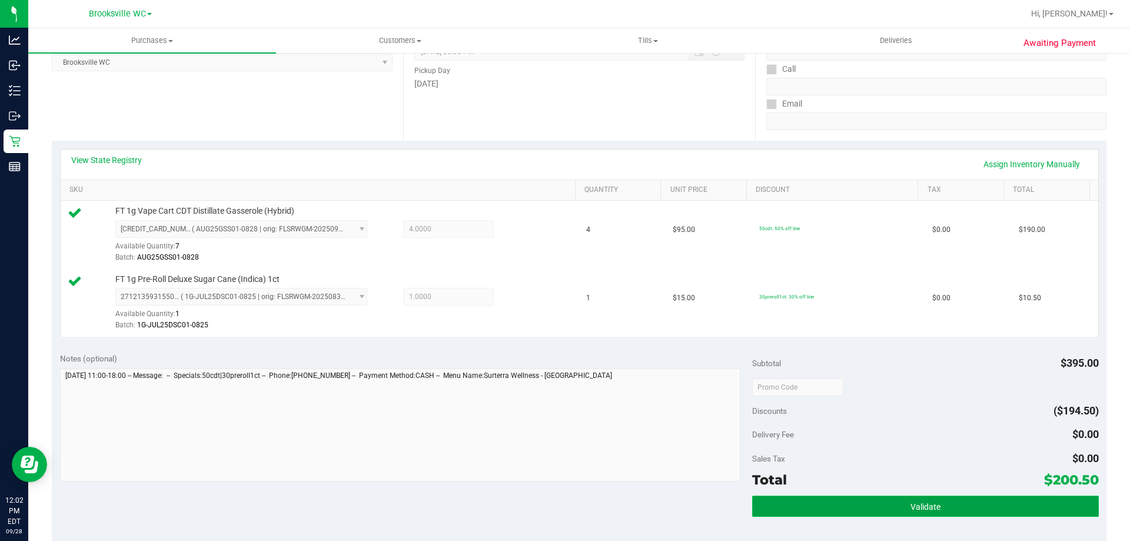
click at [997, 514] on button "Validate" at bounding box center [925, 505] width 346 height 21
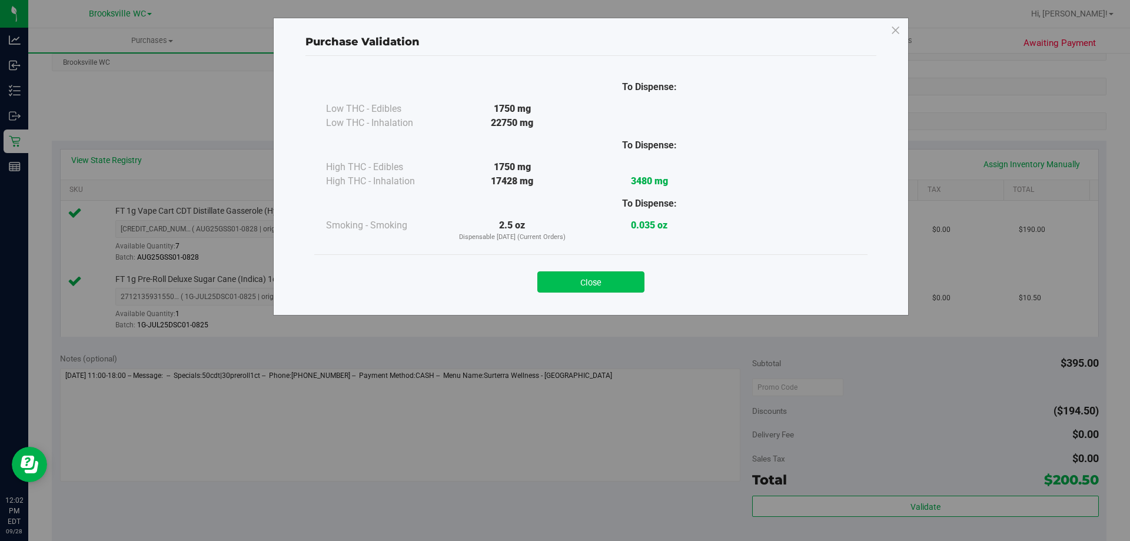
click at [628, 279] on button "Close" at bounding box center [590, 281] width 107 height 21
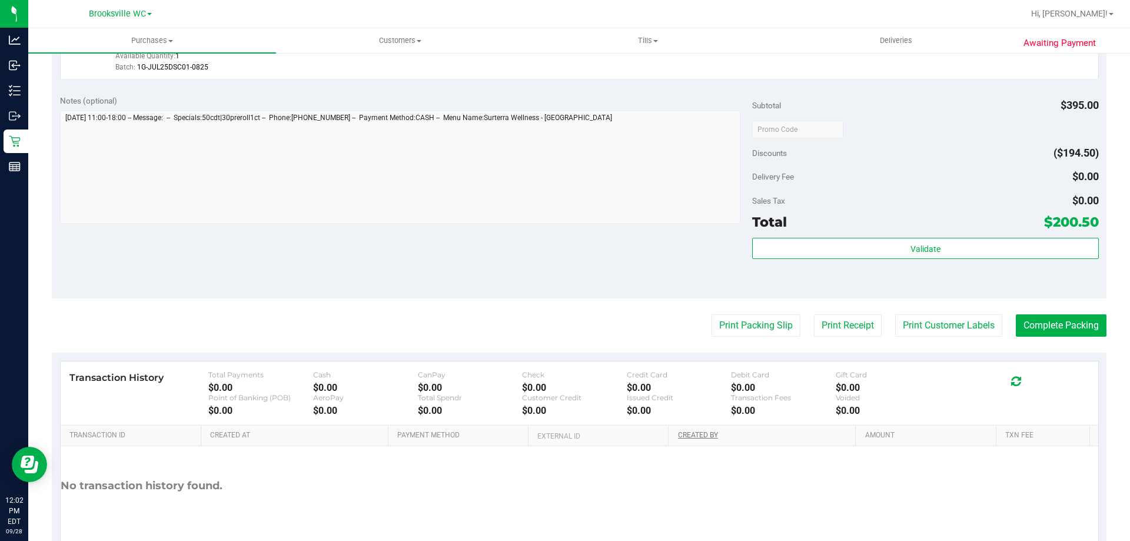
scroll to position [471, 0]
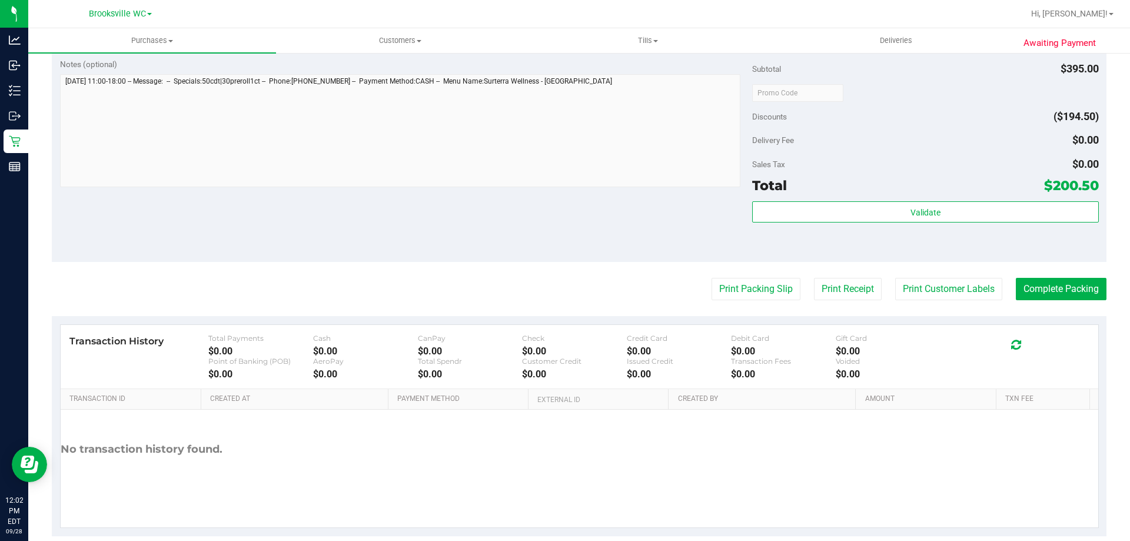
click at [764, 301] on purchase-details "Back Edit Purchase Cancel Purchase View Profile # 12018772 BioTrack ID: - Submi…" at bounding box center [579, 64] width 1054 height 943
click at [757, 290] on button "Print Packing Slip" at bounding box center [755, 289] width 89 height 22
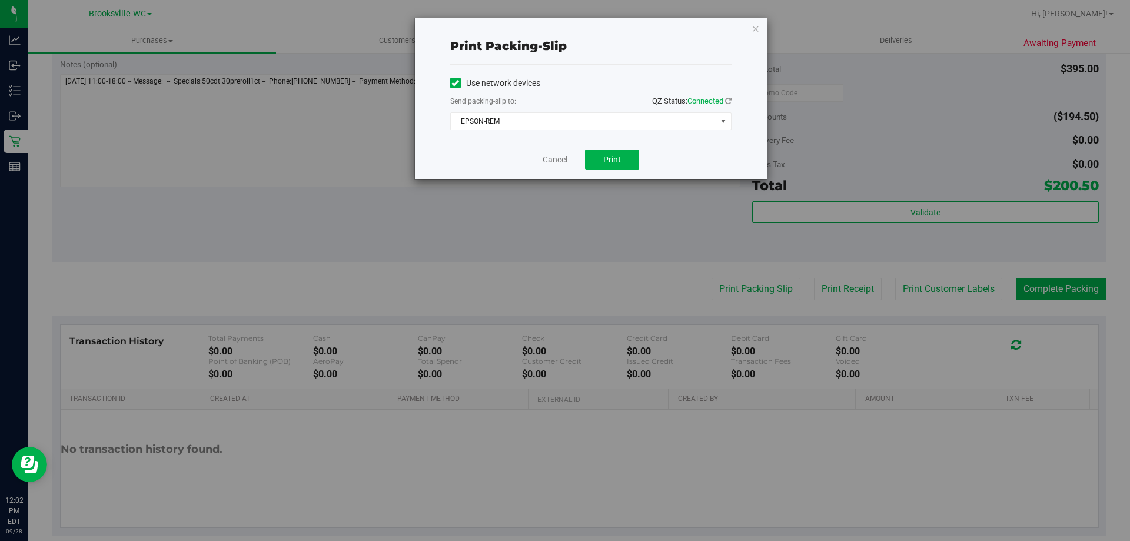
click at [617, 148] on div "Cancel Print" at bounding box center [590, 158] width 281 height 39
click at [622, 161] on button "Print" at bounding box center [612, 159] width 54 height 20
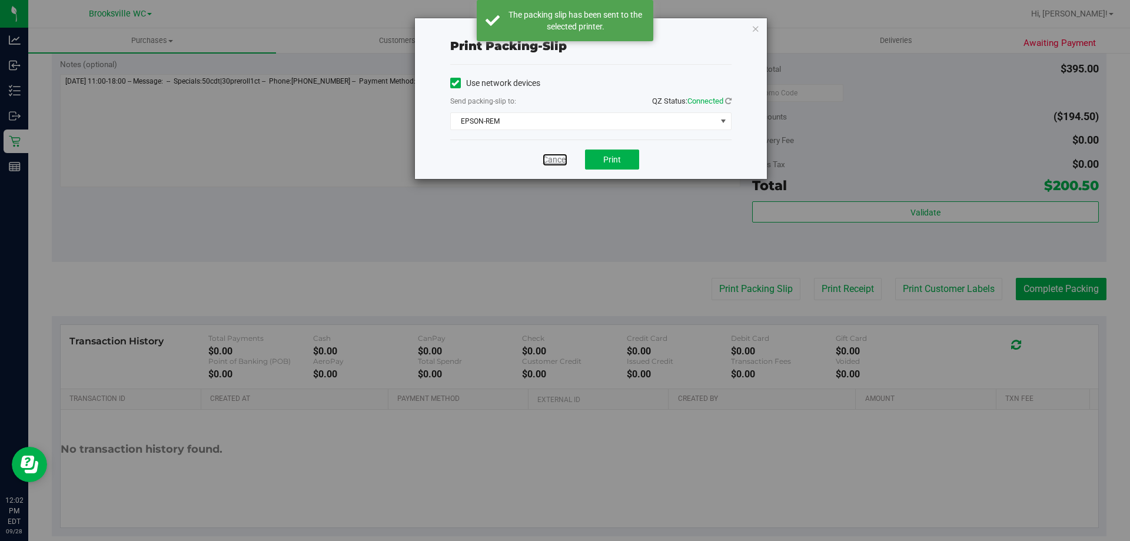
click at [555, 162] on link "Cancel" at bounding box center [555, 160] width 25 height 12
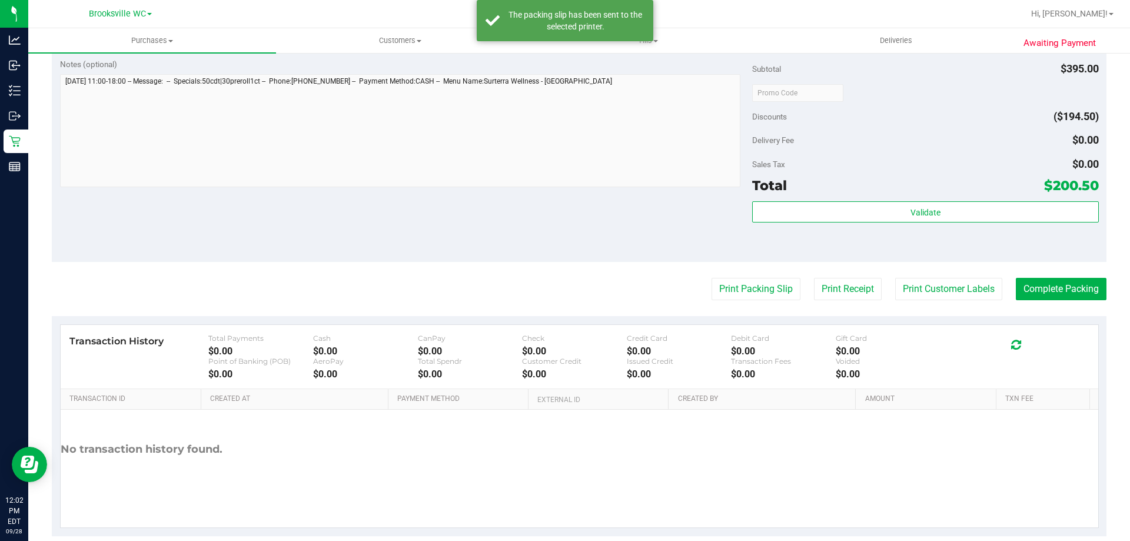
click at [1020, 275] on purchase-details "Back Edit Purchase Cancel Purchase View Profile # 12018772 BioTrack ID: - Submi…" at bounding box center [579, 64] width 1054 height 943
click at [1026, 287] on button "Complete Packing" at bounding box center [1061, 289] width 91 height 22
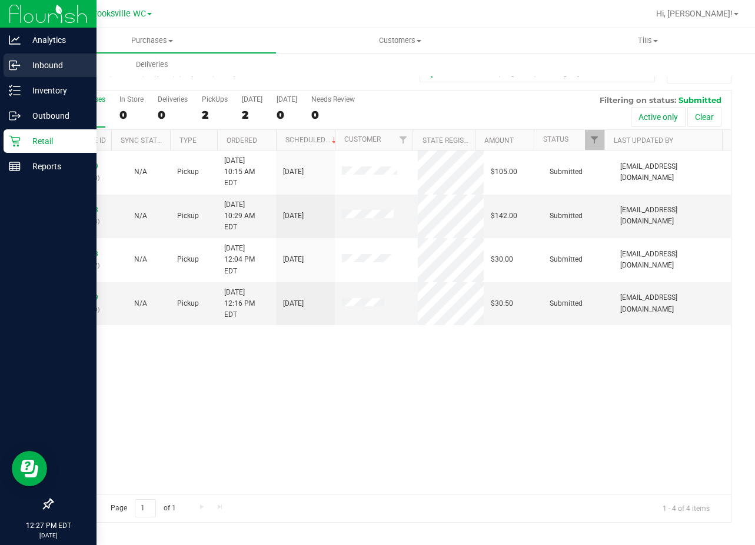
click at [19, 69] on icon at bounding box center [15, 65] width 12 height 12
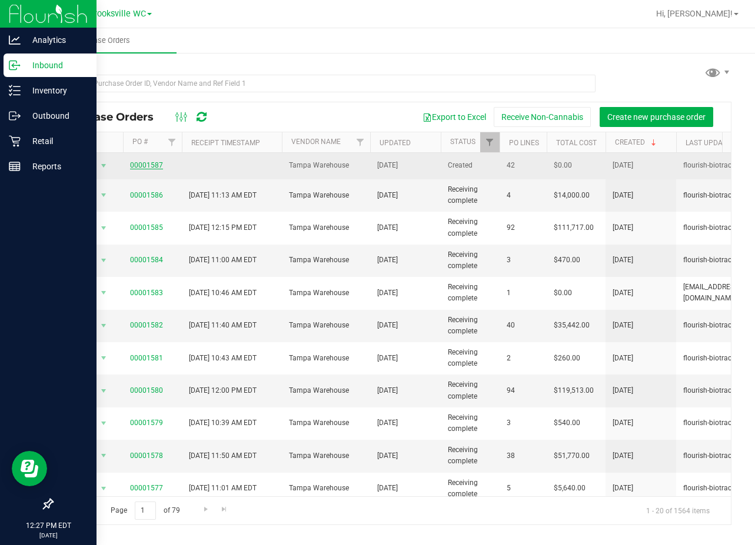
click at [142, 165] on link "00001587" at bounding box center [146, 165] width 33 height 8
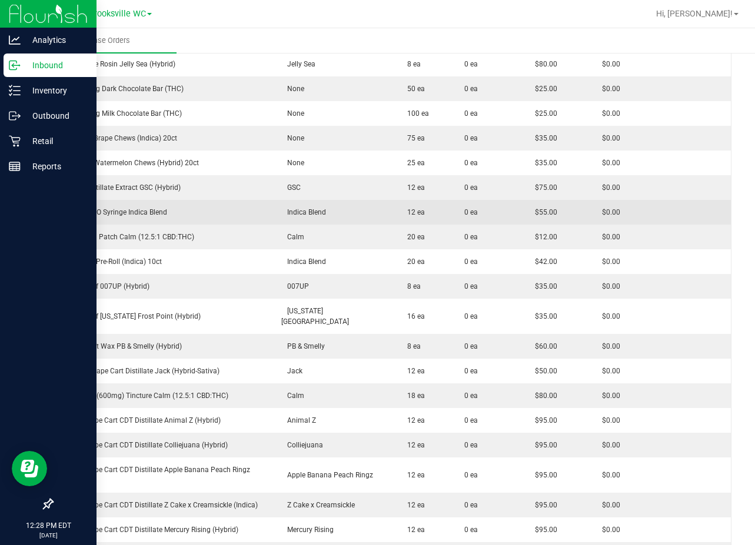
scroll to position [235, 0]
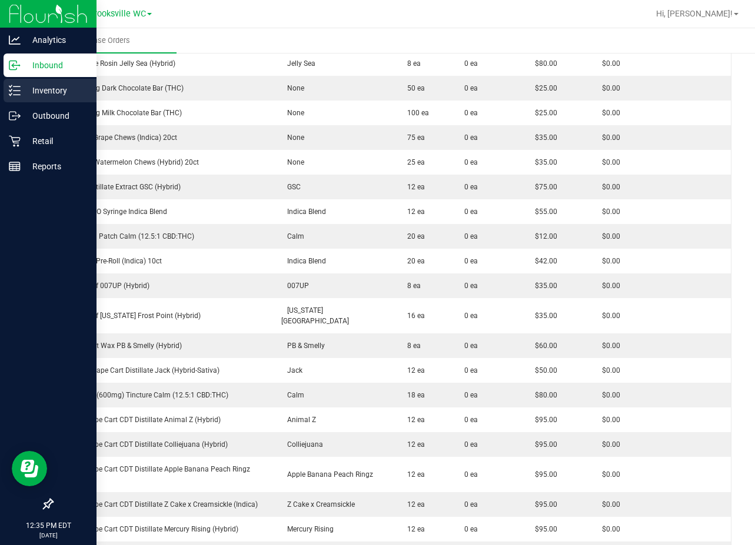
click at [34, 91] on p "Inventory" at bounding box center [56, 91] width 71 height 14
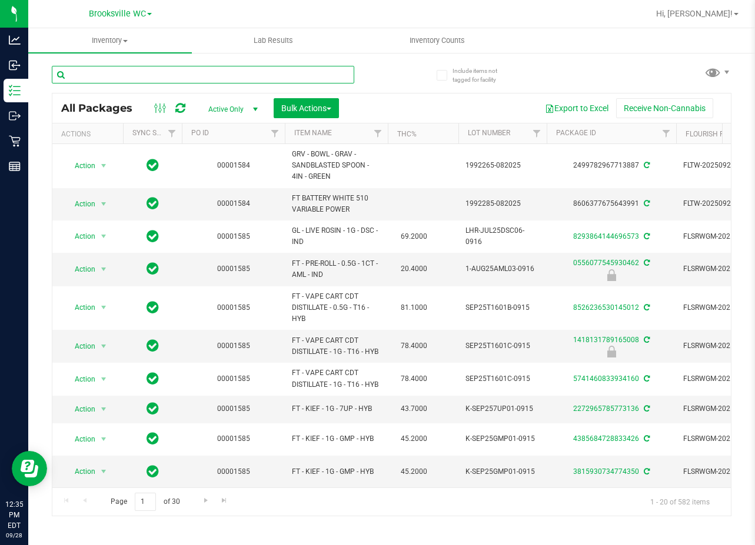
click at [201, 75] on input "text" at bounding box center [203, 75] width 302 height 18
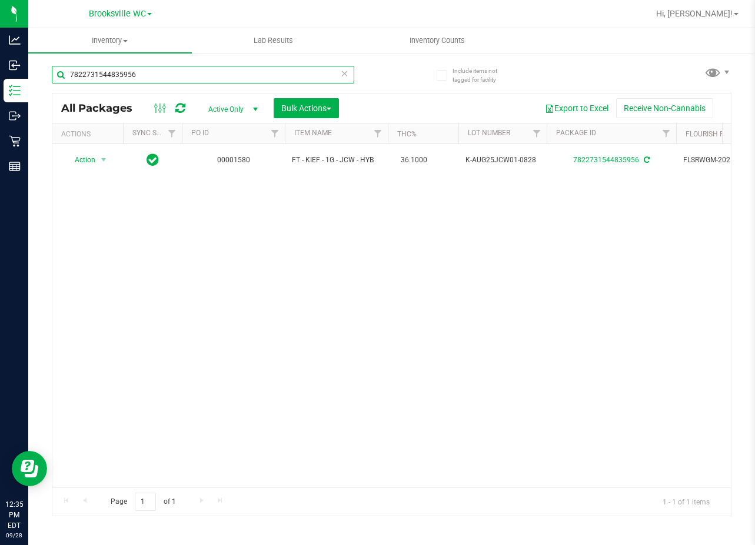
type input "7822731544835956"
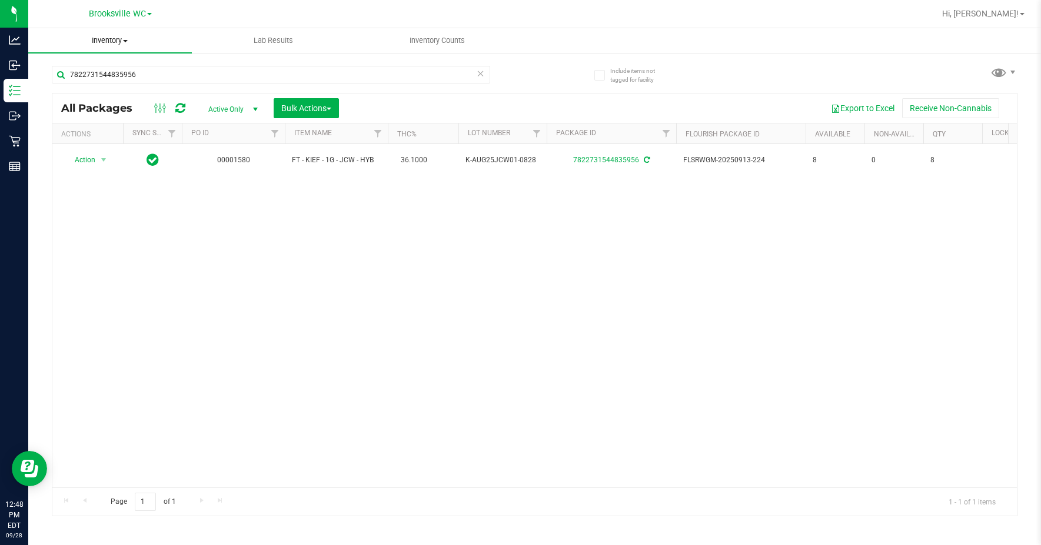
click at [110, 39] on span "Inventory" at bounding box center [110, 40] width 164 height 11
click at [322, 264] on div "Action Action Adjust qty Create package Edit attributes Global inventory Locate…" at bounding box center [534, 316] width 964 height 344
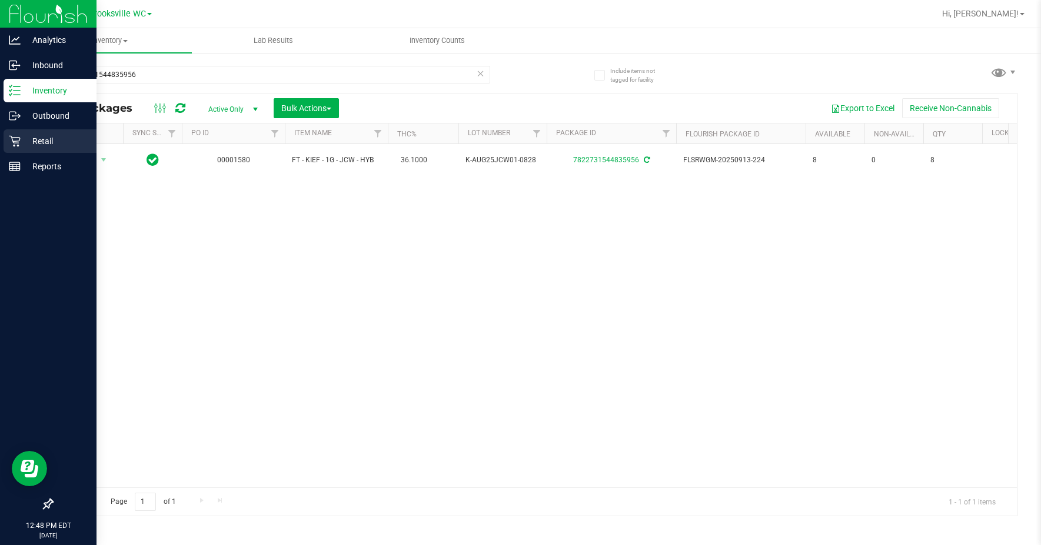
click at [68, 140] on p "Retail" at bounding box center [56, 141] width 71 height 14
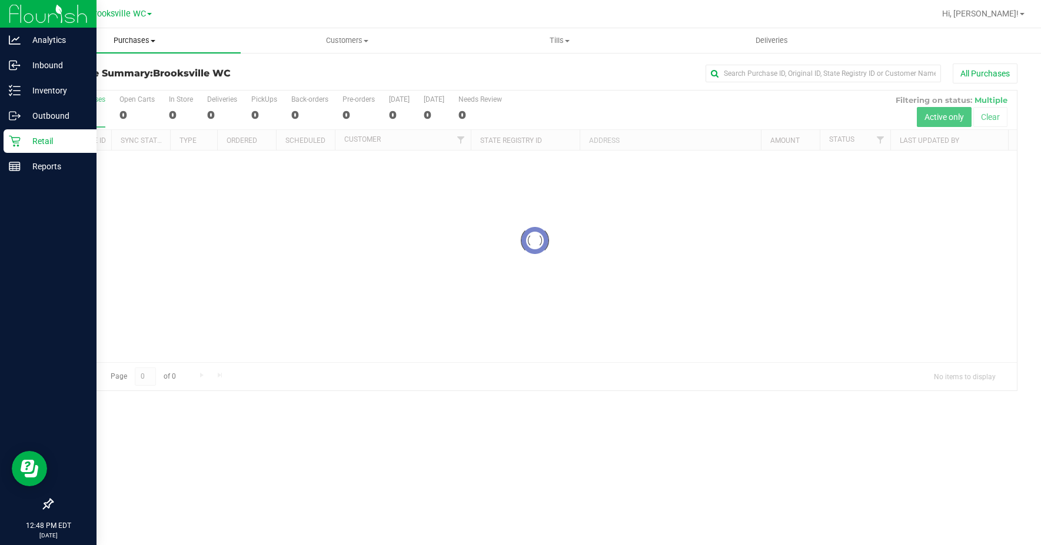
click at [132, 40] on span "Purchases" at bounding box center [134, 40] width 212 height 11
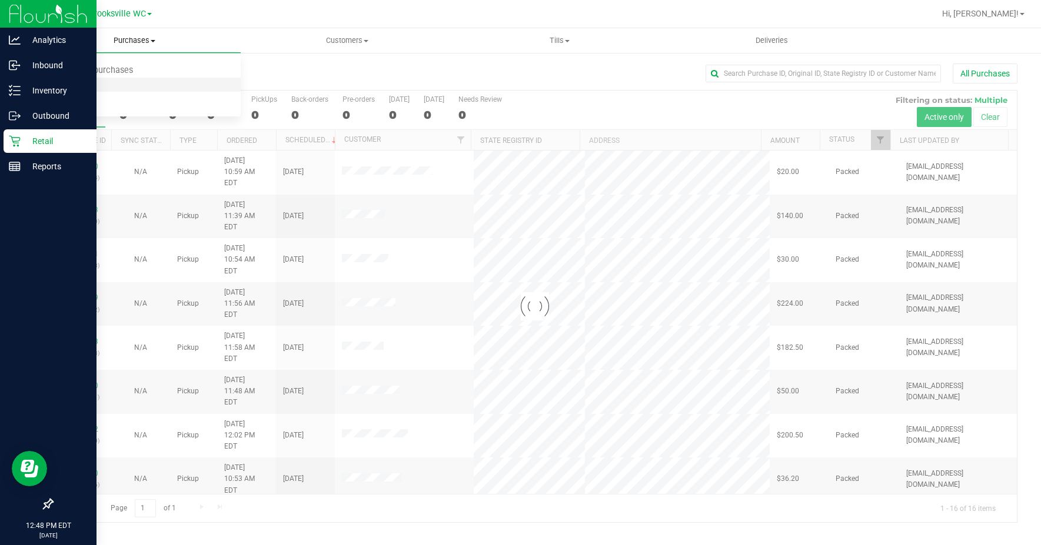
click at [127, 81] on li "Fulfillment" at bounding box center [134, 85] width 212 height 14
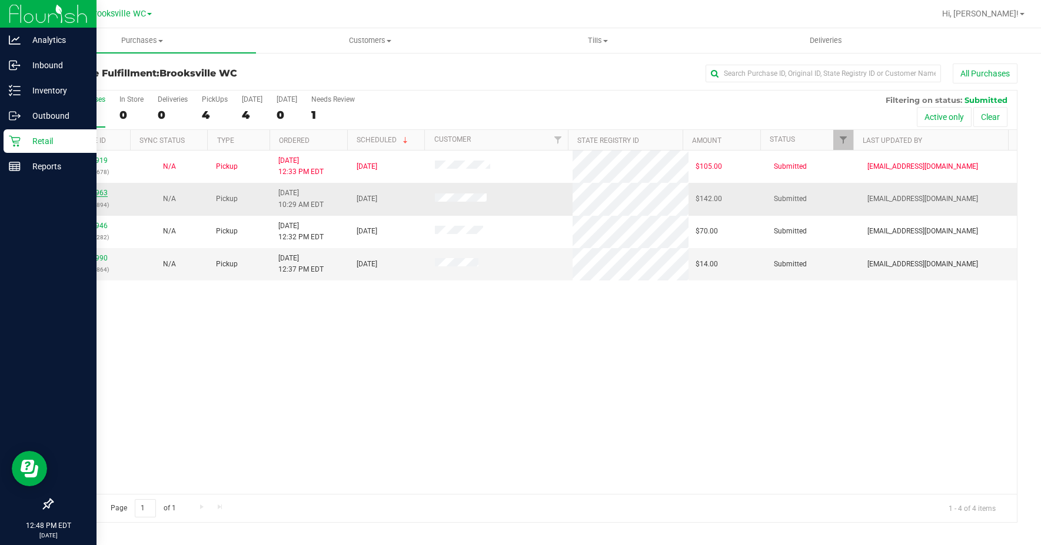
click at [91, 194] on link "12018963" at bounding box center [91, 193] width 33 height 8
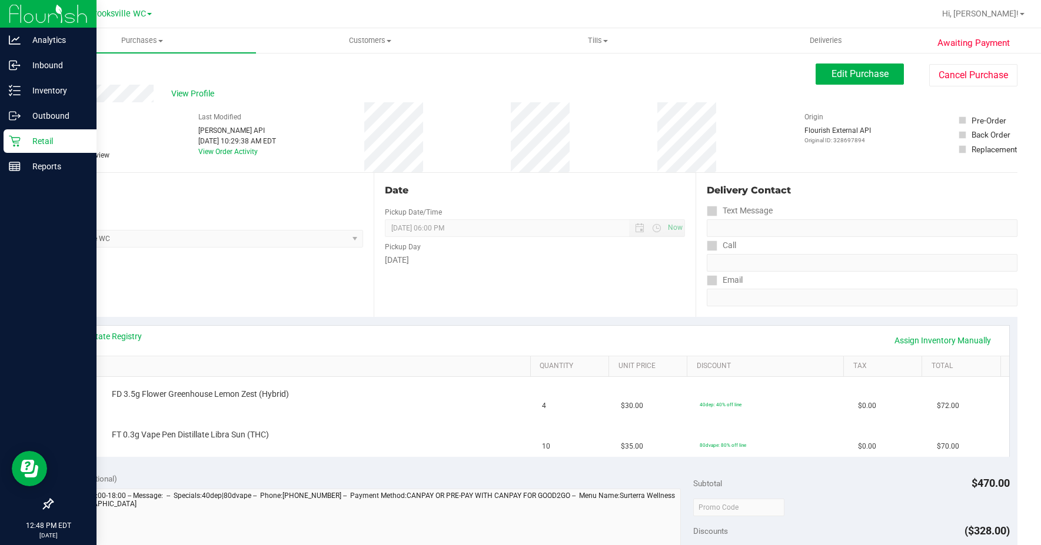
click at [117, 327] on div "View State Registry Assign Inventory Manually" at bounding box center [535, 341] width 949 height 30
click at [116, 336] on link "View State Registry" at bounding box center [106, 337] width 71 height 12
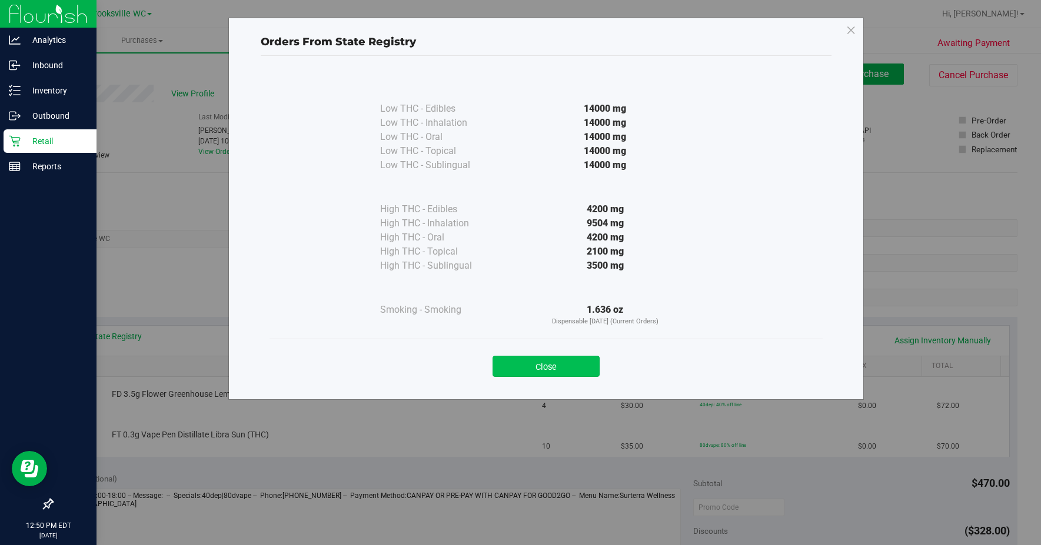
drag, startPoint x: 563, startPoint y: 377, endPoint x: 560, endPoint y: 370, distance: 7.6
click at [563, 377] on div "Close" at bounding box center [546, 363] width 553 height 48
click at [555, 364] on button "Close" at bounding box center [546, 366] width 107 height 21
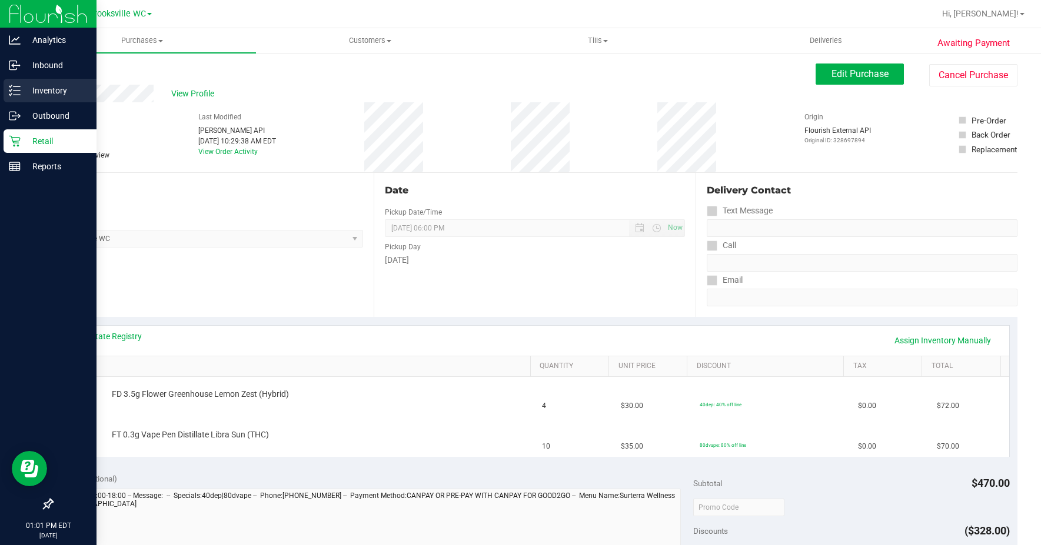
click at [13, 97] on div "Inventory" at bounding box center [50, 91] width 93 height 24
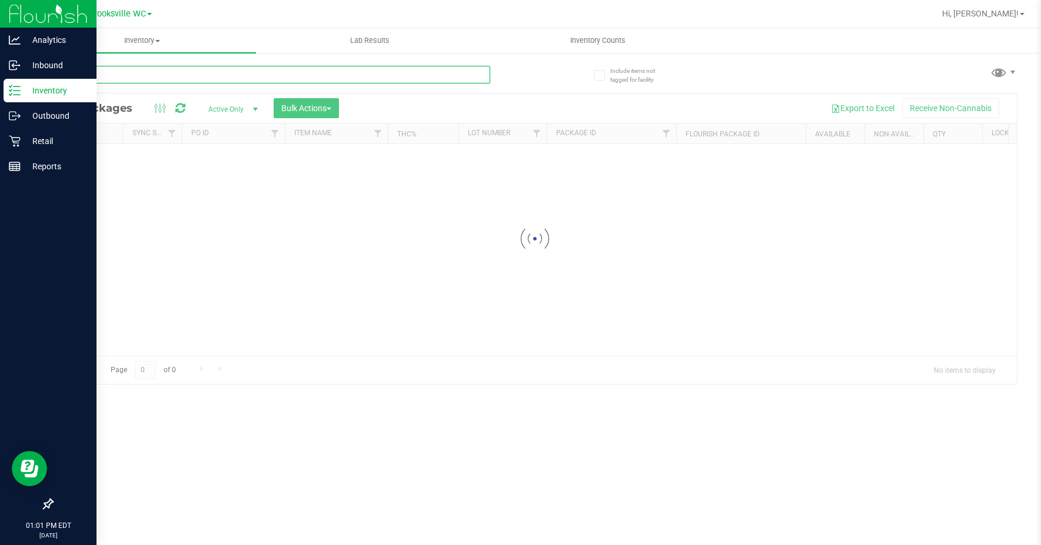
click at [152, 72] on input "text" at bounding box center [271, 75] width 438 height 18
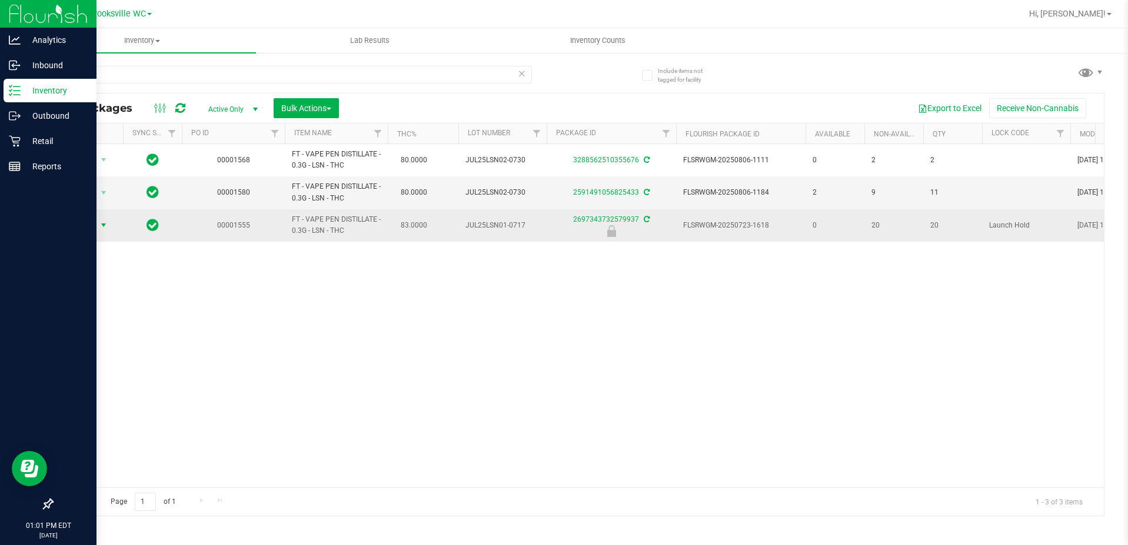
click at [83, 222] on span "Action" at bounding box center [80, 225] width 32 height 16
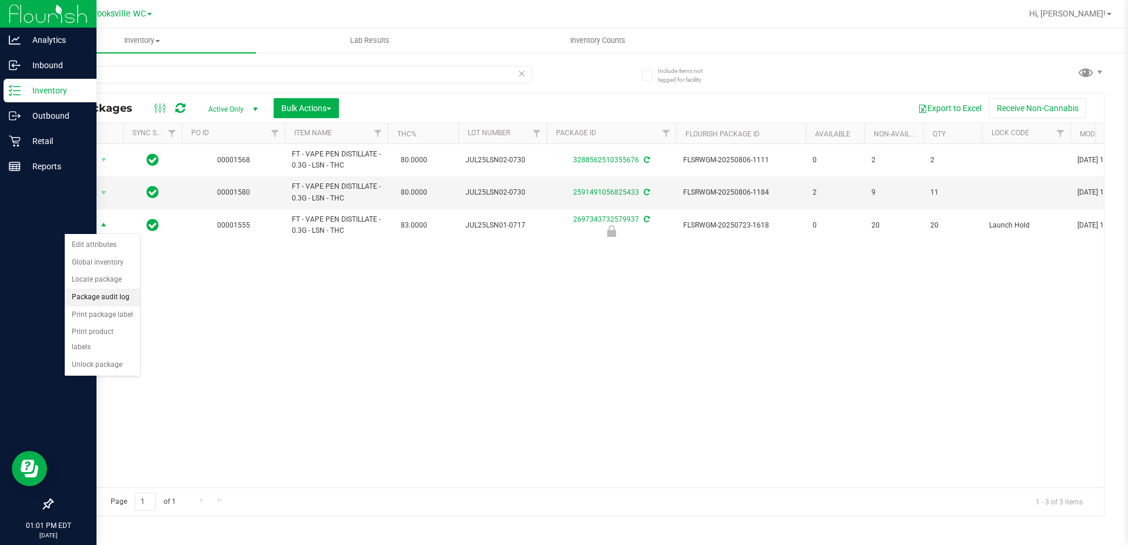
click at [88, 298] on li "Package audit log" at bounding box center [102, 298] width 75 height 18
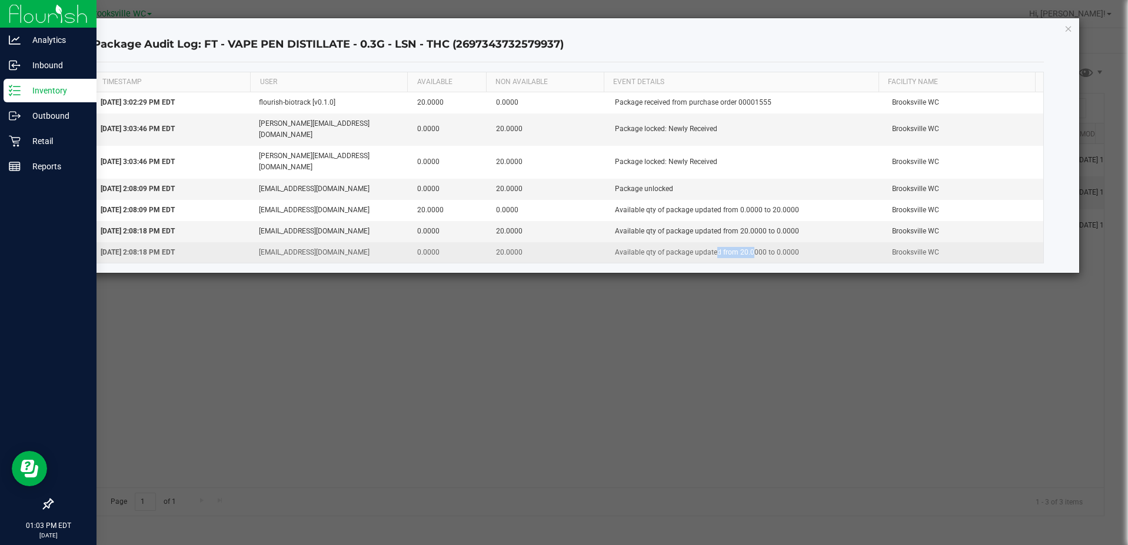
drag, startPoint x: 708, startPoint y: 228, endPoint x: 762, endPoint y: 228, distance: 54.1
click at [745, 242] on td "Available qty of package updated from 20.0000 to 0.0000" at bounding box center [746, 252] width 277 height 21
click at [819, 242] on td "Available qty of package updated from 20.0000 to 0.0000" at bounding box center [746, 252] width 277 height 21
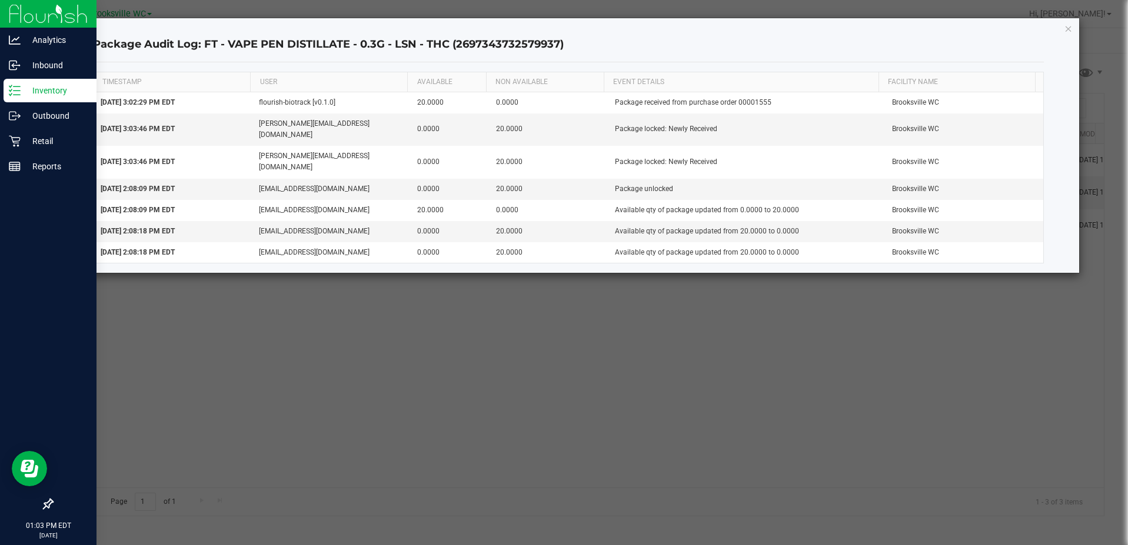
click at [848, 416] on ngb-modal-window "Package Audit Log: FT - VAPE PEN DISTILLATE - 0.3G - LSN - THC (269734373257993…" at bounding box center [568, 272] width 1137 height 545
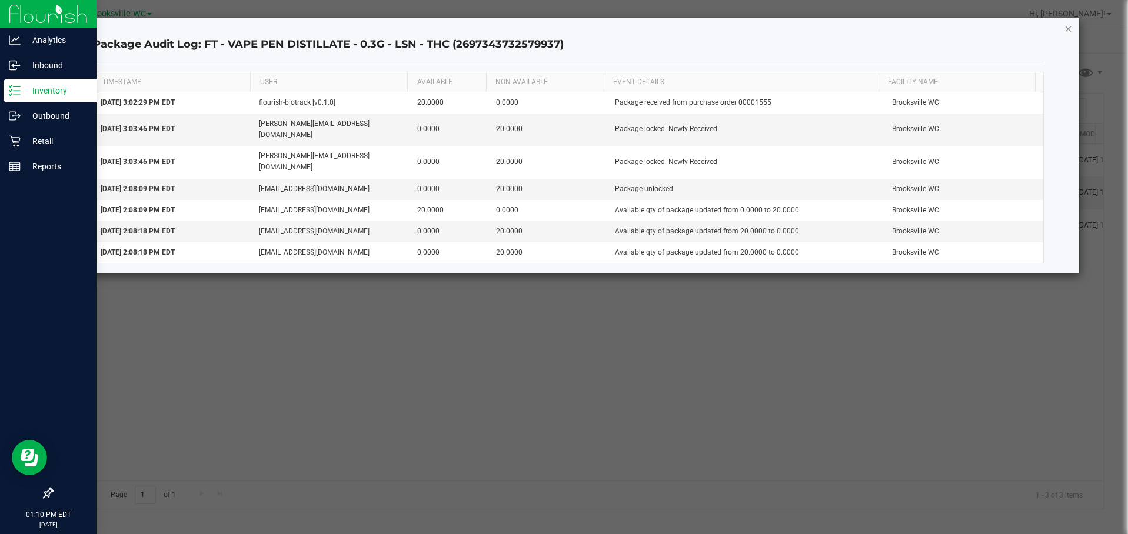
click at [1072, 32] on icon "button" at bounding box center [1068, 28] width 8 height 14
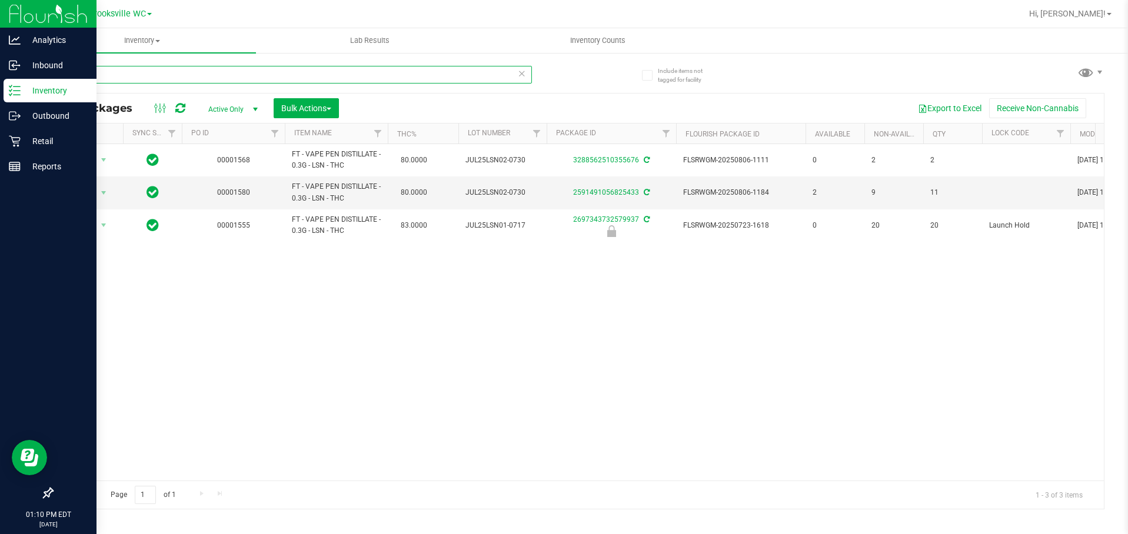
drag, startPoint x: 144, startPoint y: 66, endPoint x: 0, endPoint y: 79, distance: 144.2
click at [0, 79] on div "Analytics Inbound Inventory Outbound Retail Reports 01:10 PM EDT 09/28/2025 09/…" at bounding box center [564, 267] width 1128 height 534
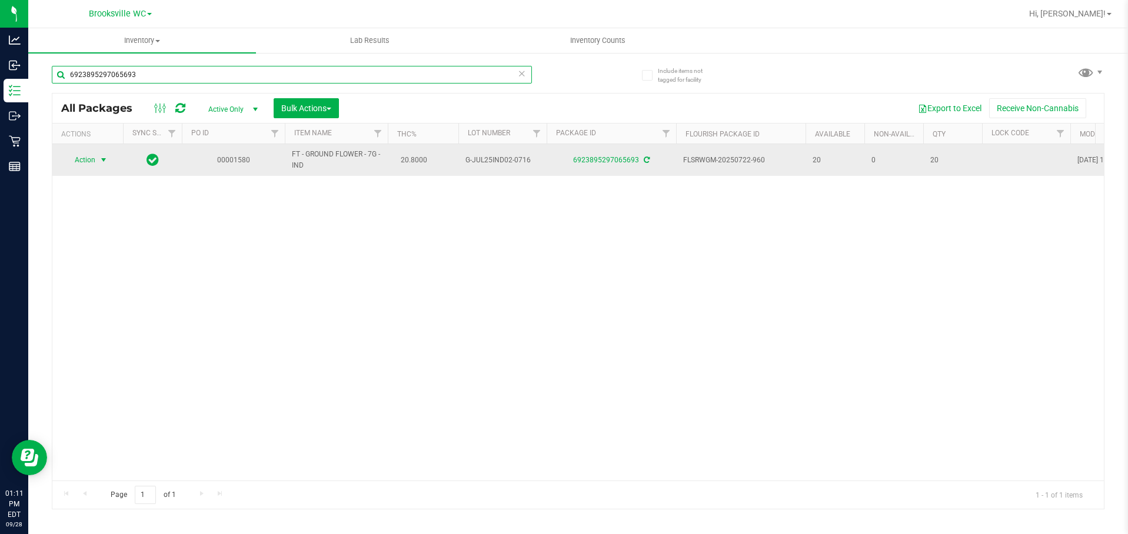
type input "6923895297065693"
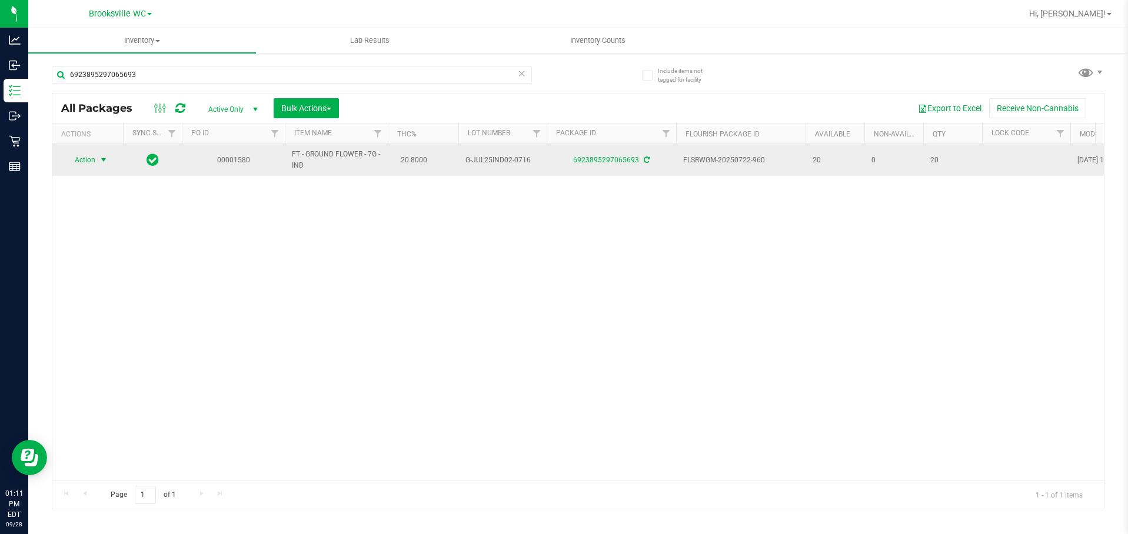
click at [92, 159] on span "Action" at bounding box center [80, 160] width 32 height 16
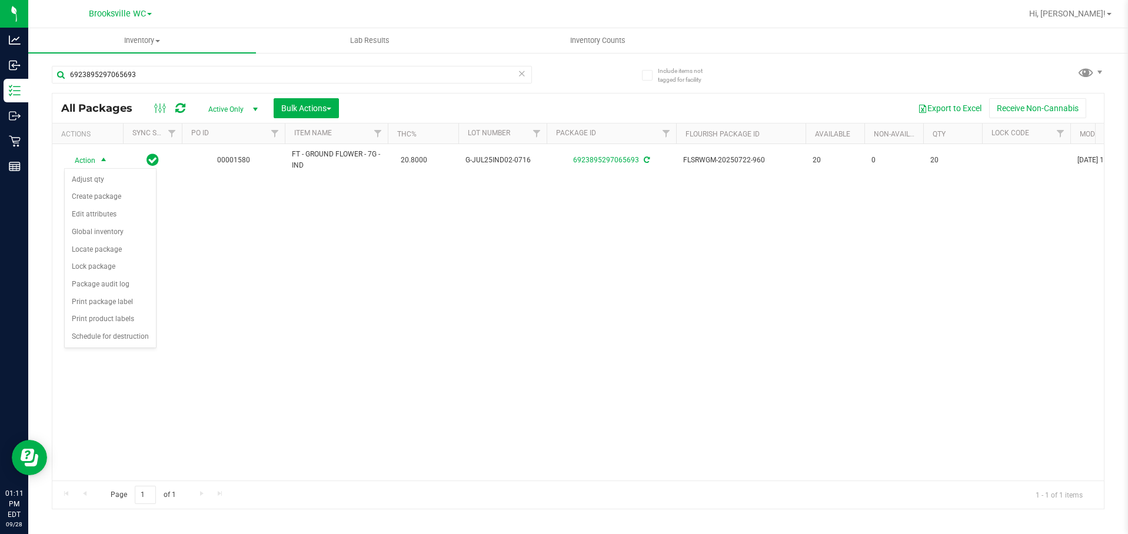
click at [580, 320] on div "Action Action Adjust qty Create package Edit attributes Global inventory Locate…" at bounding box center [578, 312] width 1052 height 337
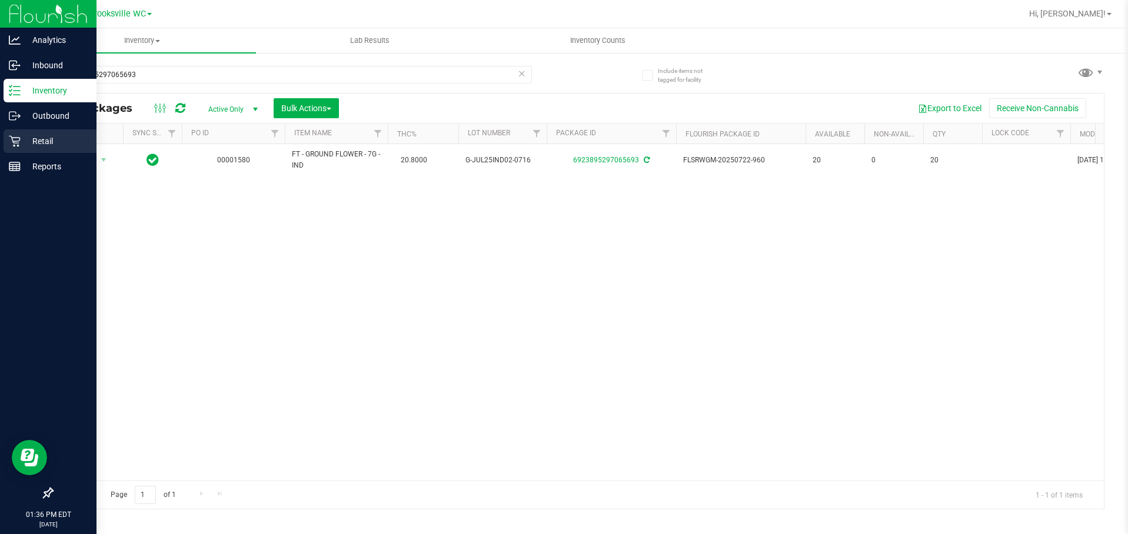
click at [21, 142] on p "Retail" at bounding box center [56, 141] width 71 height 14
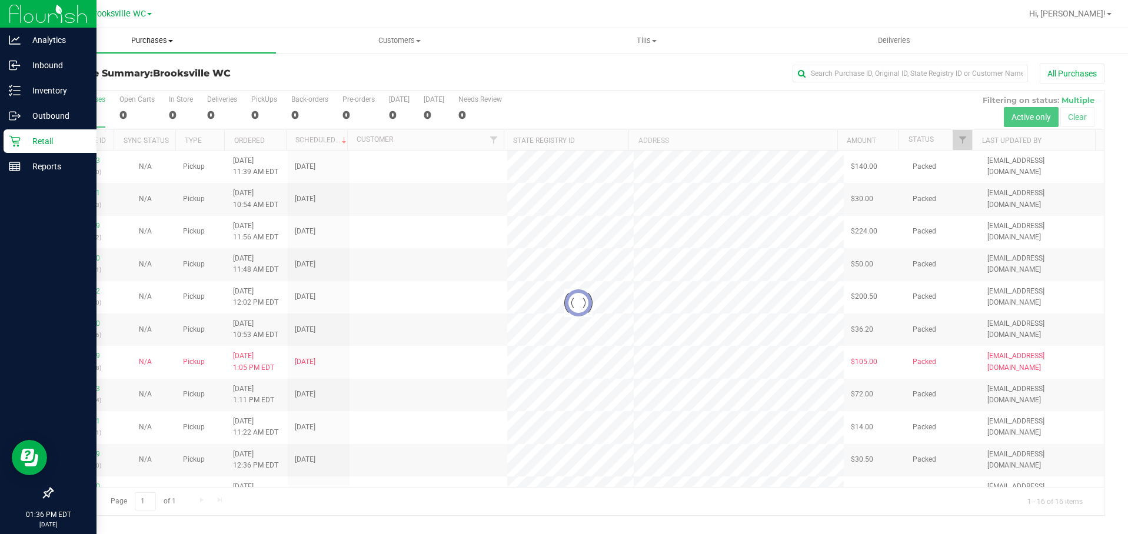
click at [135, 42] on span "Purchases" at bounding box center [152, 40] width 248 height 11
click at [139, 80] on li "Fulfillment" at bounding box center [152, 85] width 248 height 14
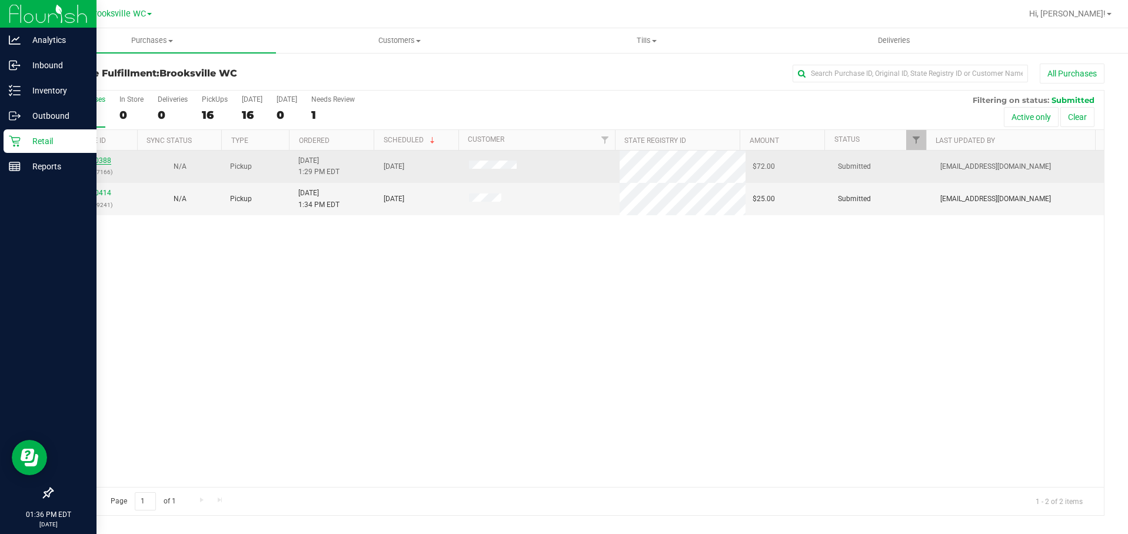
click at [104, 162] on link "12020388" at bounding box center [94, 161] width 33 height 8
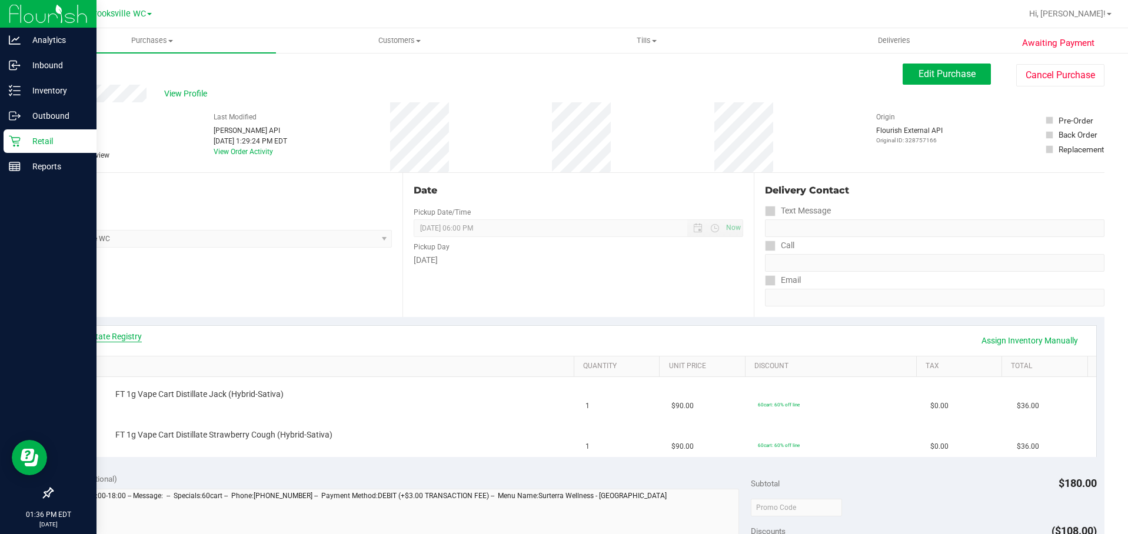
click at [136, 332] on link "View State Registry" at bounding box center [106, 337] width 71 height 12
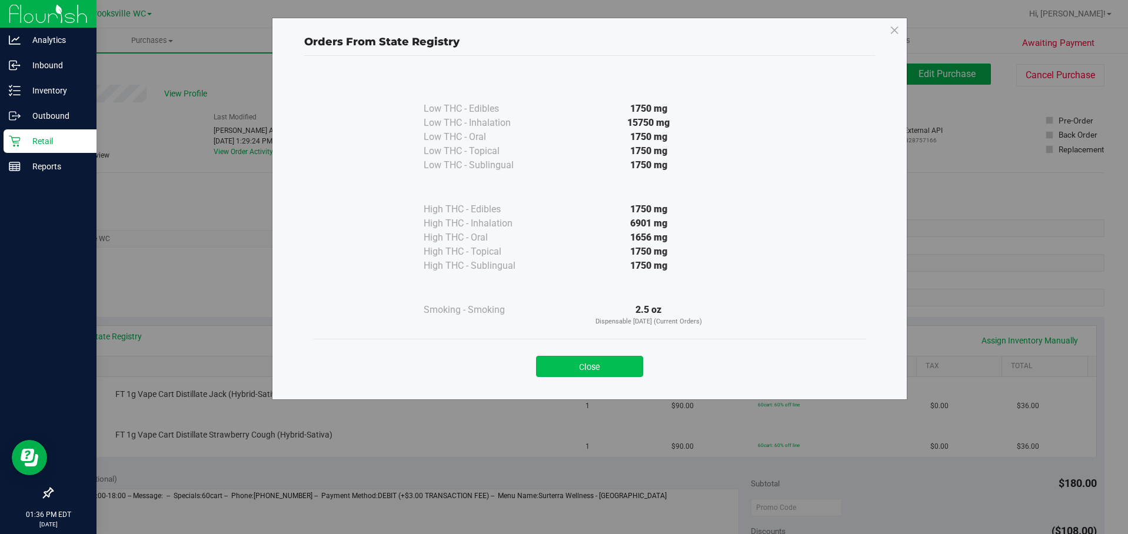
click at [617, 369] on button "Close" at bounding box center [589, 366] width 107 height 21
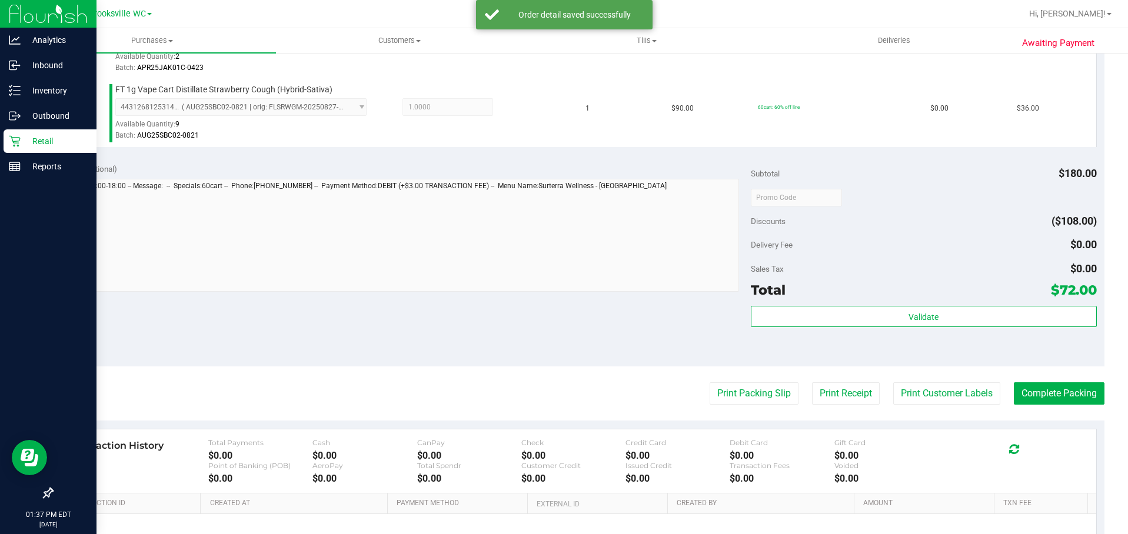
scroll to position [412, 0]
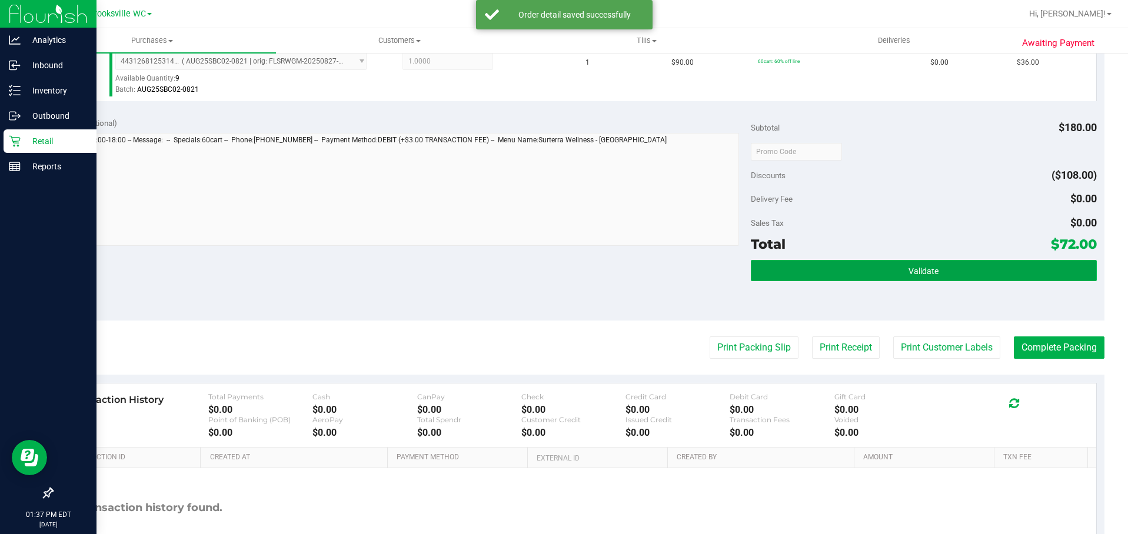
click at [873, 269] on button "Validate" at bounding box center [923, 270] width 345 height 21
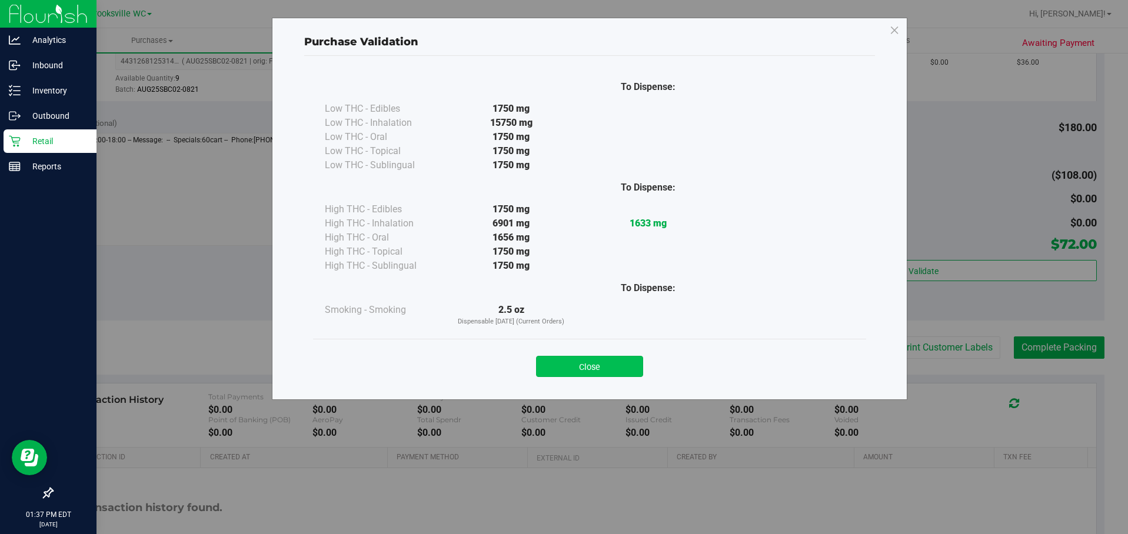
click at [625, 365] on button "Close" at bounding box center [589, 366] width 107 height 21
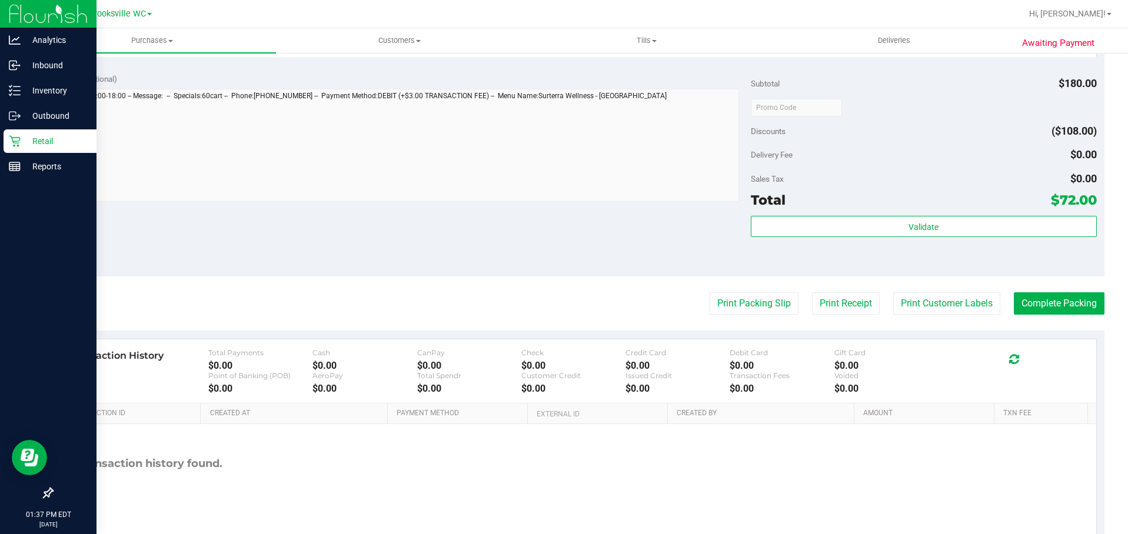
scroll to position [496, 0]
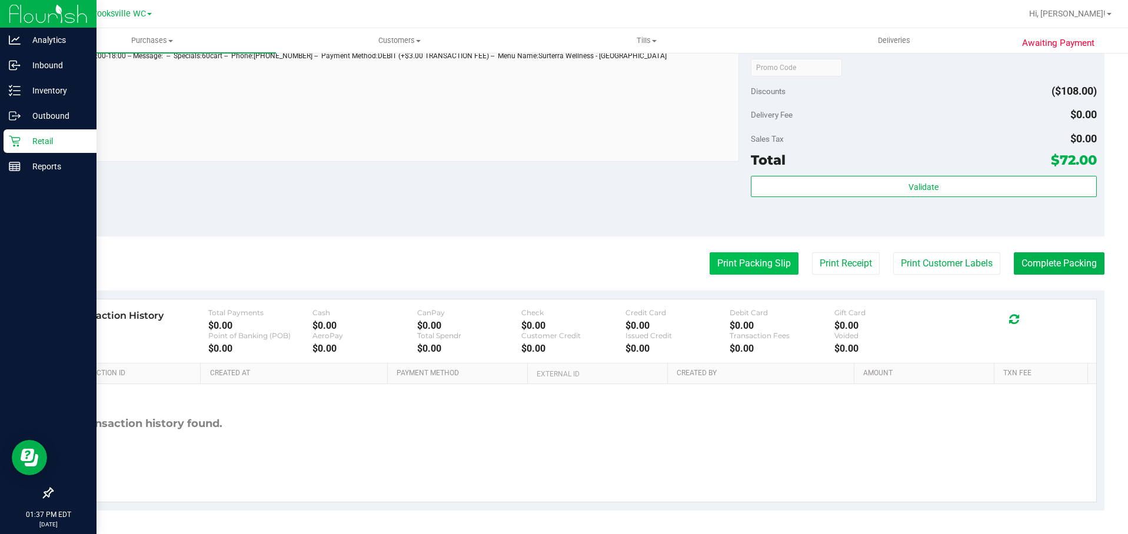
click at [747, 255] on button "Print Packing Slip" at bounding box center [754, 263] width 89 height 22
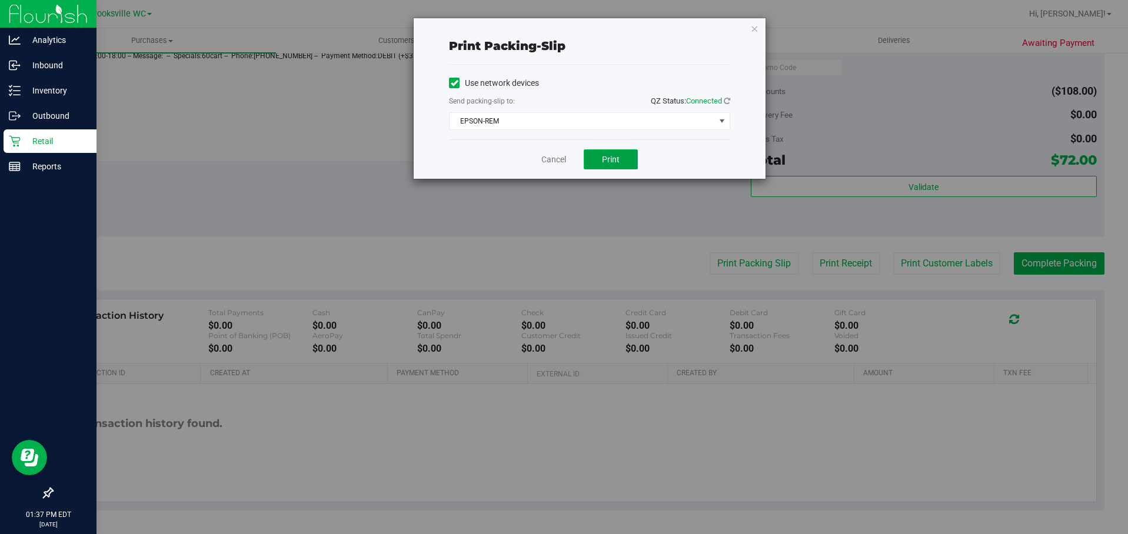
click at [607, 161] on span "Print" at bounding box center [611, 159] width 18 height 9
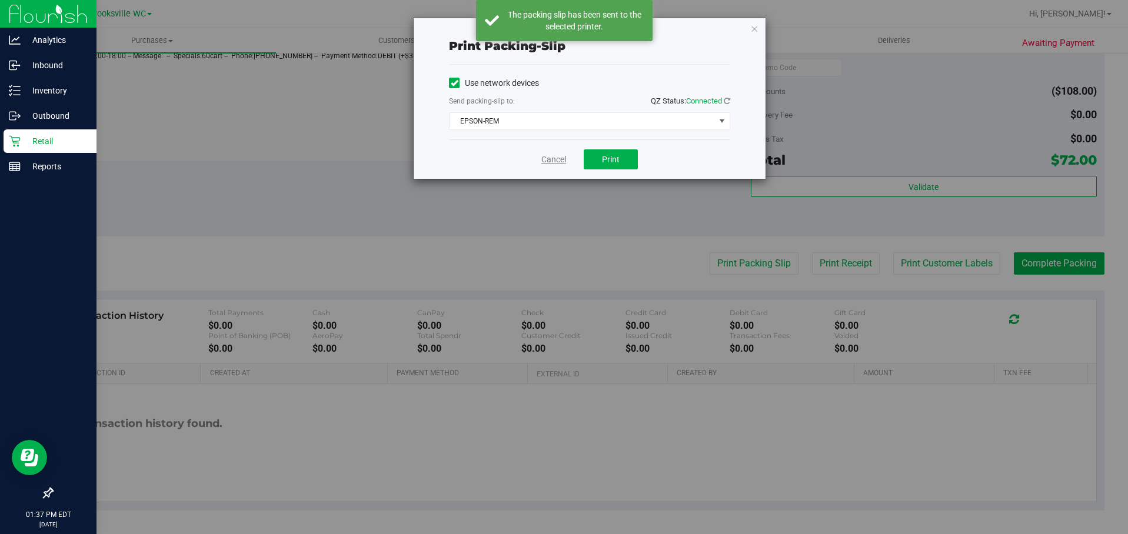
click at [546, 161] on link "Cancel" at bounding box center [553, 160] width 25 height 12
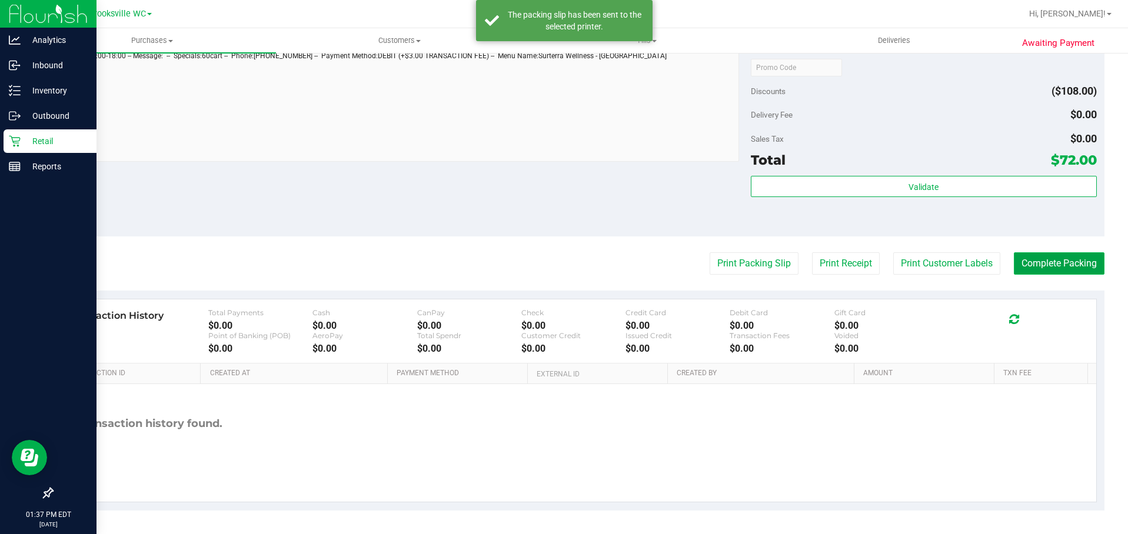
click at [1059, 255] on button "Complete Packing" at bounding box center [1059, 263] width 91 height 22
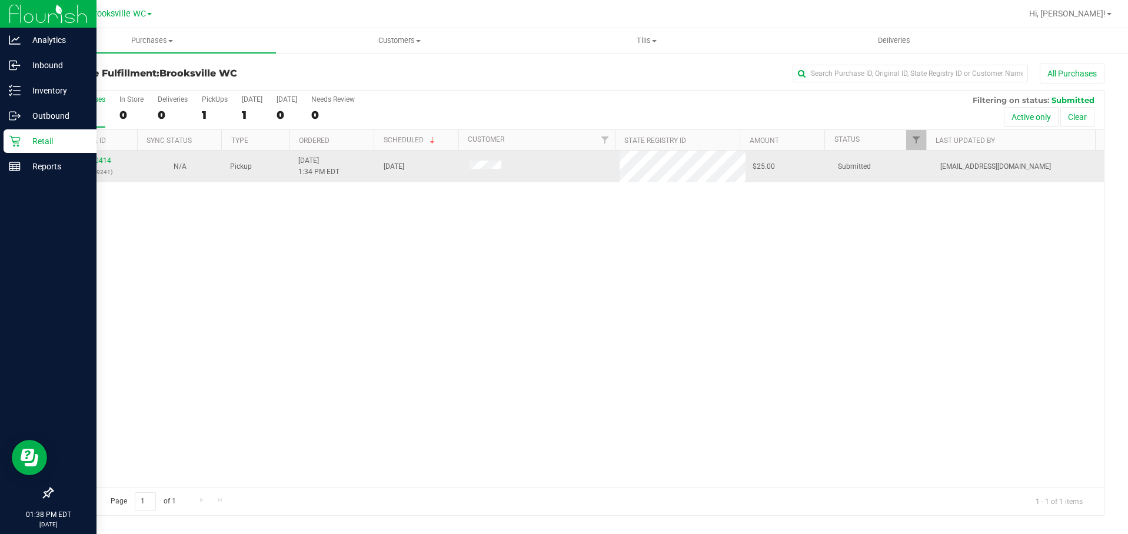
click at [105, 155] on td "12020414 (328759241)" at bounding box center [94, 167] width 85 height 32
click at [102, 162] on link "12020414" at bounding box center [94, 161] width 33 height 8
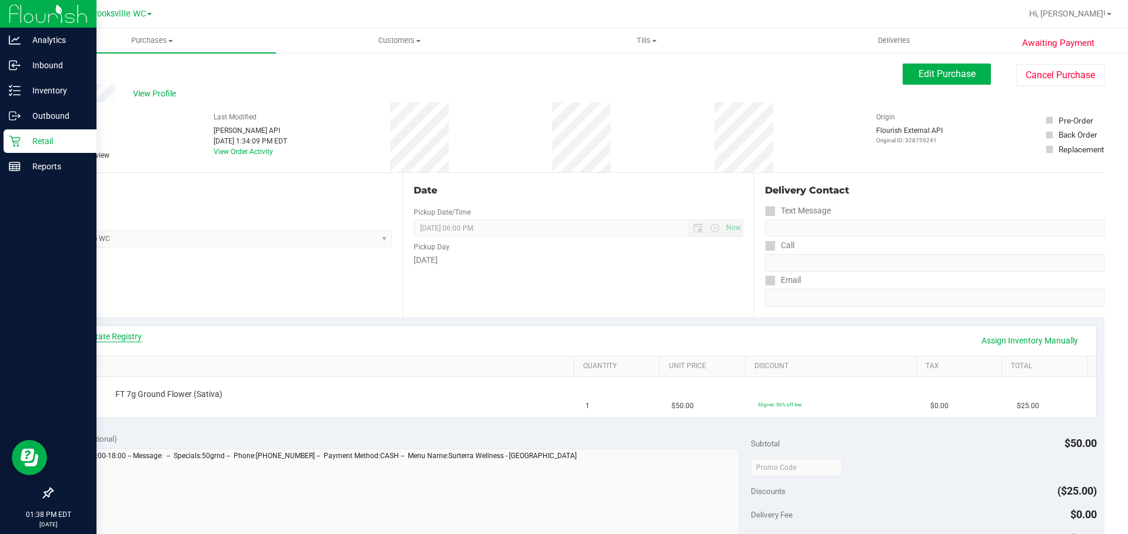
click at [117, 340] on link "View State Registry" at bounding box center [106, 337] width 71 height 12
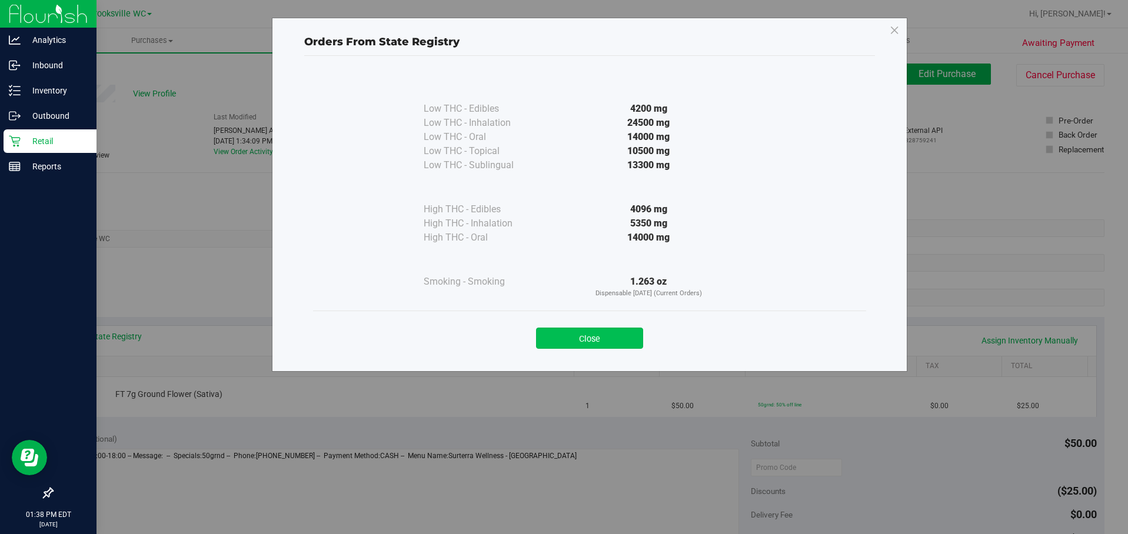
click at [619, 334] on button "Close" at bounding box center [589, 338] width 107 height 21
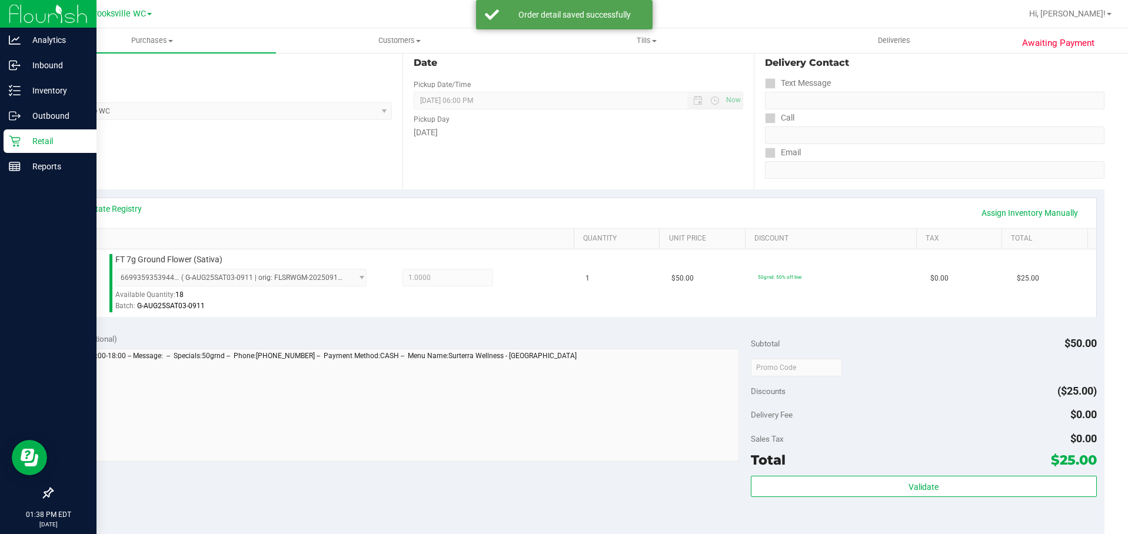
scroll to position [235, 0]
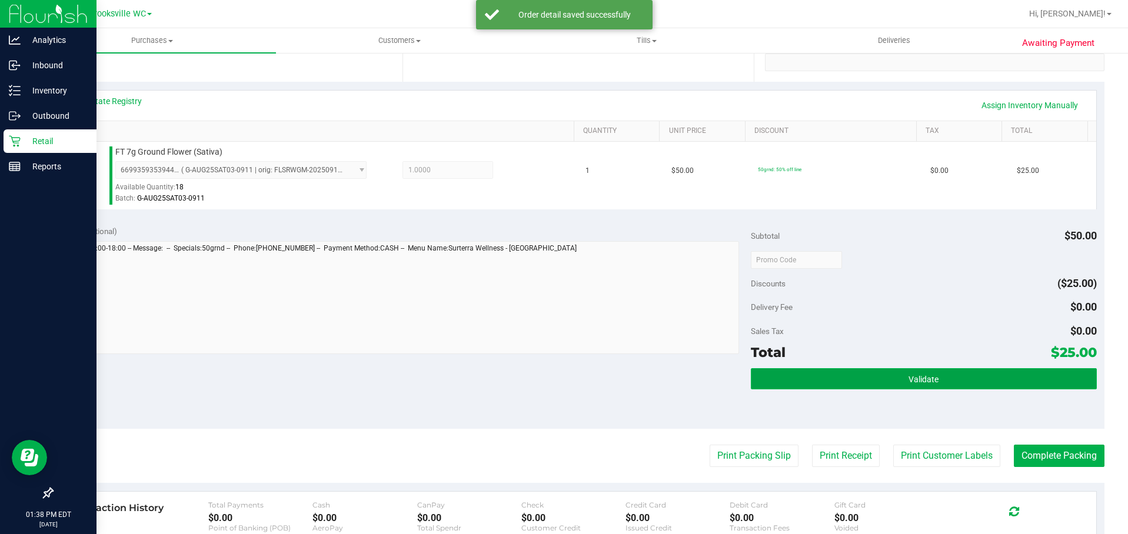
click at [800, 382] on button "Validate" at bounding box center [923, 378] width 345 height 21
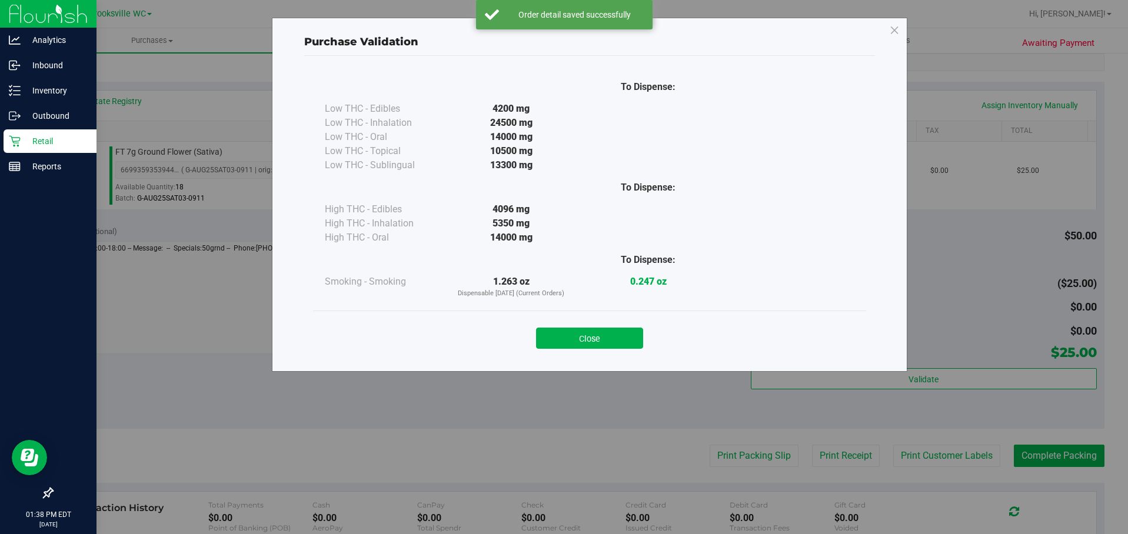
click at [596, 334] on button "Close" at bounding box center [589, 338] width 107 height 21
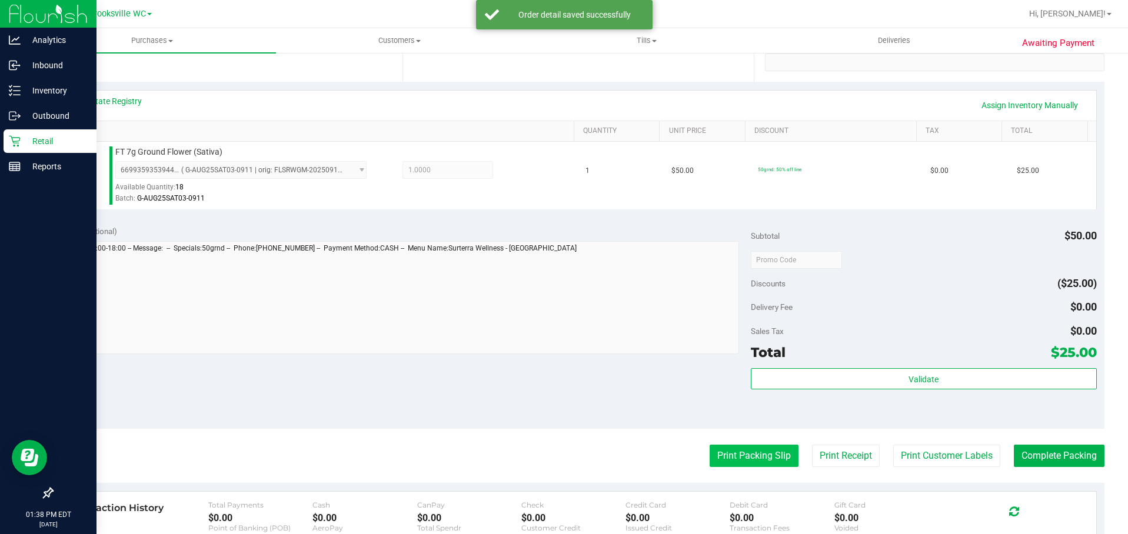
click at [722, 455] on button "Print Packing Slip" at bounding box center [754, 456] width 89 height 22
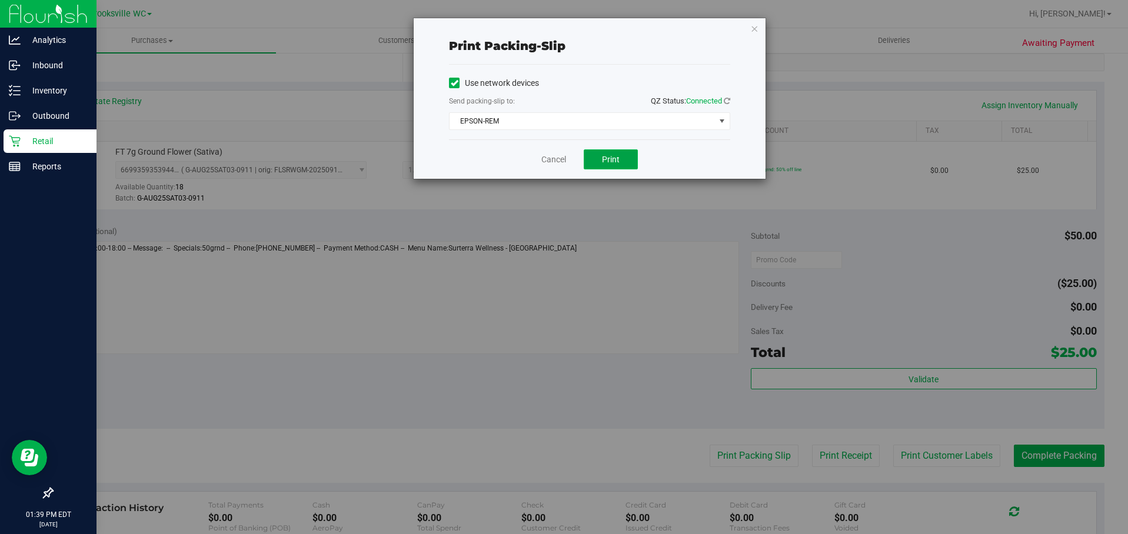
click at [599, 164] on button "Print" at bounding box center [611, 159] width 54 height 20
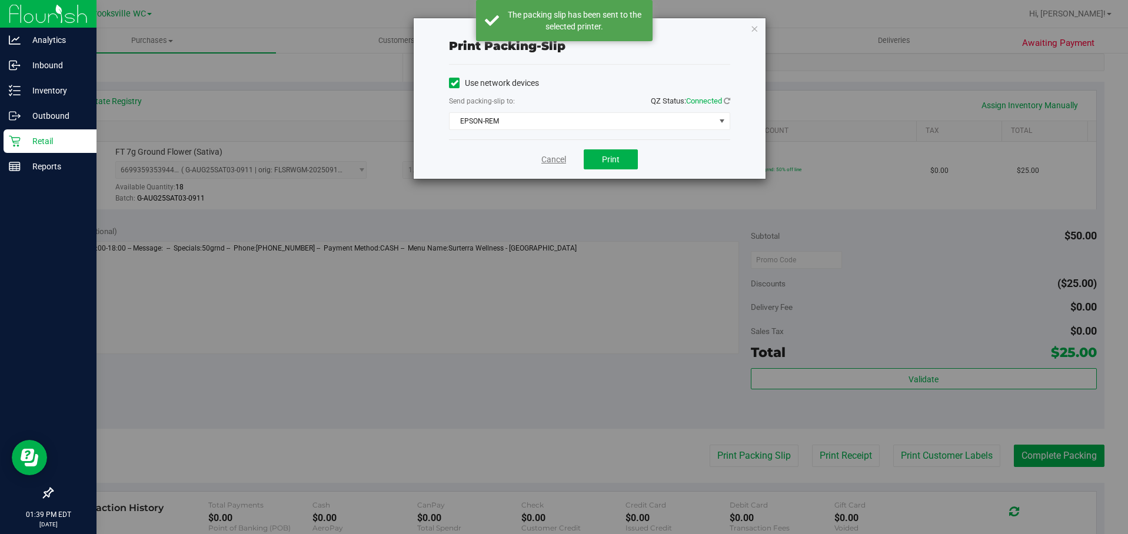
click at [561, 163] on link "Cancel" at bounding box center [553, 160] width 25 height 12
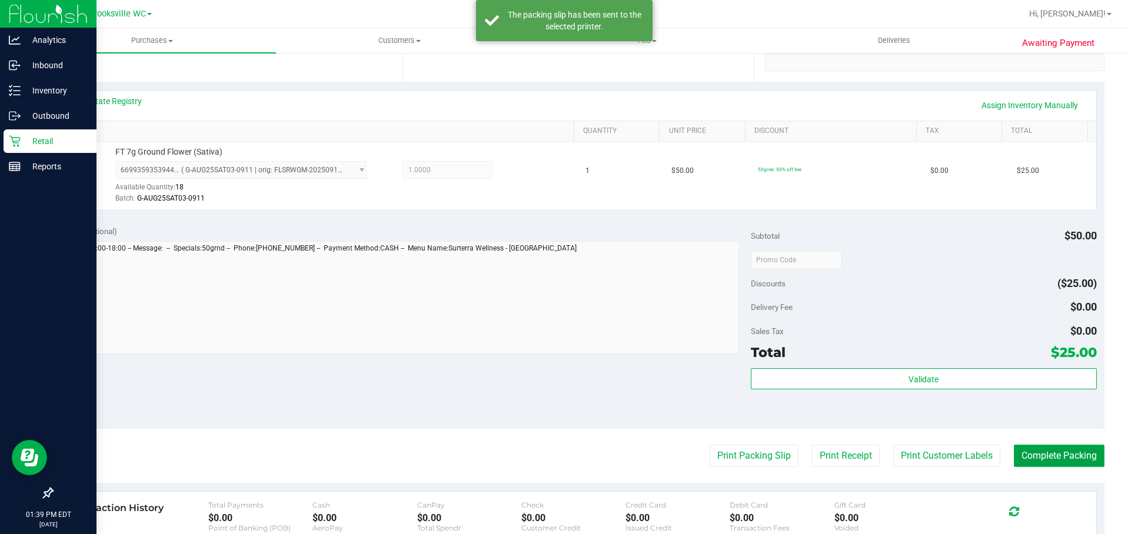
click at [1037, 459] on button "Complete Packing" at bounding box center [1059, 456] width 91 height 22
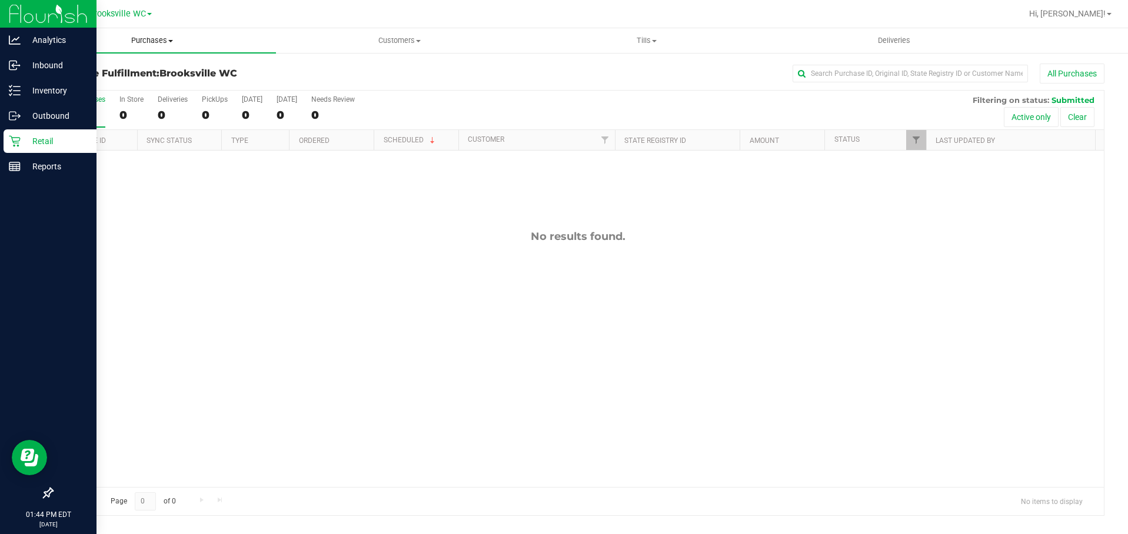
click at [155, 40] on span "Purchases" at bounding box center [152, 40] width 248 height 11
click at [145, 91] on li "Fulfillment" at bounding box center [152, 85] width 248 height 14
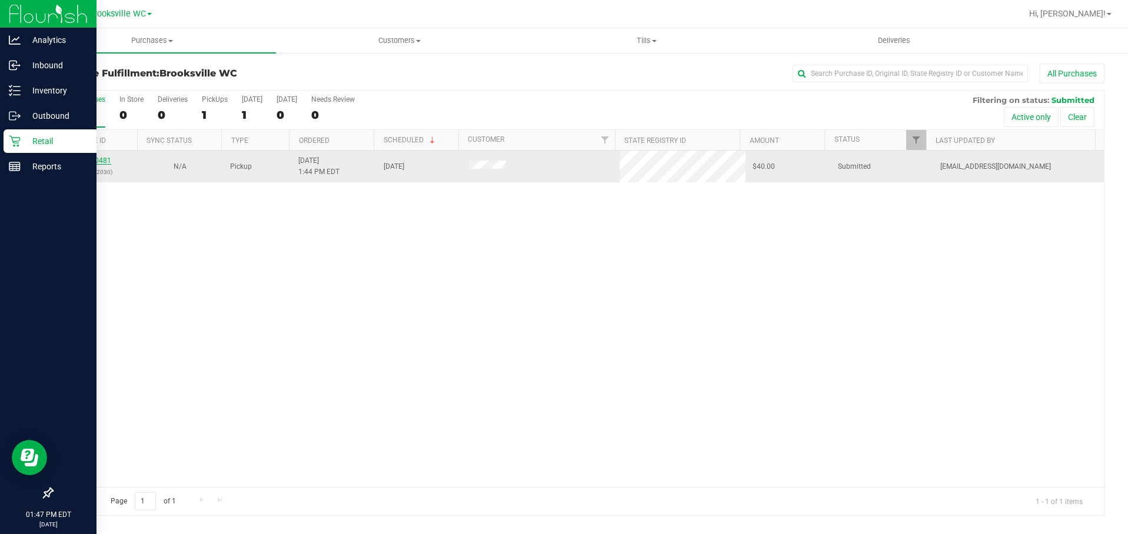
click at [102, 162] on link "12020481" at bounding box center [94, 161] width 33 height 8
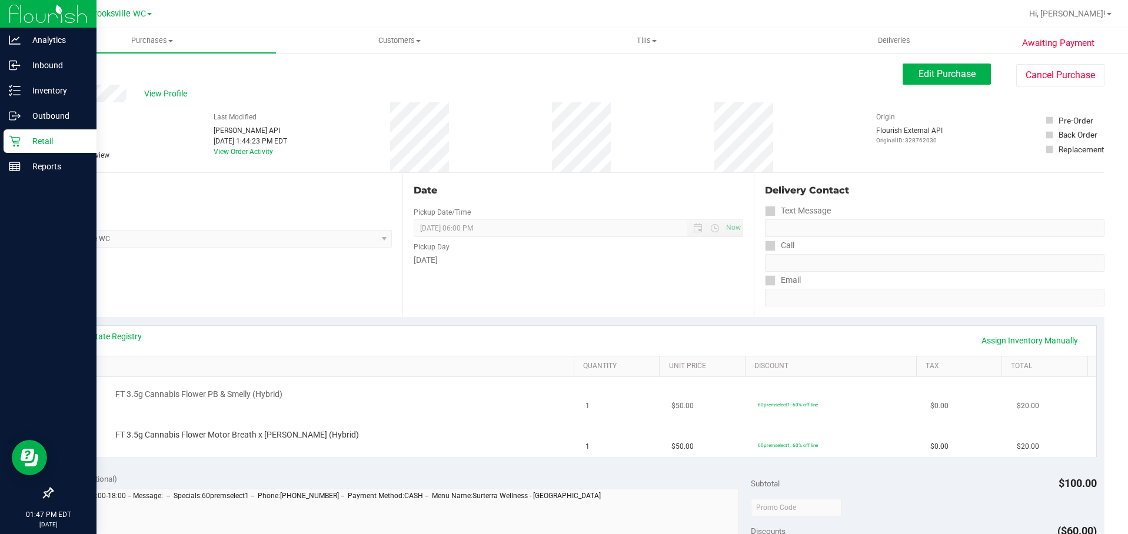
scroll to position [177, 0]
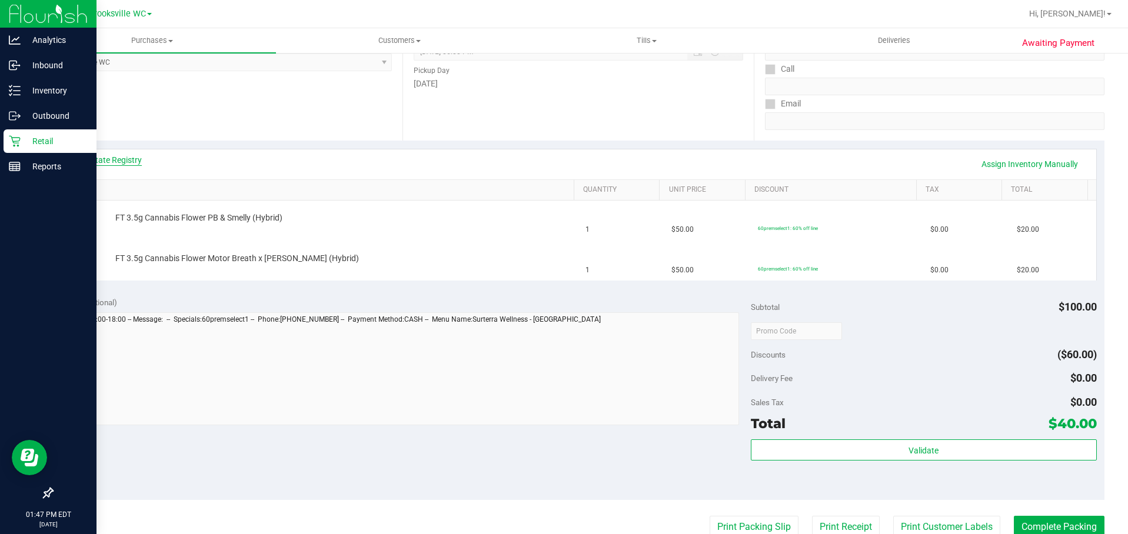
click at [130, 158] on link "View State Registry" at bounding box center [106, 160] width 71 height 12
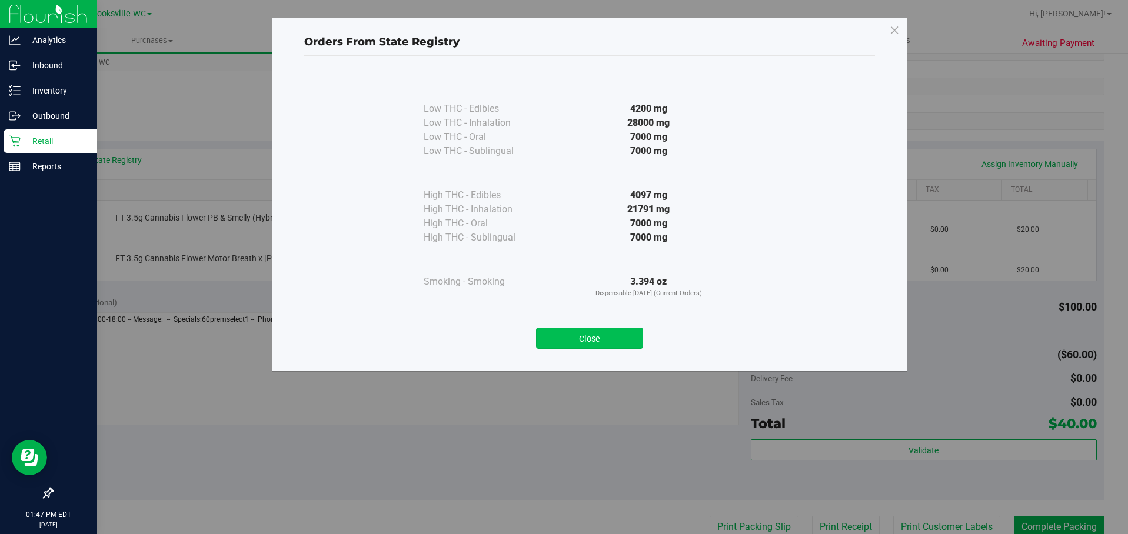
click at [641, 345] on button "Close" at bounding box center [589, 338] width 107 height 21
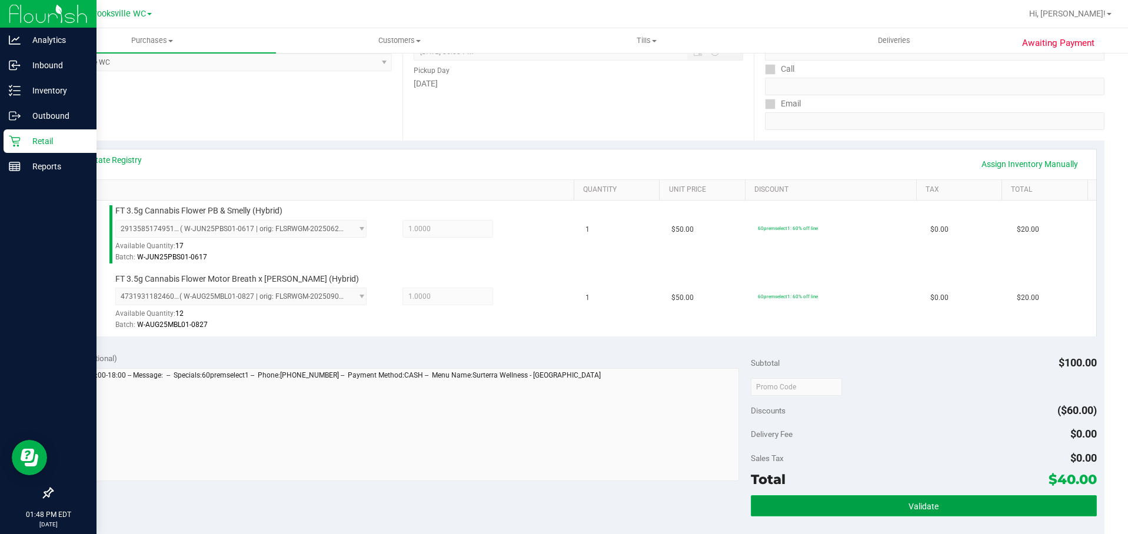
click at [954, 511] on button "Validate" at bounding box center [923, 505] width 345 height 21
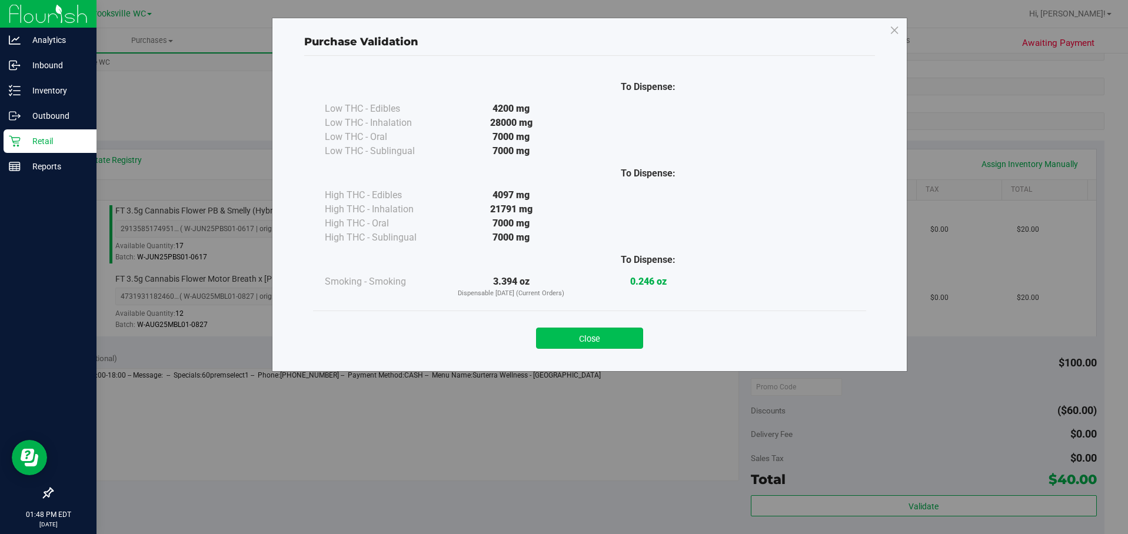
click at [602, 342] on button "Close" at bounding box center [589, 338] width 107 height 21
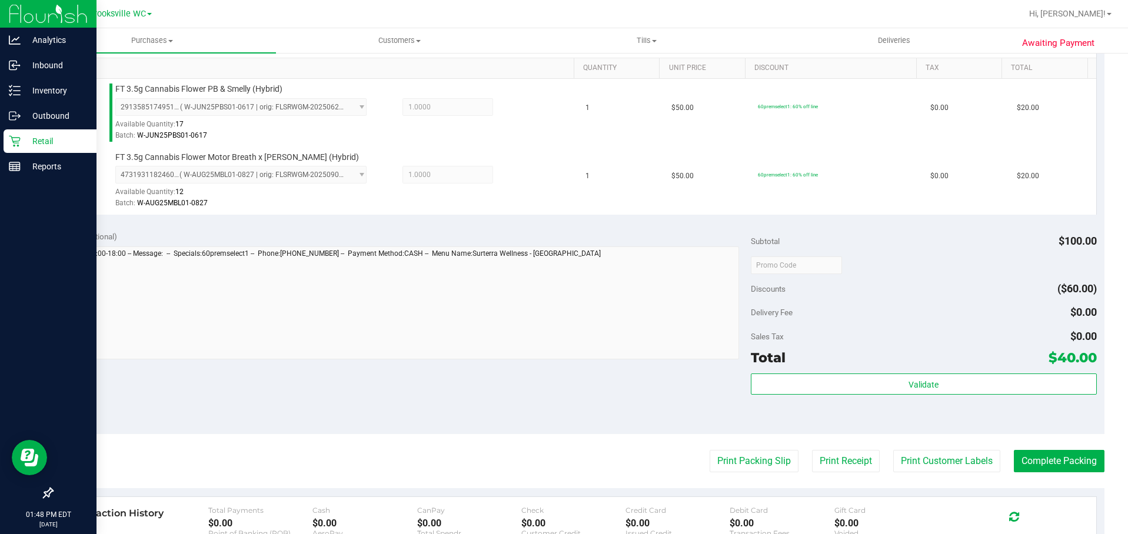
scroll to position [353, 0]
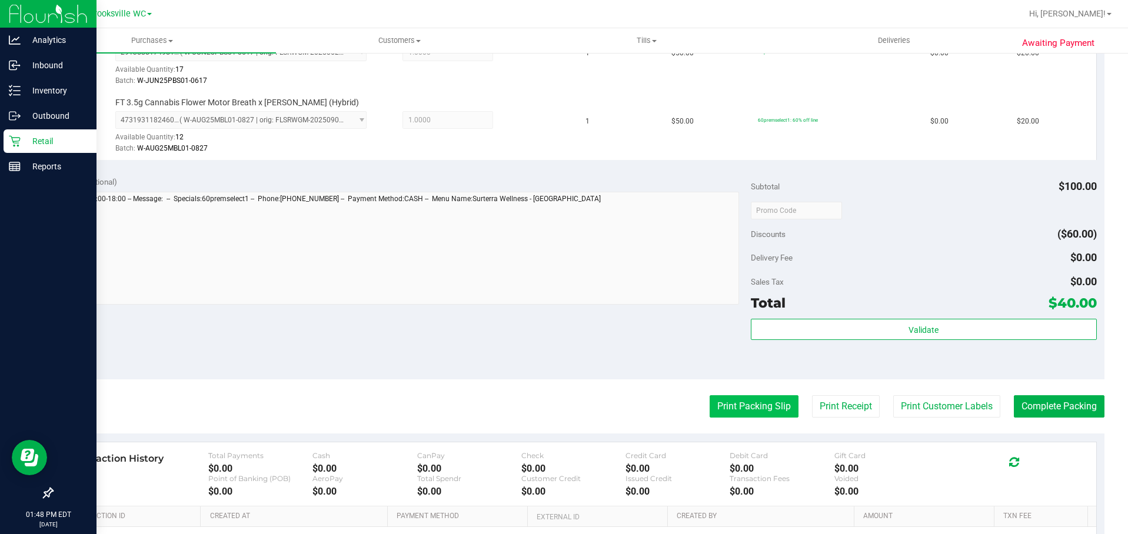
click at [747, 407] on button "Print Packing Slip" at bounding box center [754, 406] width 89 height 22
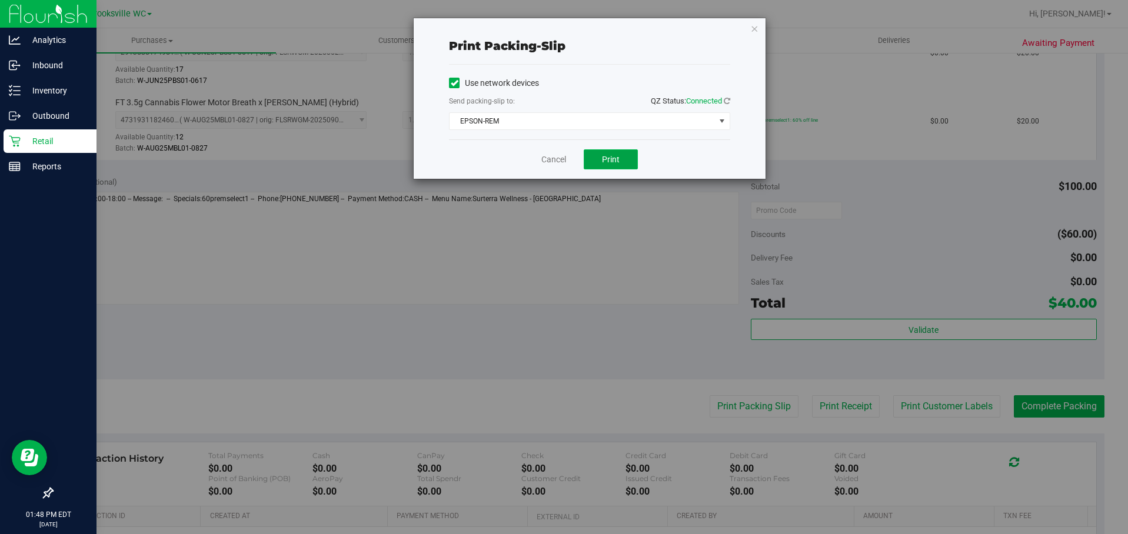
click at [601, 160] on button "Print" at bounding box center [611, 159] width 54 height 20
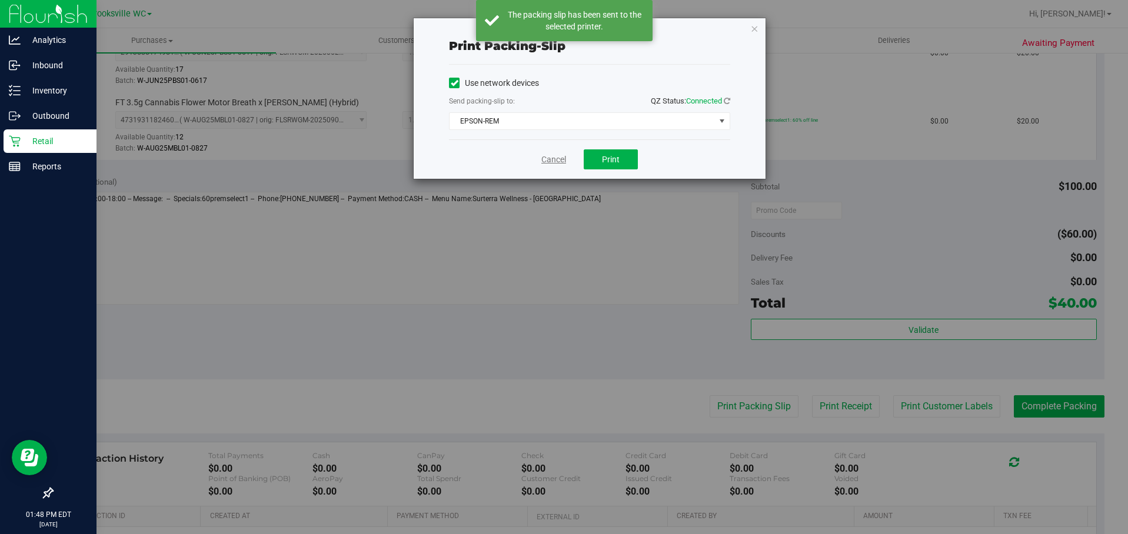
click at [552, 161] on link "Cancel" at bounding box center [553, 160] width 25 height 12
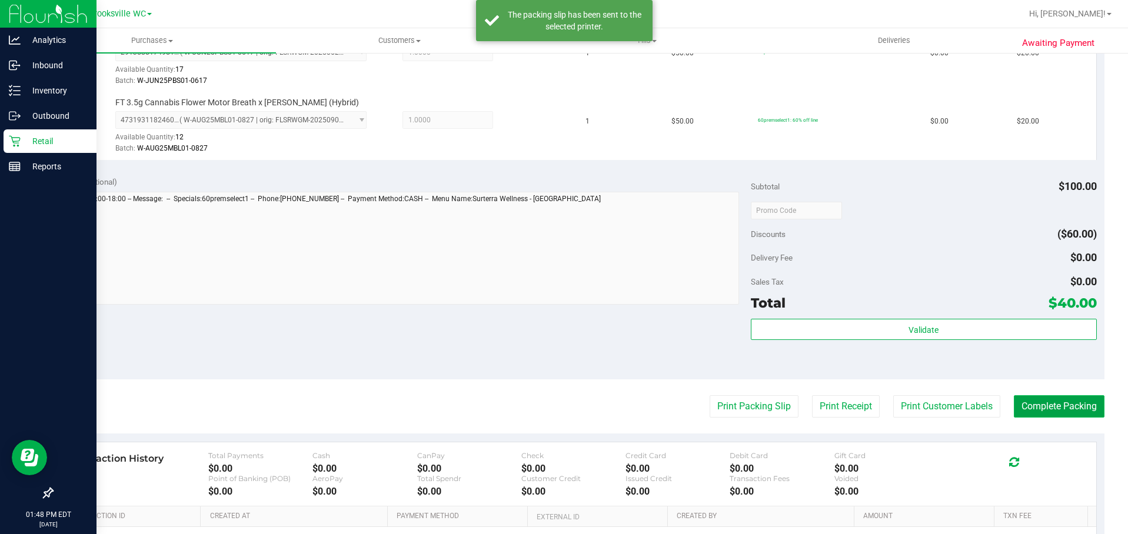
click at [1045, 402] on button "Complete Packing" at bounding box center [1059, 406] width 91 height 22
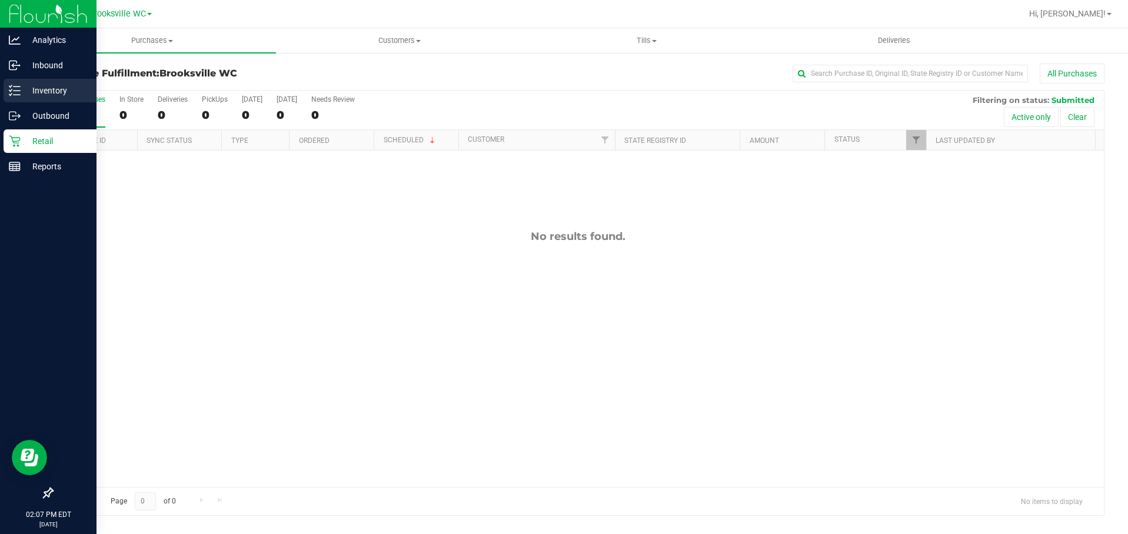
click at [51, 87] on p "Inventory" at bounding box center [56, 91] width 71 height 14
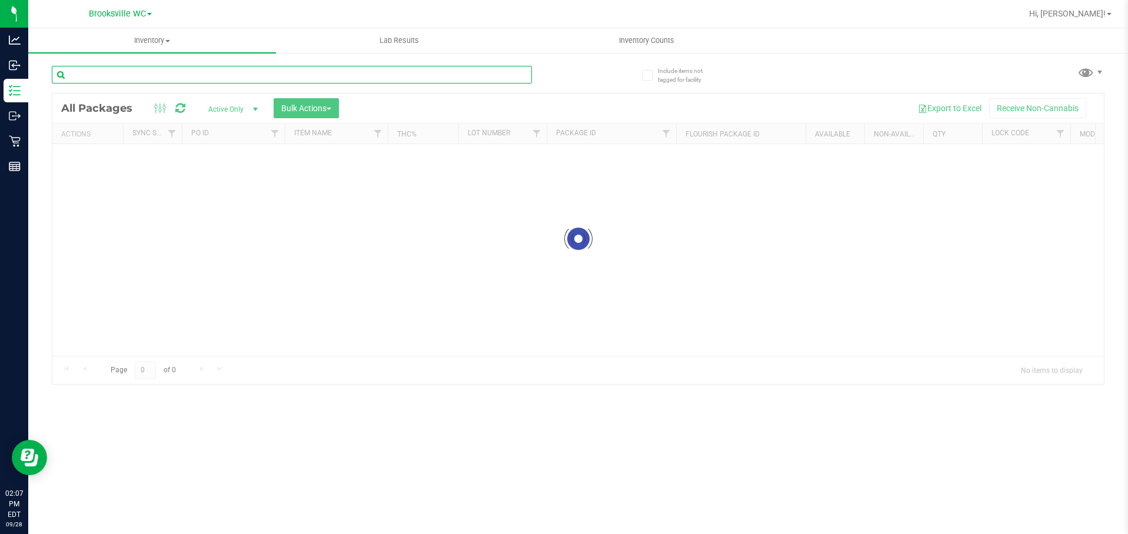
click at [164, 78] on input "text" at bounding box center [292, 75] width 480 height 18
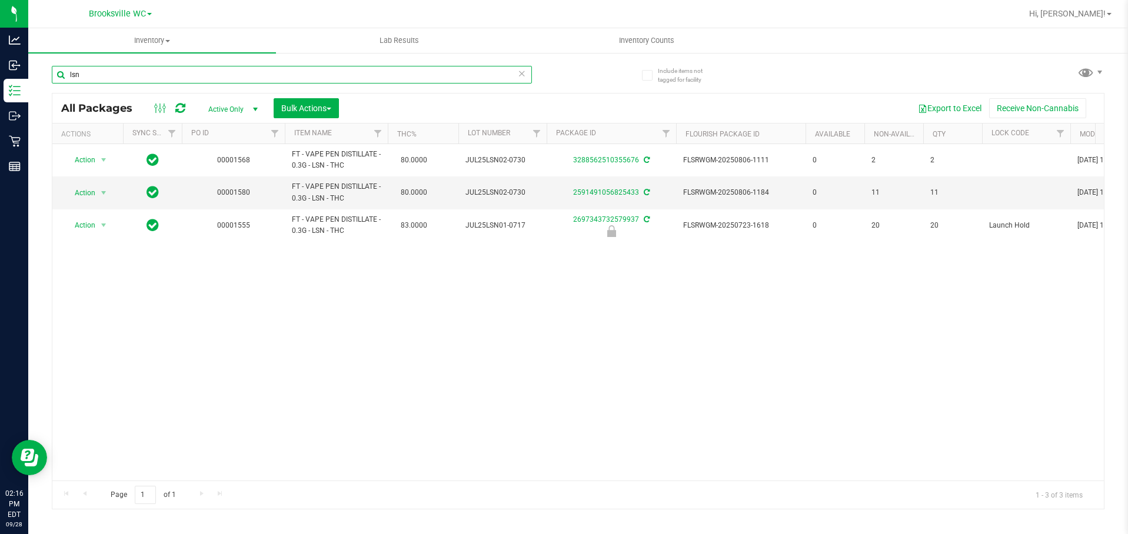
type input "lsn"
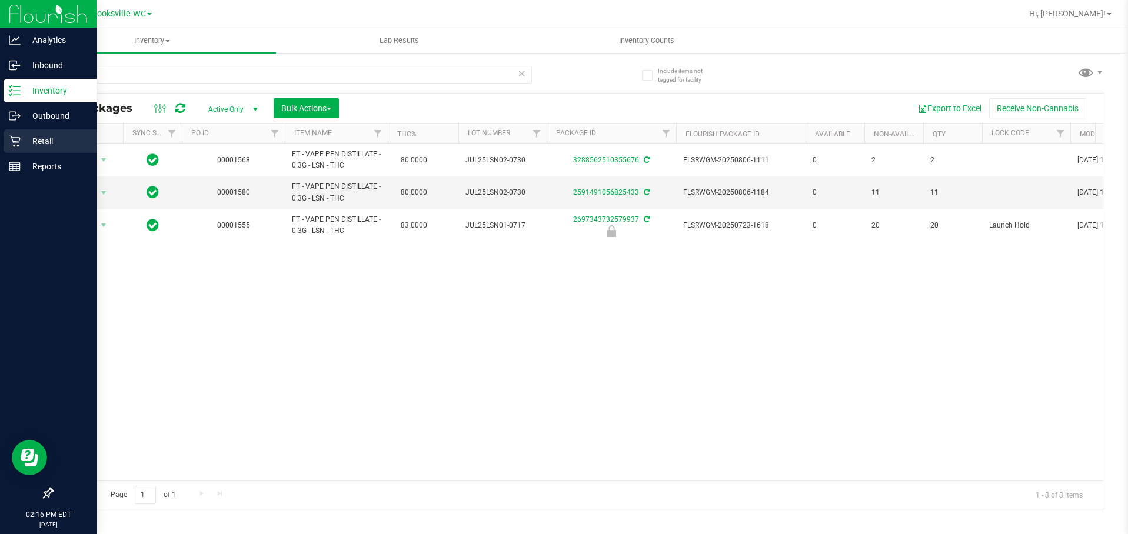
click at [16, 139] on icon at bounding box center [15, 141] width 12 height 12
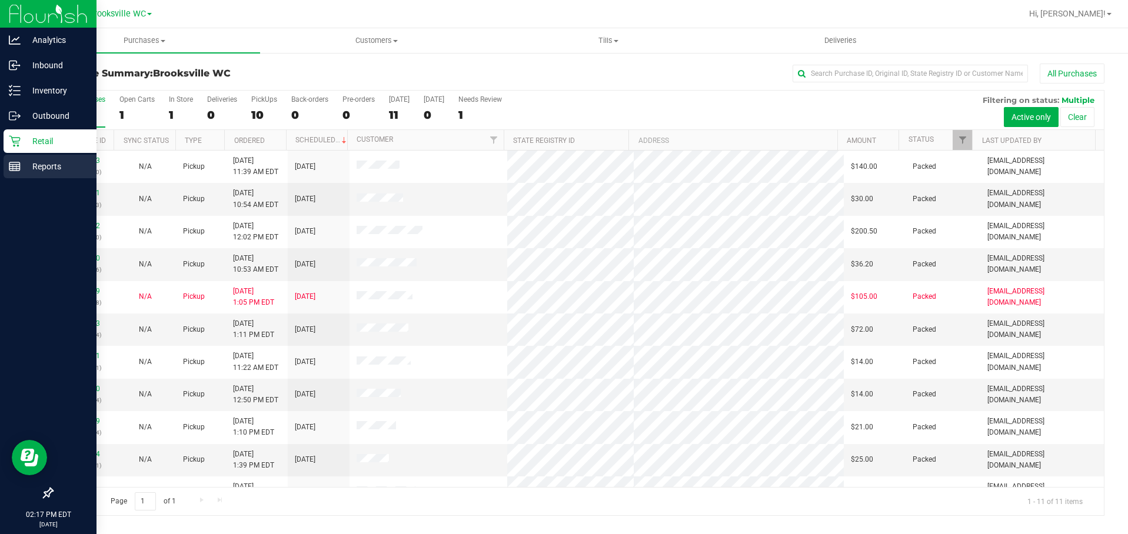
click at [24, 158] on div "Reports" at bounding box center [50, 167] width 93 height 24
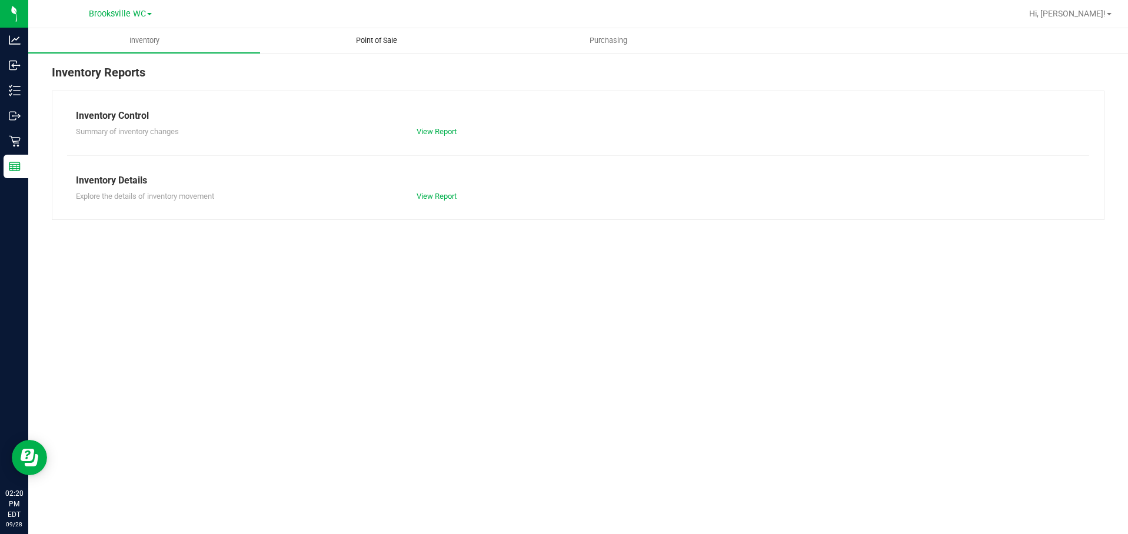
click at [373, 36] on span "Point of Sale" at bounding box center [376, 40] width 73 height 11
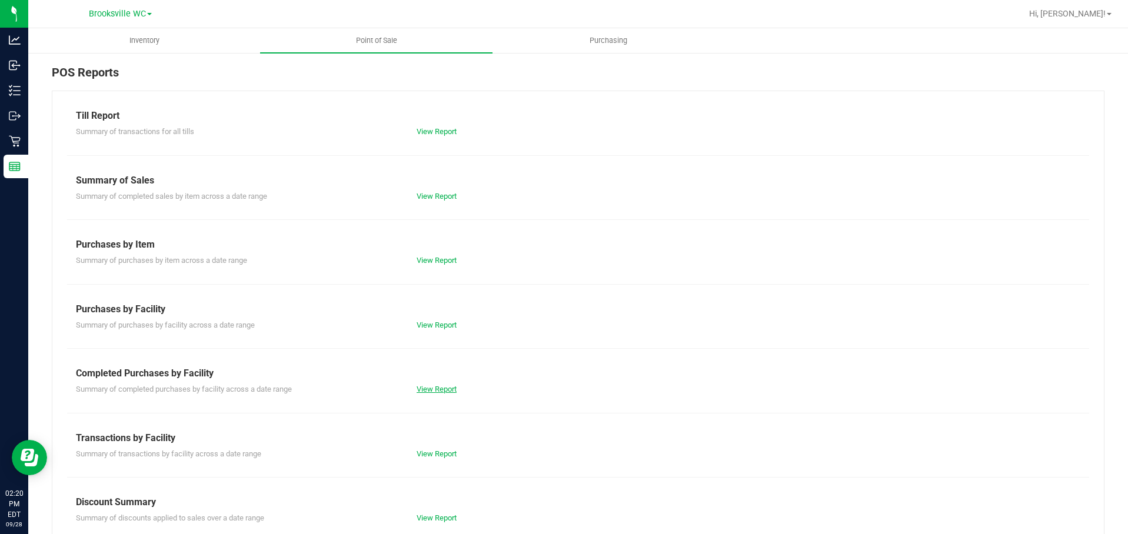
click at [431, 389] on link "View Report" at bounding box center [437, 389] width 40 height 9
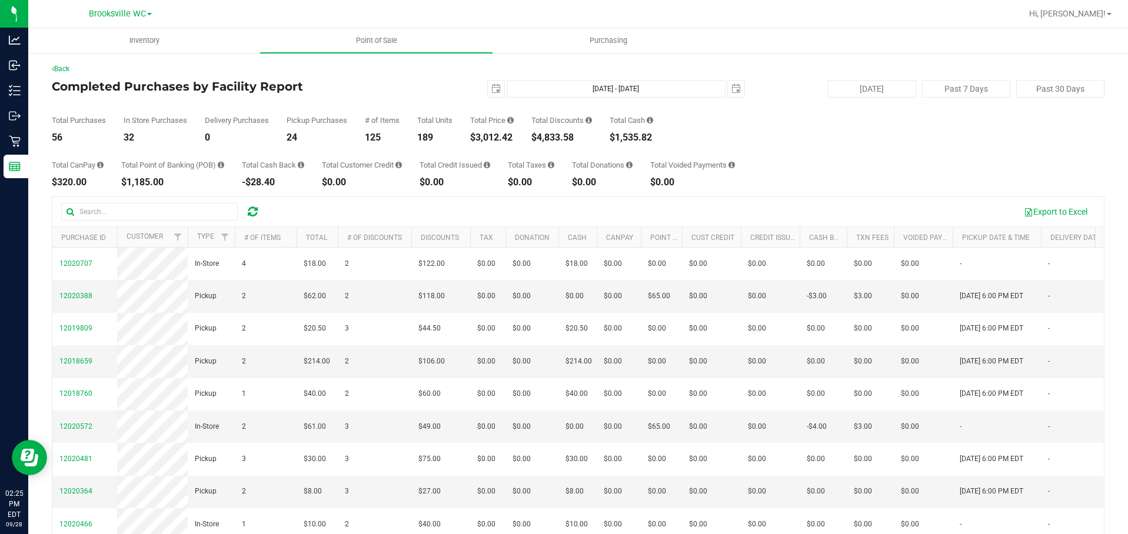
click at [477, 72] on div "Back" at bounding box center [578, 69] width 1053 height 11
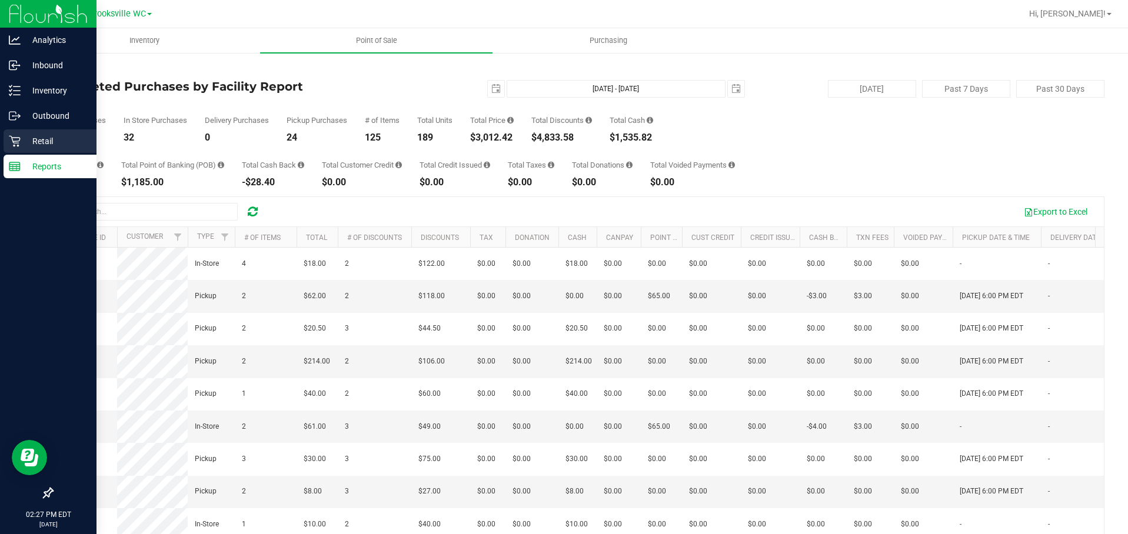
click at [55, 139] on p "Retail" at bounding box center [56, 141] width 71 height 14
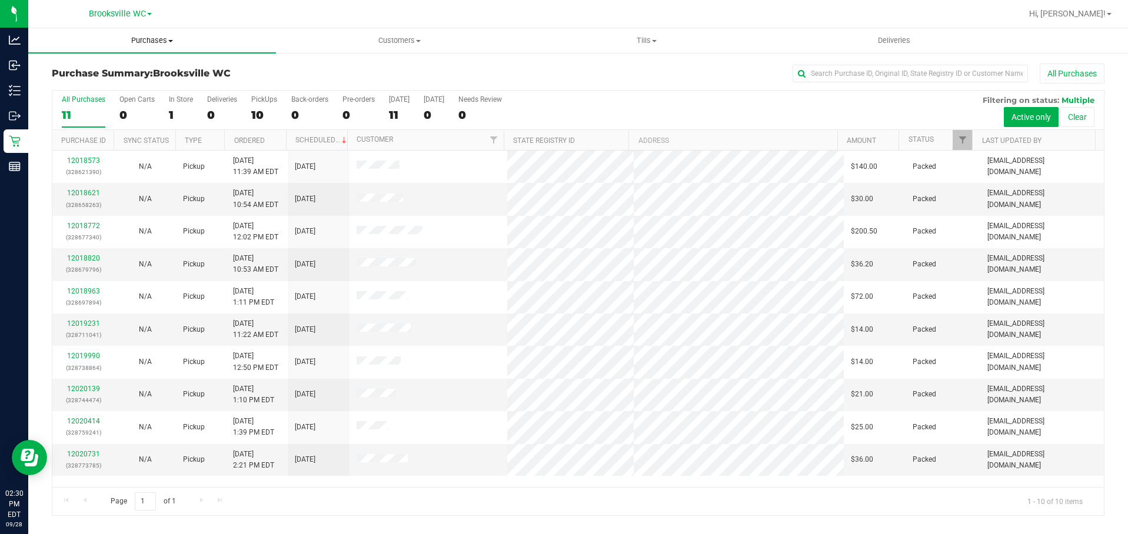
click at [152, 39] on span "Purchases" at bounding box center [152, 40] width 248 height 11
click at [126, 89] on li "Fulfillment" at bounding box center [152, 85] width 248 height 14
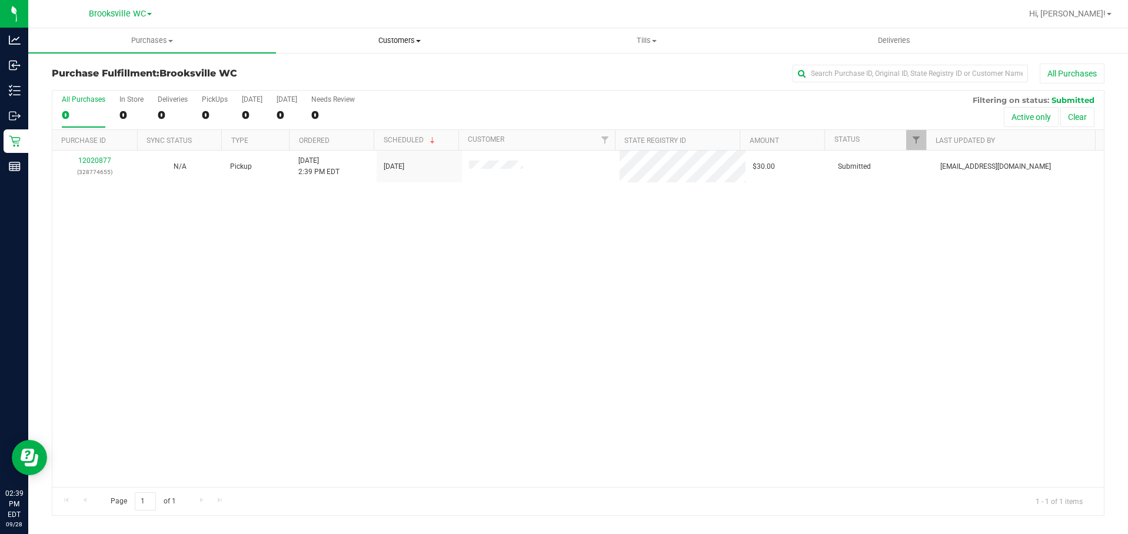
click at [404, 39] on span "Customers" at bounding box center [400, 40] width 247 height 11
click at [370, 72] on li "All customers" at bounding box center [400, 71] width 248 height 14
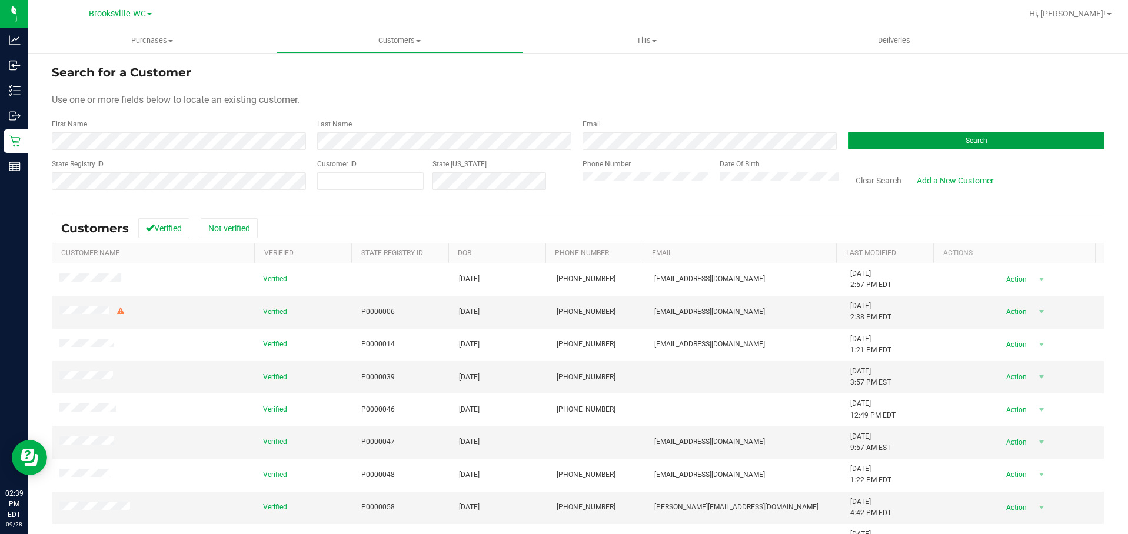
click at [879, 135] on button "Search" at bounding box center [976, 141] width 257 height 18
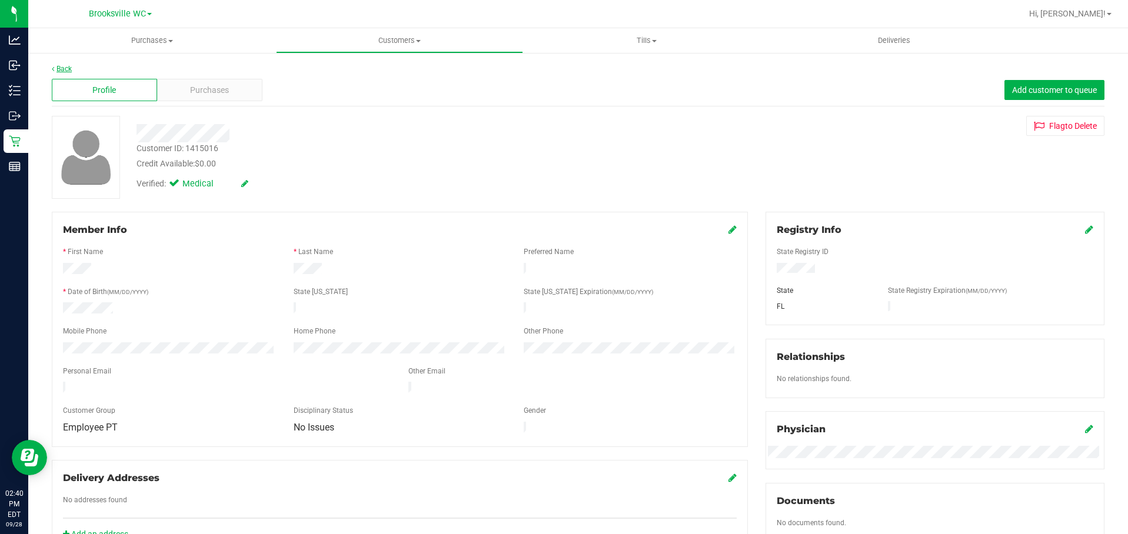
click at [61, 69] on link "Back" at bounding box center [62, 69] width 20 height 8
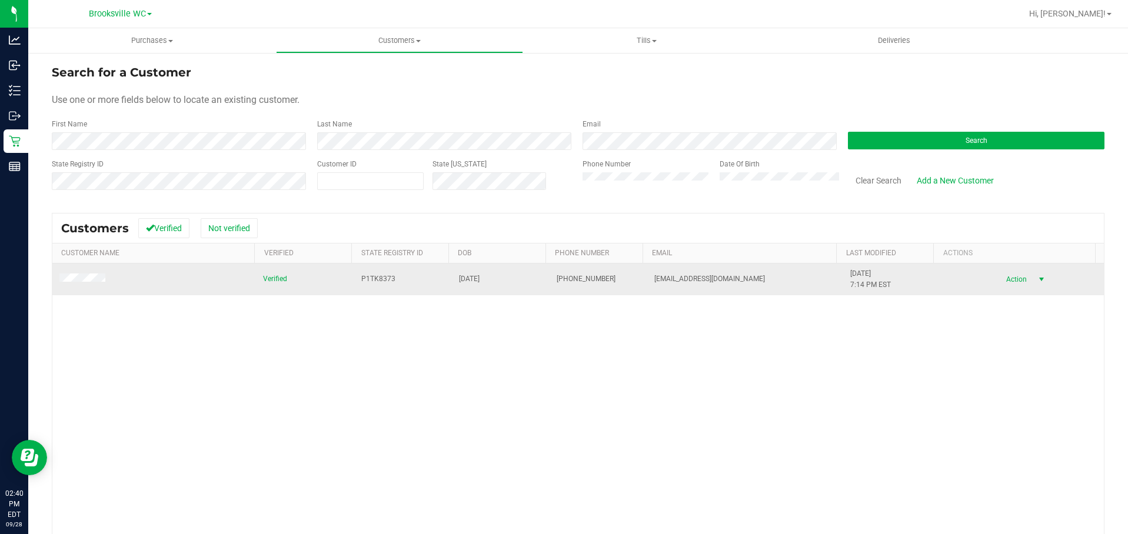
click at [1011, 283] on span "Action" at bounding box center [1015, 279] width 38 height 16
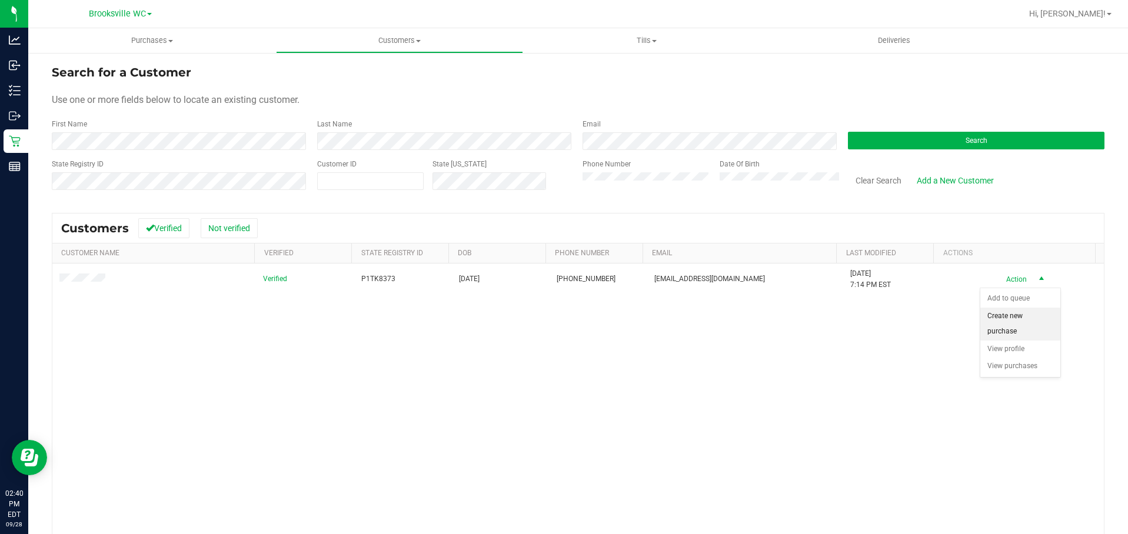
click at [1011, 321] on li "Create new purchase" at bounding box center [1020, 324] width 80 height 32
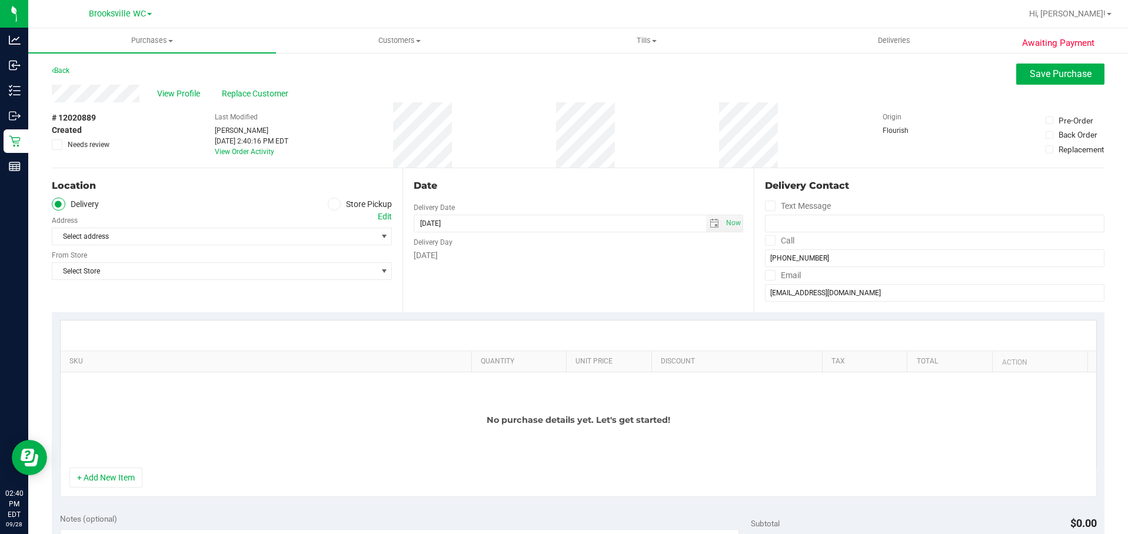
click at [338, 206] on label "Store Pickup" at bounding box center [360, 205] width 65 height 14
click at [0, 0] on input "Store Pickup" at bounding box center [0, 0] width 0 height 0
click at [335, 234] on span "Select Store" at bounding box center [214, 236] width 324 height 16
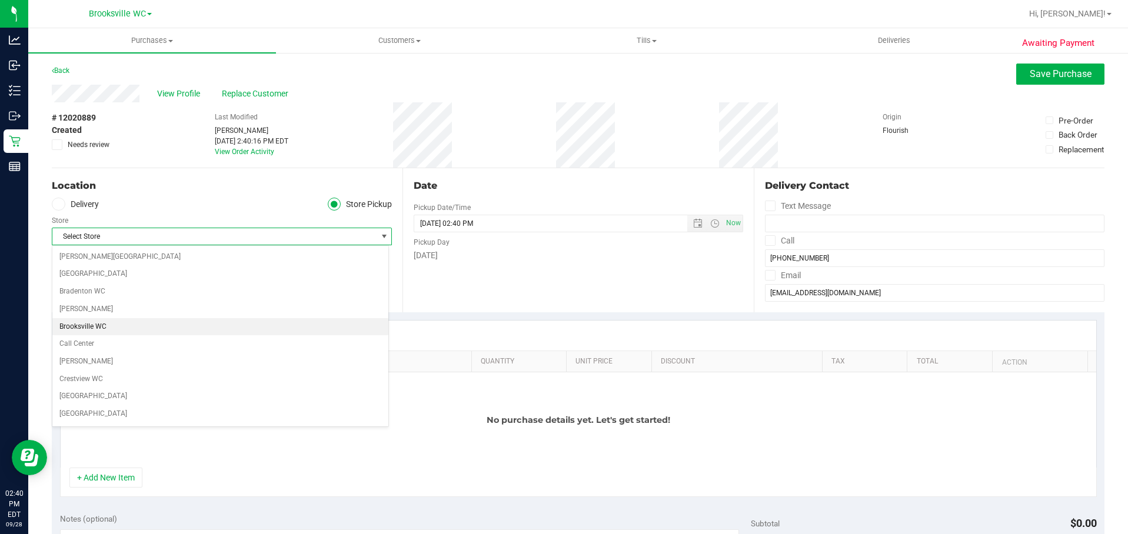
click at [94, 324] on li "Brooksville WC" at bounding box center [220, 327] width 336 height 18
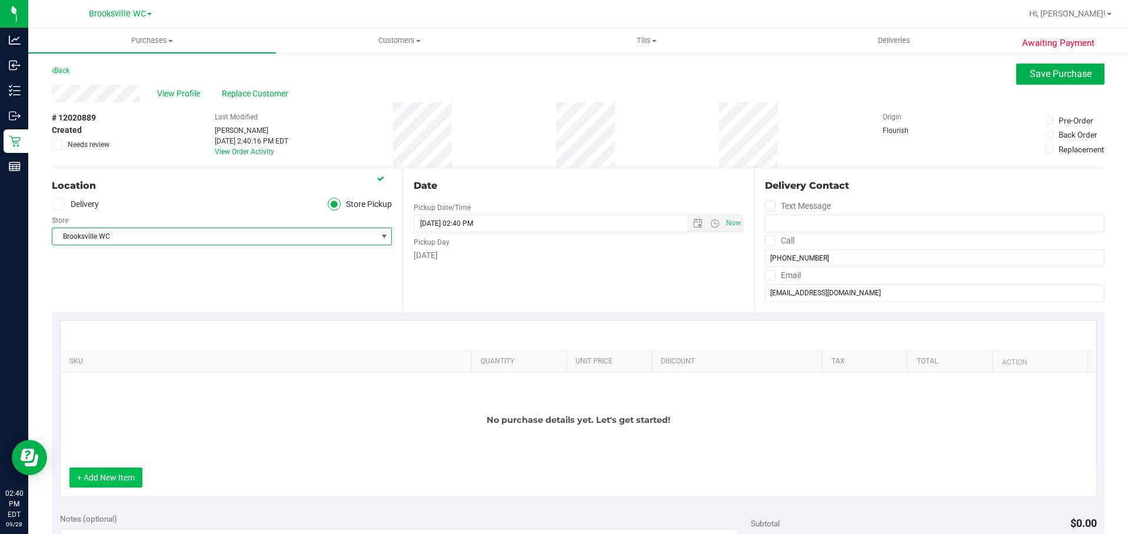
click at [109, 483] on button "+ Add New Item" at bounding box center [105, 478] width 73 height 20
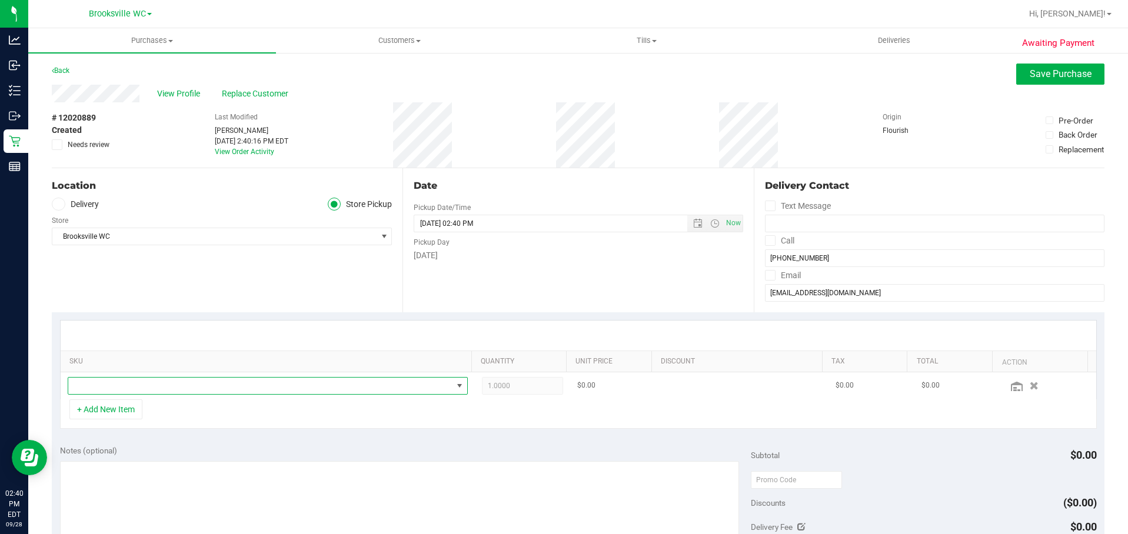
click at [166, 385] on span "NO DATA FOUND" at bounding box center [260, 386] width 384 height 16
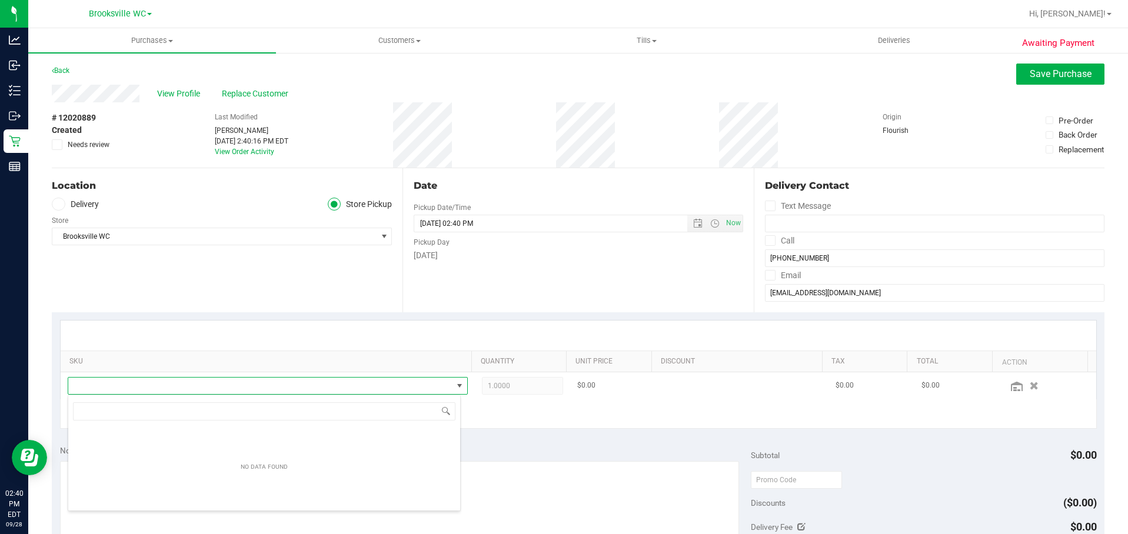
scroll to position [18, 390]
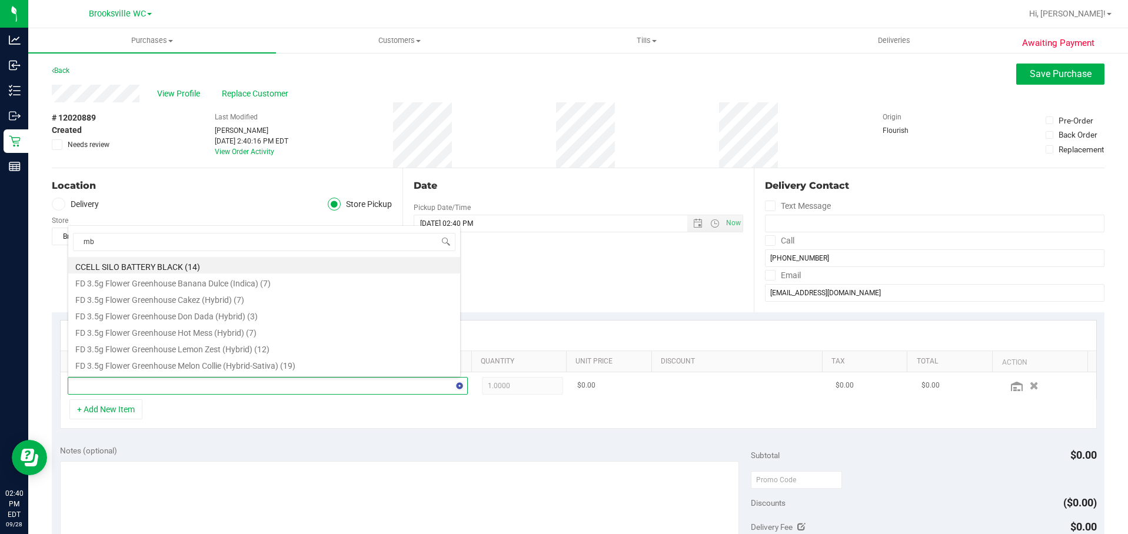
type input "mbl"
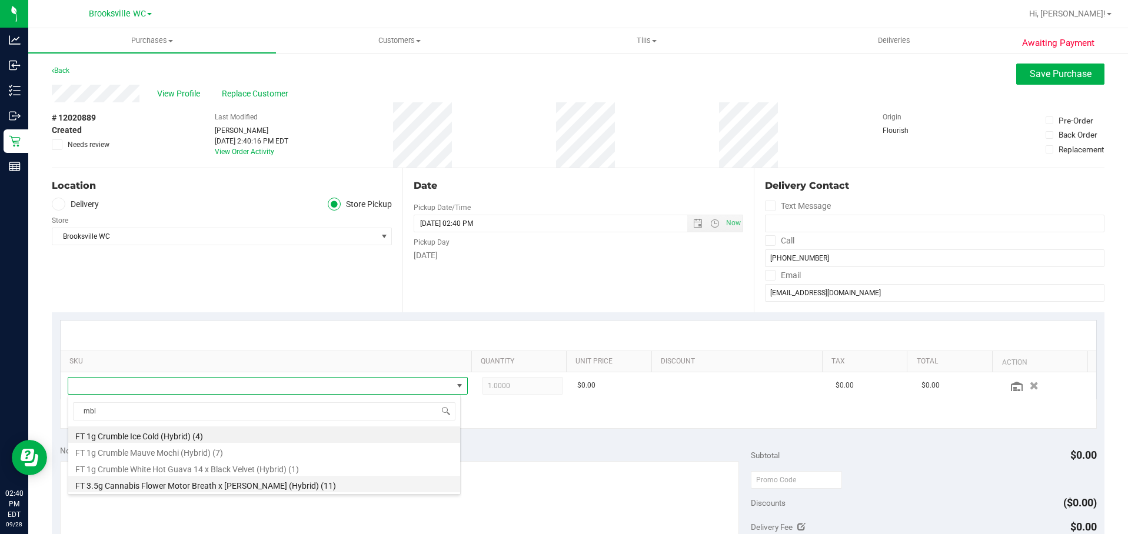
click at [180, 485] on li "FT 3.5g Cannabis Flower Motor Breath x Mike Larry (Hybrid) (11)" at bounding box center [264, 484] width 392 height 16
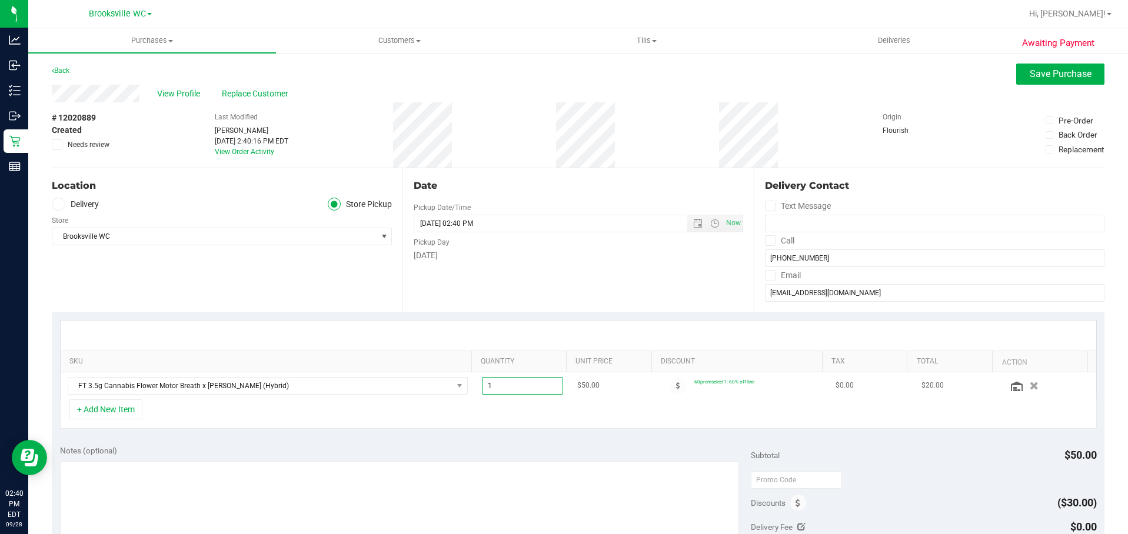
click at [523, 390] on span "1.00 1" at bounding box center [522, 386] width 81 height 18
type input "2"
type input "2.00"
click at [545, 441] on div "Notes (optional) Subtotal $50.00 Discounts ($30.00) Delivery Fee $0.00 Sales Ta…" at bounding box center [578, 543] width 1053 height 212
click at [128, 413] on button "+ Add New Item" at bounding box center [105, 410] width 73 height 20
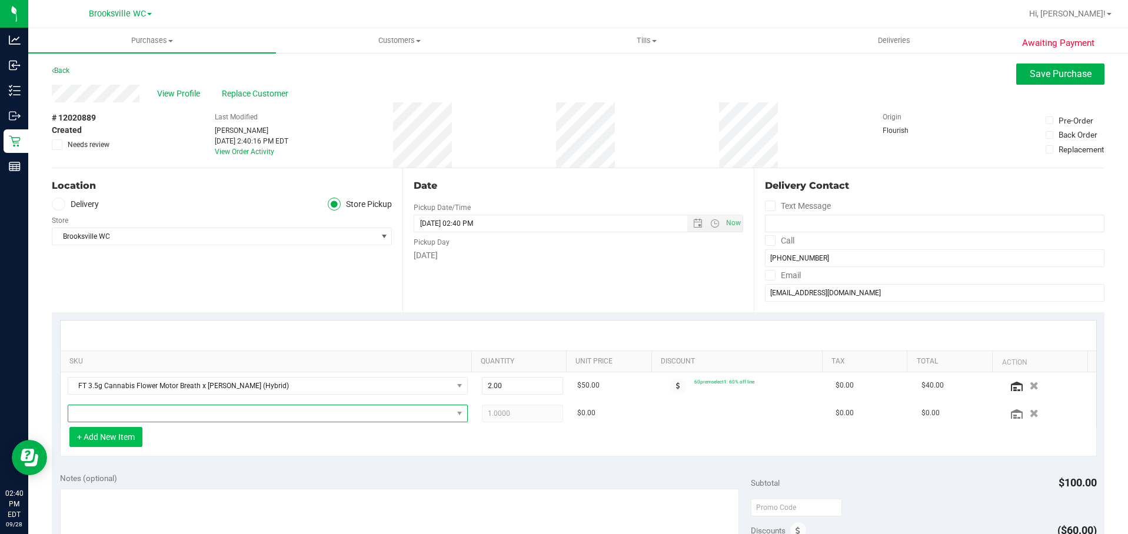
click at [128, 413] on span "NO DATA FOUND" at bounding box center [260, 413] width 384 height 16
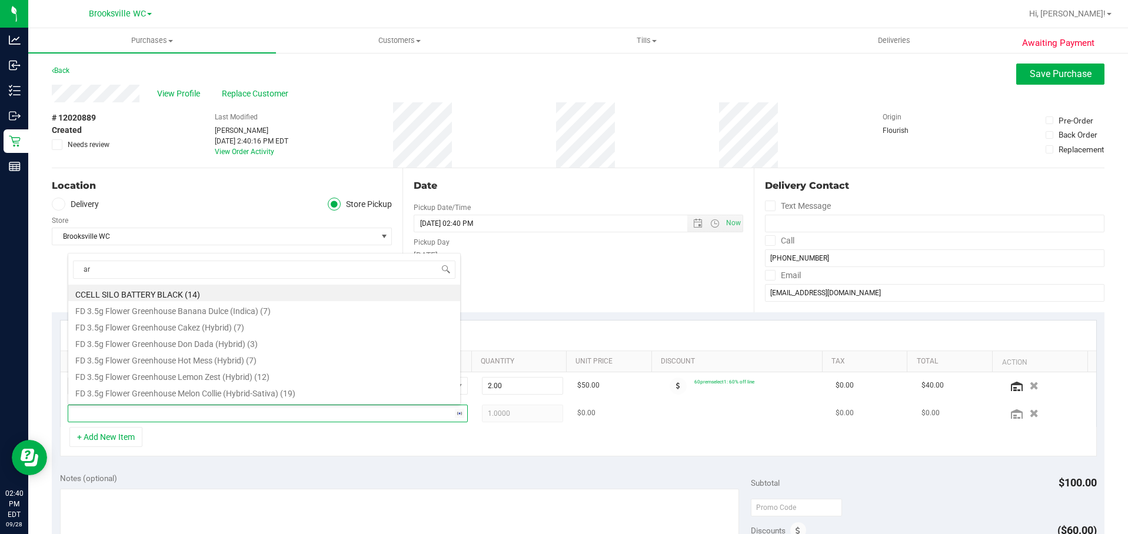
type input "arz"
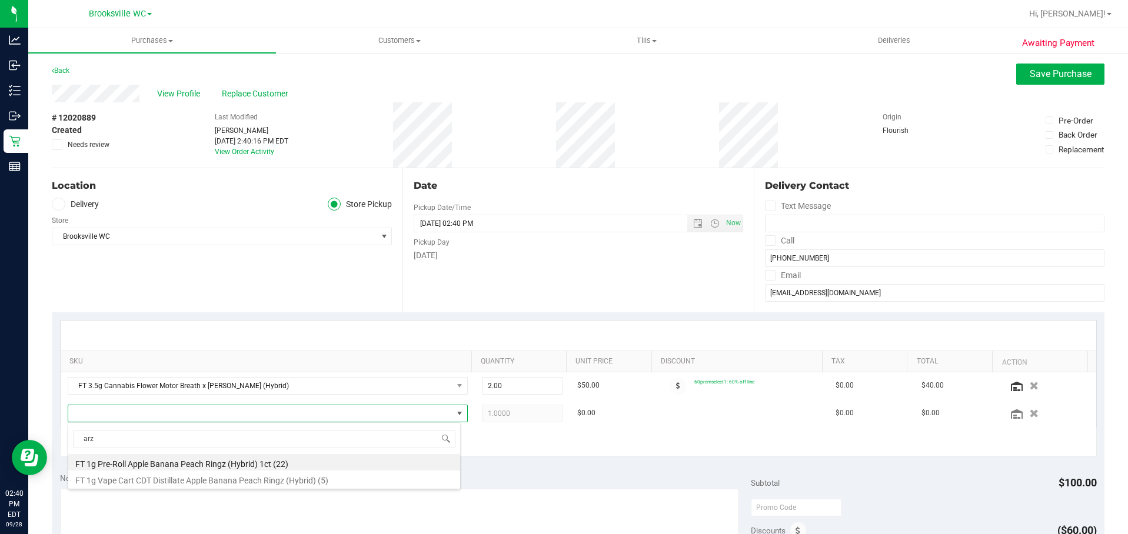
click at [217, 464] on li "FT 1g Pre-Roll Apple Banana Peach Ringz (Hybrid) 1ct (22)" at bounding box center [264, 462] width 392 height 16
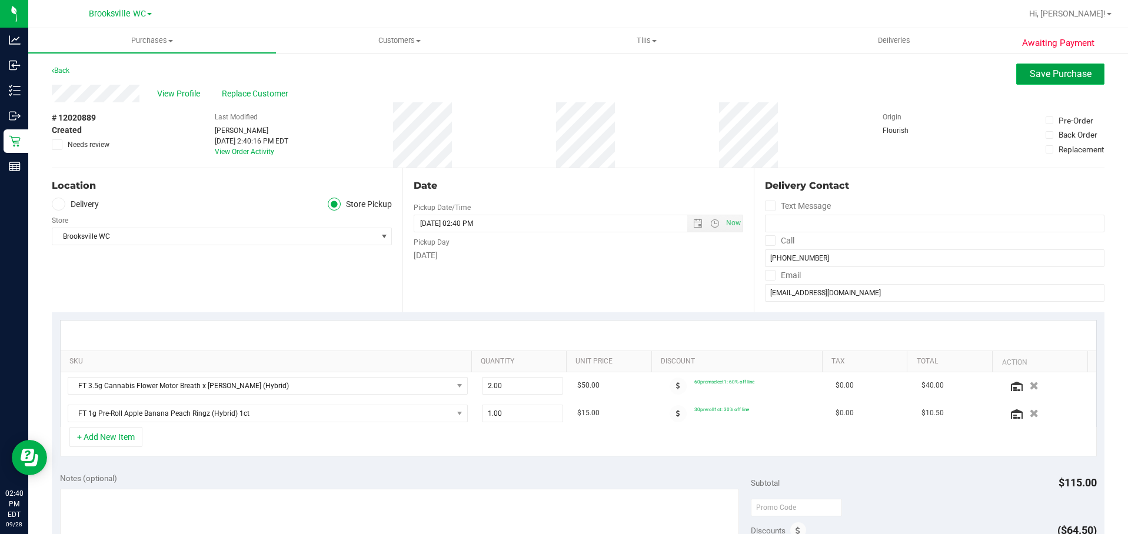
click at [1067, 75] on span "Save Purchase" at bounding box center [1061, 73] width 62 height 11
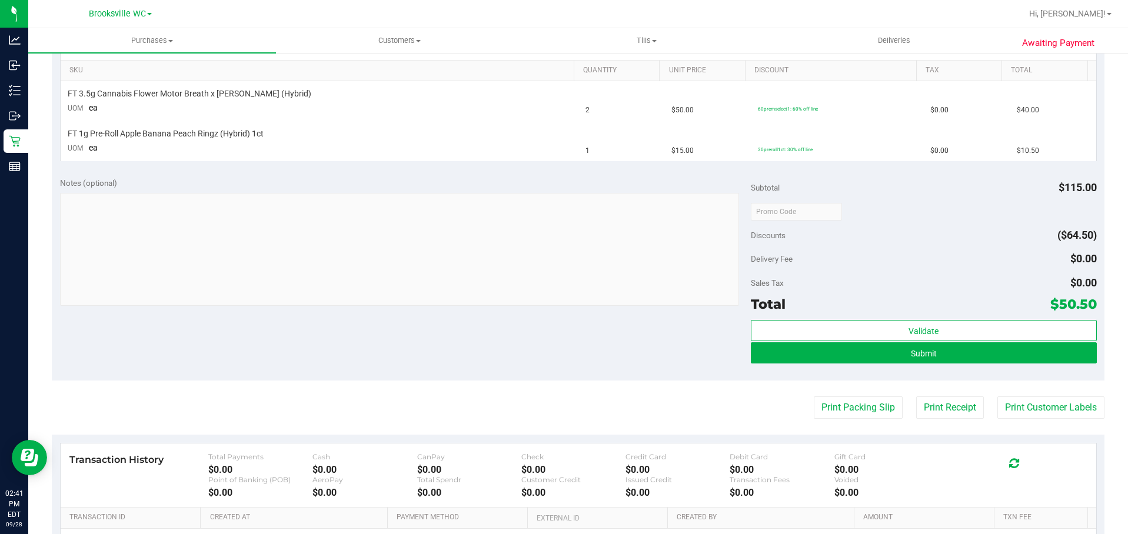
scroll to position [353, 0]
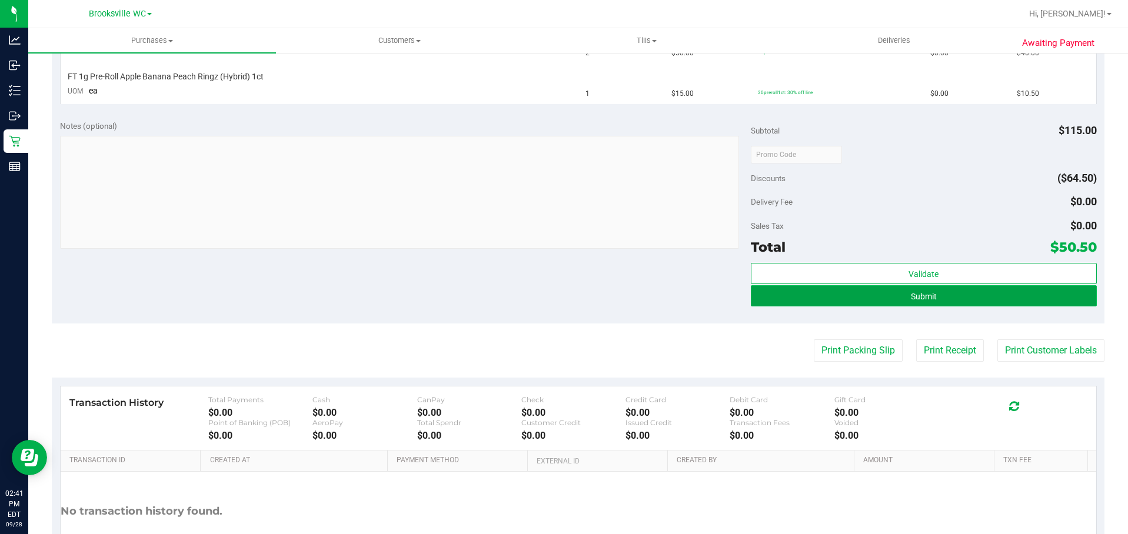
click at [900, 302] on button "Submit" at bounding box center [923, 295] width 345 height 21
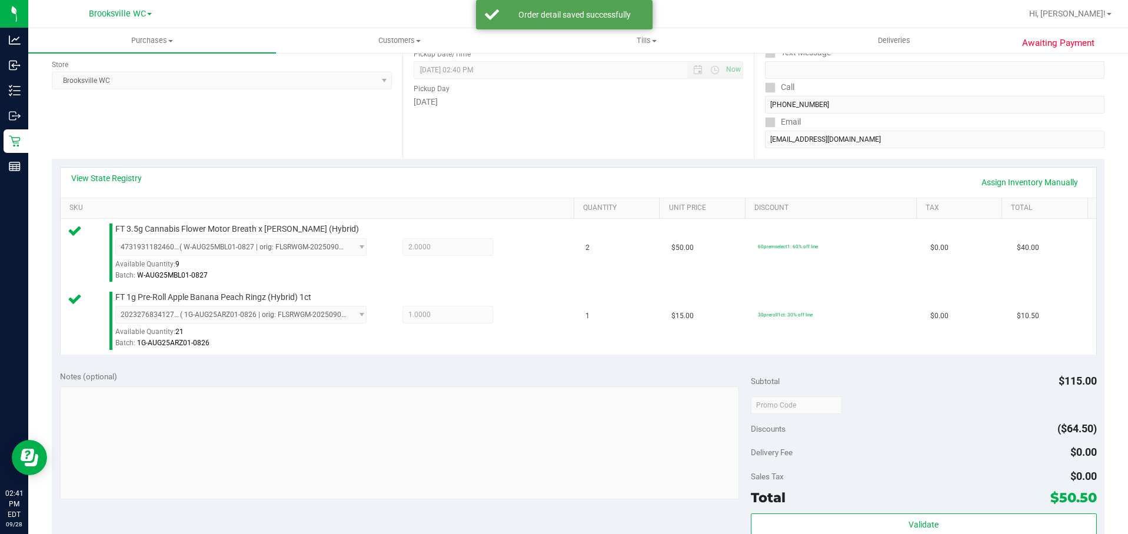
scroll to position [335, 0]
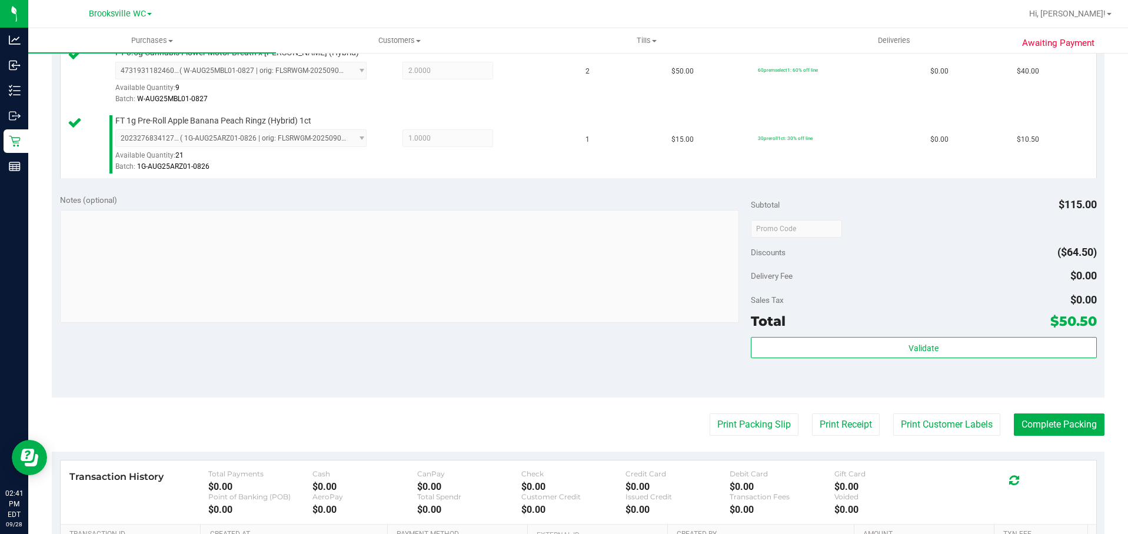
click at [920, 336] on div "Subtotal $115.00 Discounts ($64.50) Delivery Fee $0.00 Sales Tax $0.00 Total $5…" at bounding box center [923, 292] width 345 height 196
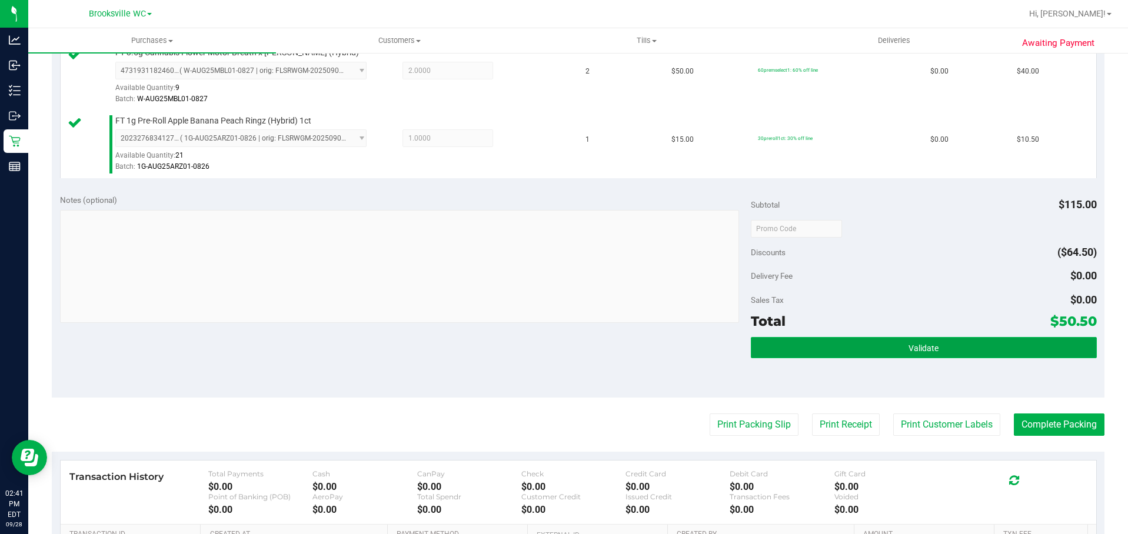
click at [913, 347] on span "Validate" at bounding box center [924, 348] width 30 height 9
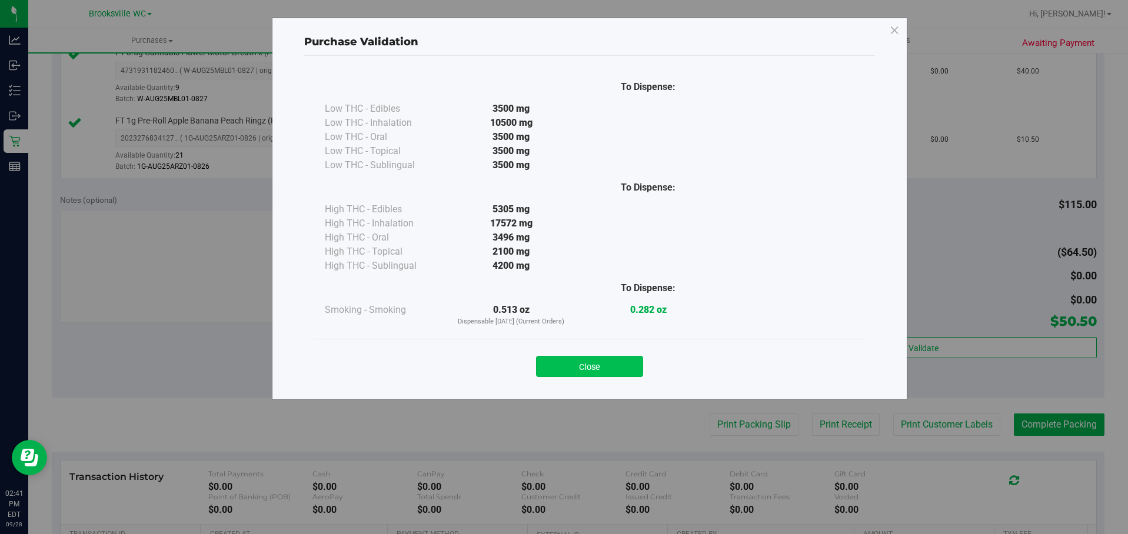
click at [605, 357] on button "Close" at bounding box center [589, 366] width 107 height 21
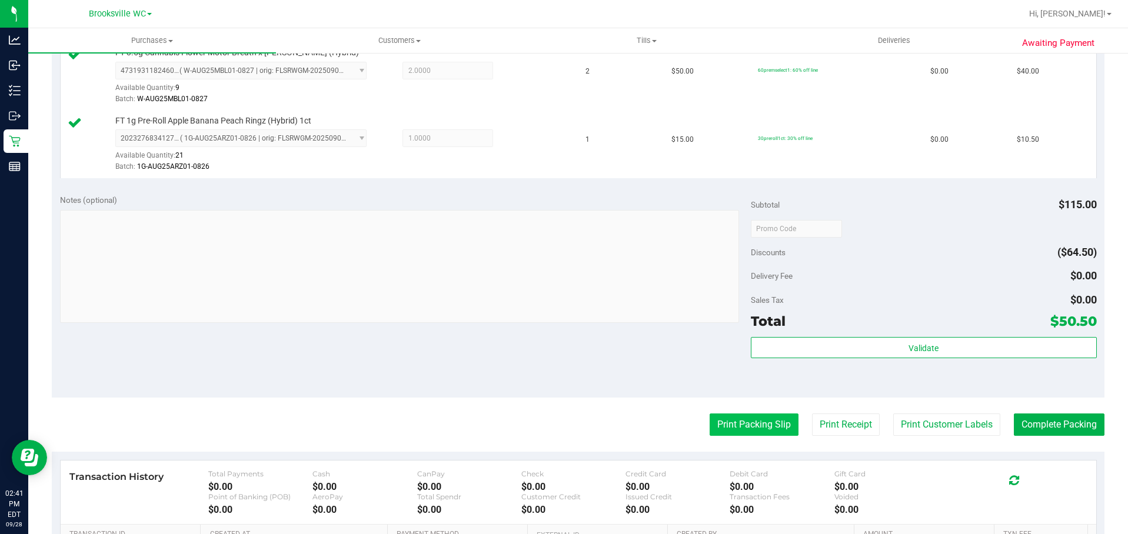
click at [734, 431] on button "Print Packing Slip" at bounding box center [754, 425] width 89 height 22
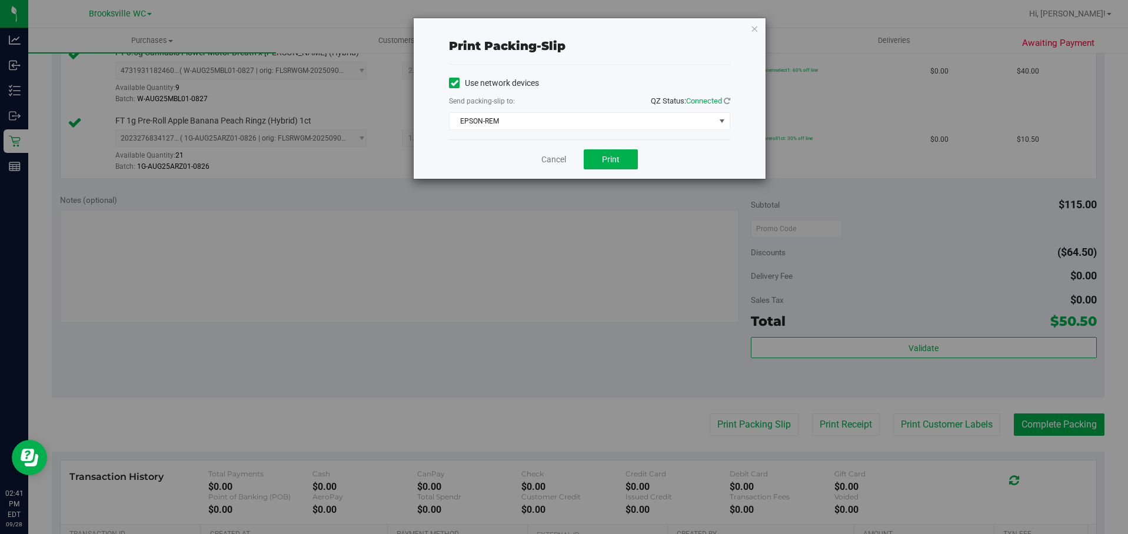
click at [620, 171] on div "Cancel Print" at bounding box center [589, 158] width 281 height 39
click at [614, 156] on span "Print" at bounding box center [611, 159] width 18 height 9
click at [553, 155] on link "Cancel" at bounding box center [553, 160] width 25 height 12
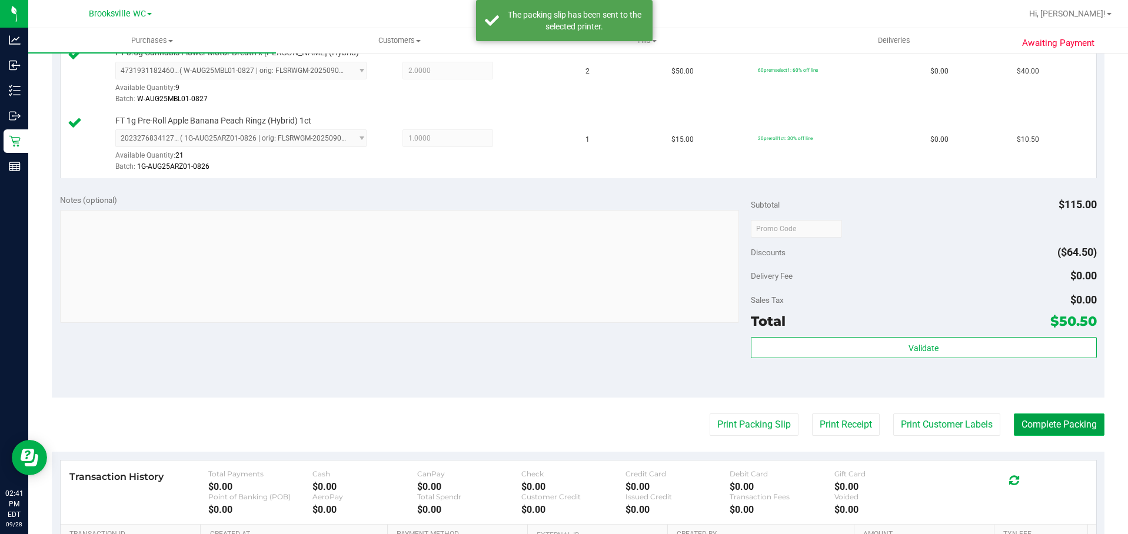
click at [1066, 427] on button "Complete Packing" at bounding box center [1059, 425] width 91 height 22
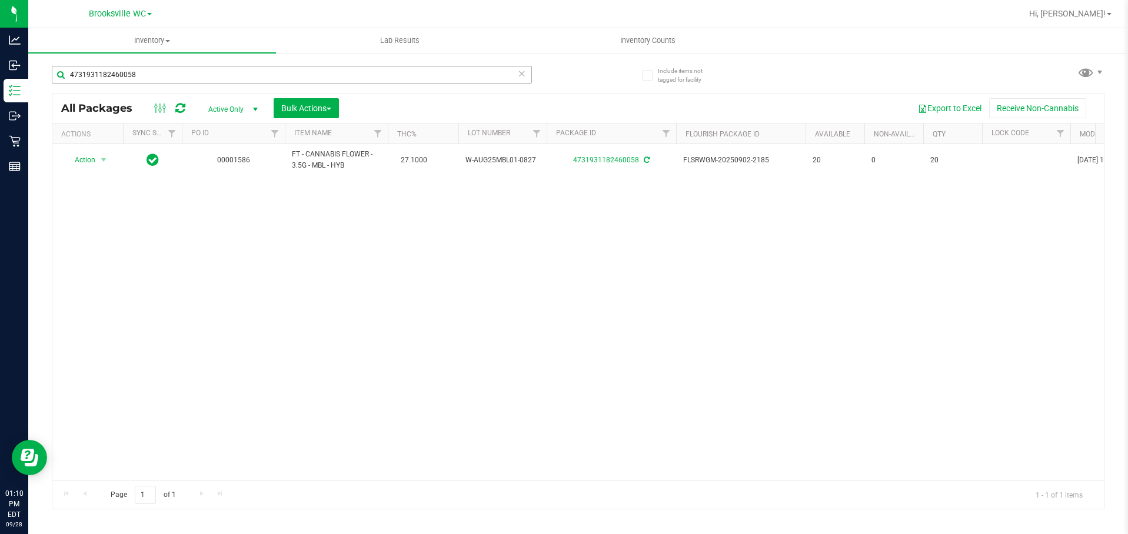
drag, startPoint x: 165, startPoint y: 58, endPoint x: 155, endPoint y: 75, distance: 19.5
click at [161, 60] on div "4731931182460058" at bounding box center [315, 74] width 527 height 38
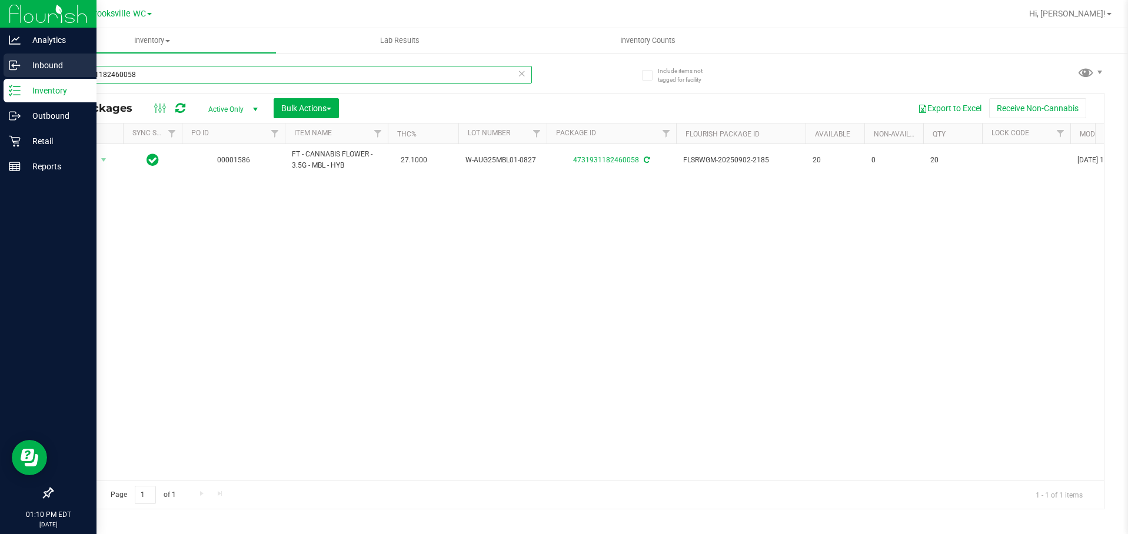
drag, startPoint x: 155, startPoint y: 78, endPoint x: 0, endPoint y: 76, distance: 155.4
click at [0, 78] on div "Analytics Inbound Inventory Outbound Retail Reports 01:10 PM EDT 09/28/2025 09/…" at bounding box center [564, 267] width 1128 height 534
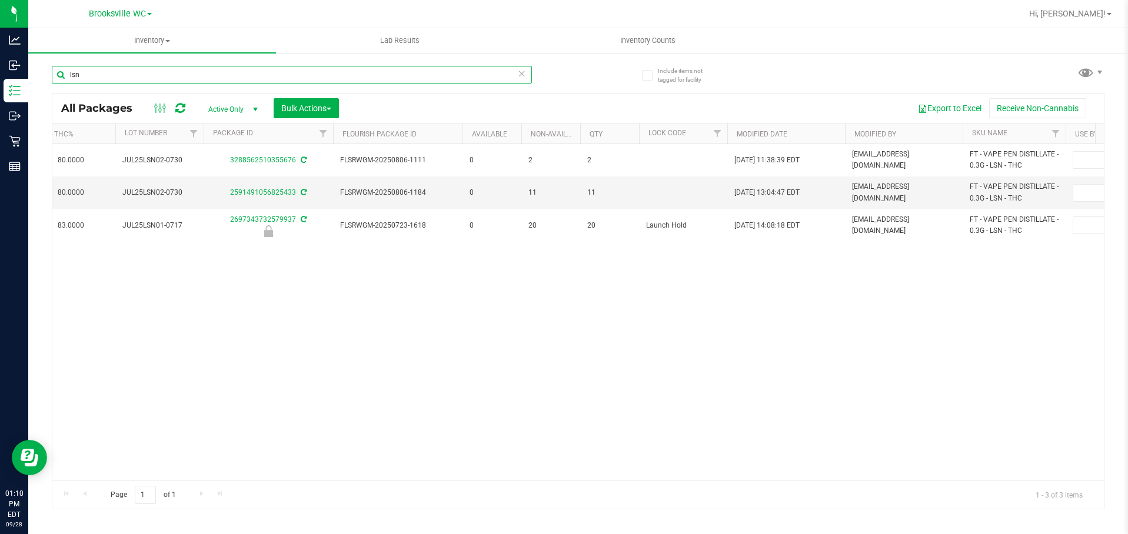
scroll to position [0, 406]
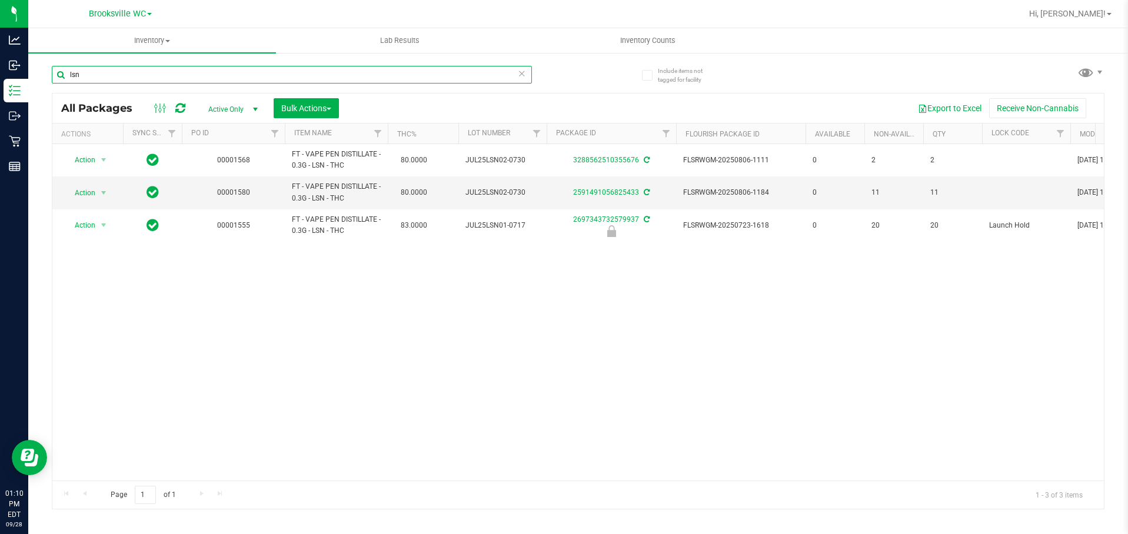
type input "lsn"
